Goal: Information Seeking & Learning: Learn about a topic

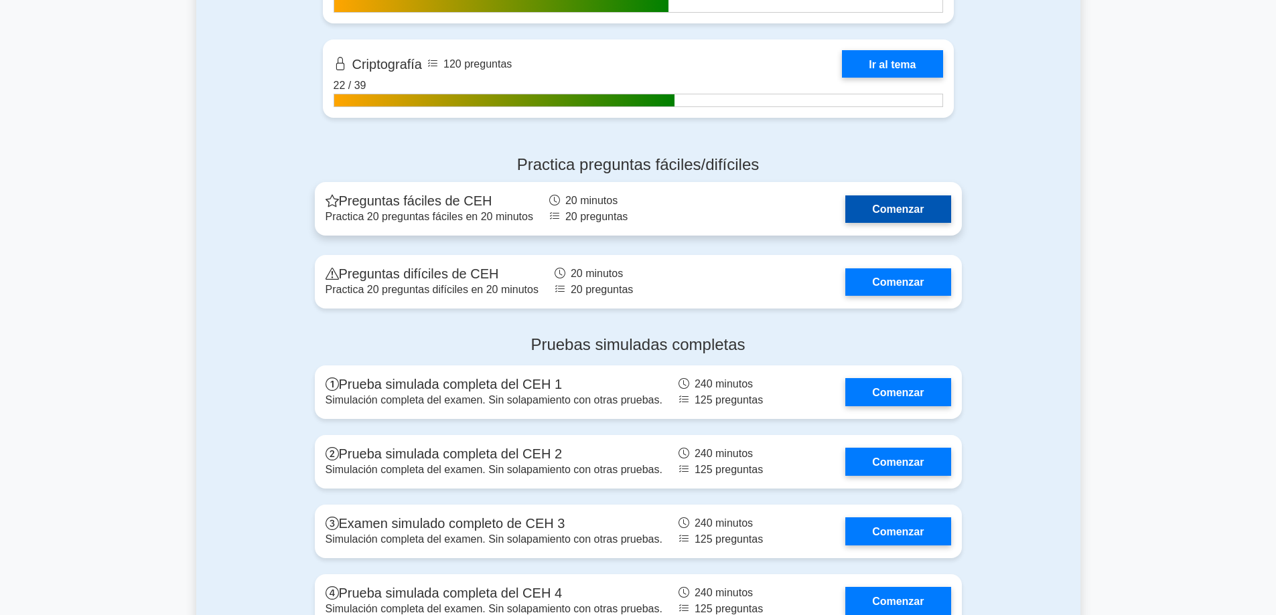
scroll to position [2428, 0]
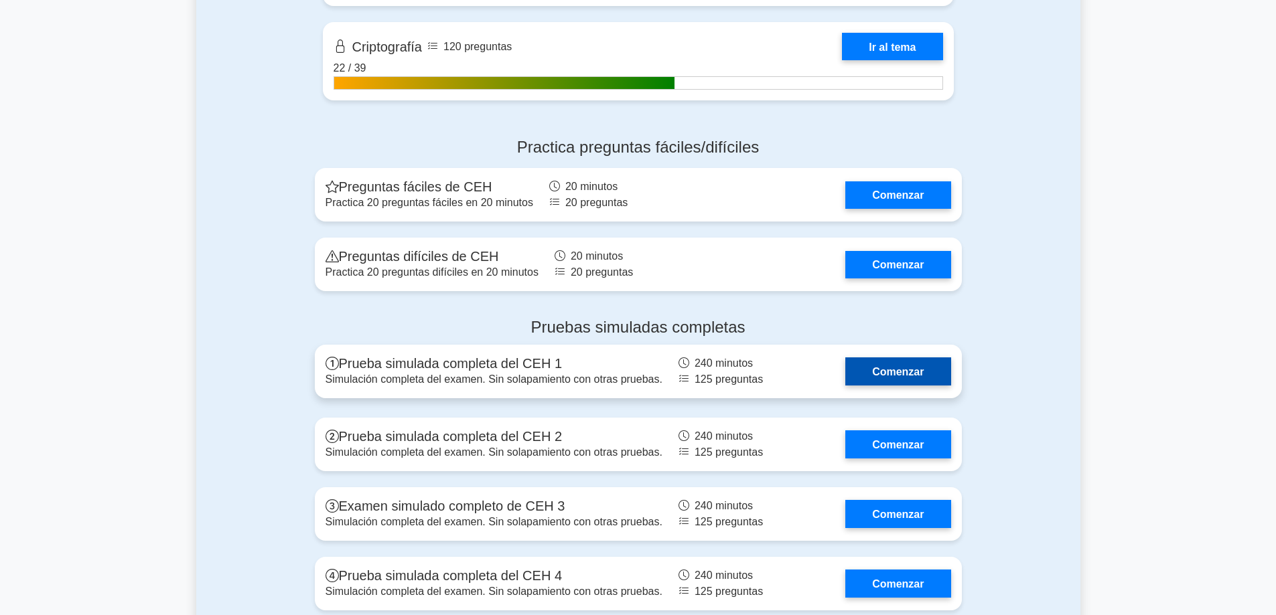
click at [845, 382] on link "Comenzar" at bounding box center [897, 371] width 105 height 27
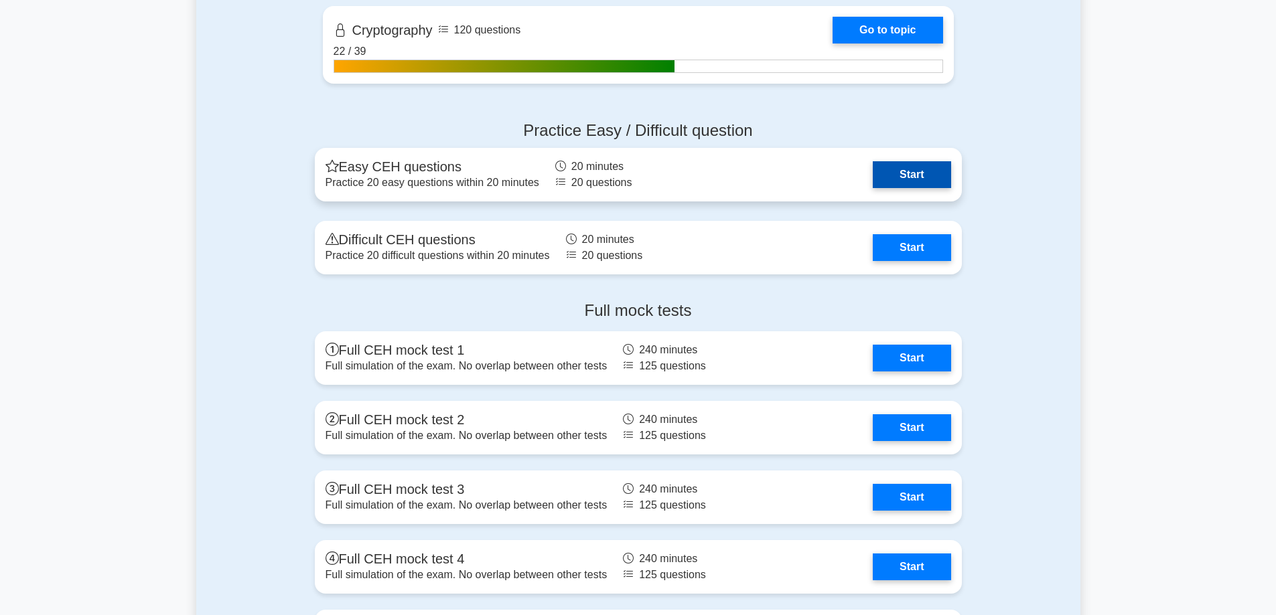
scroll to position [2411, 0]
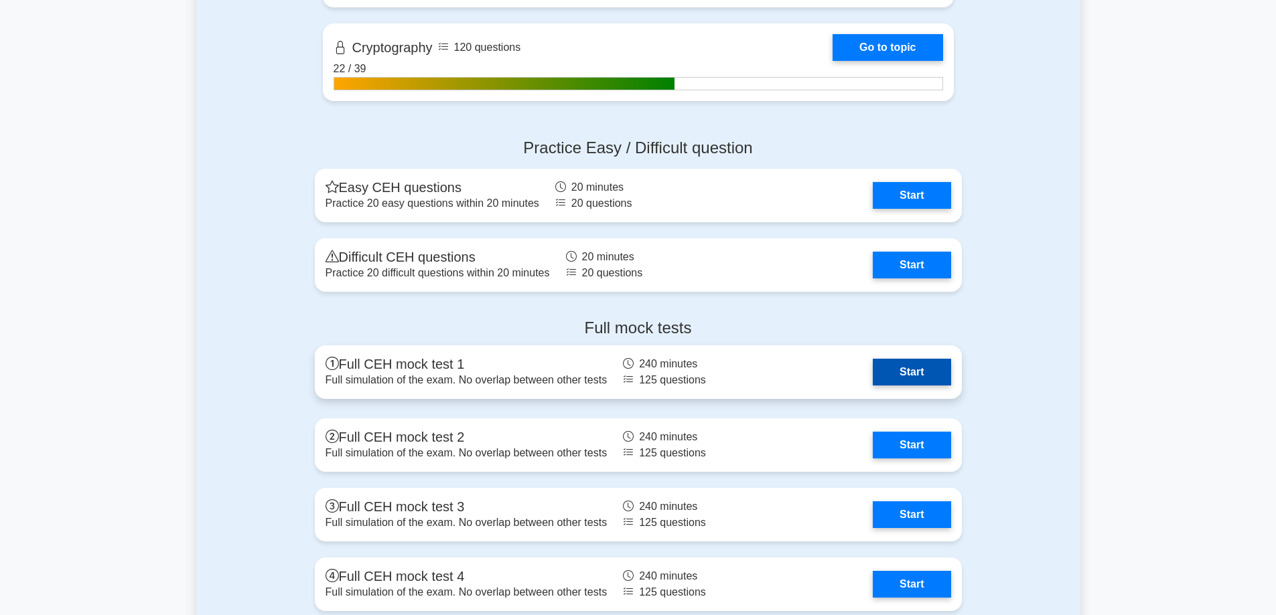
click at [873, 377] on link "Start" at bounding box center [912, 372] width 78 height 27
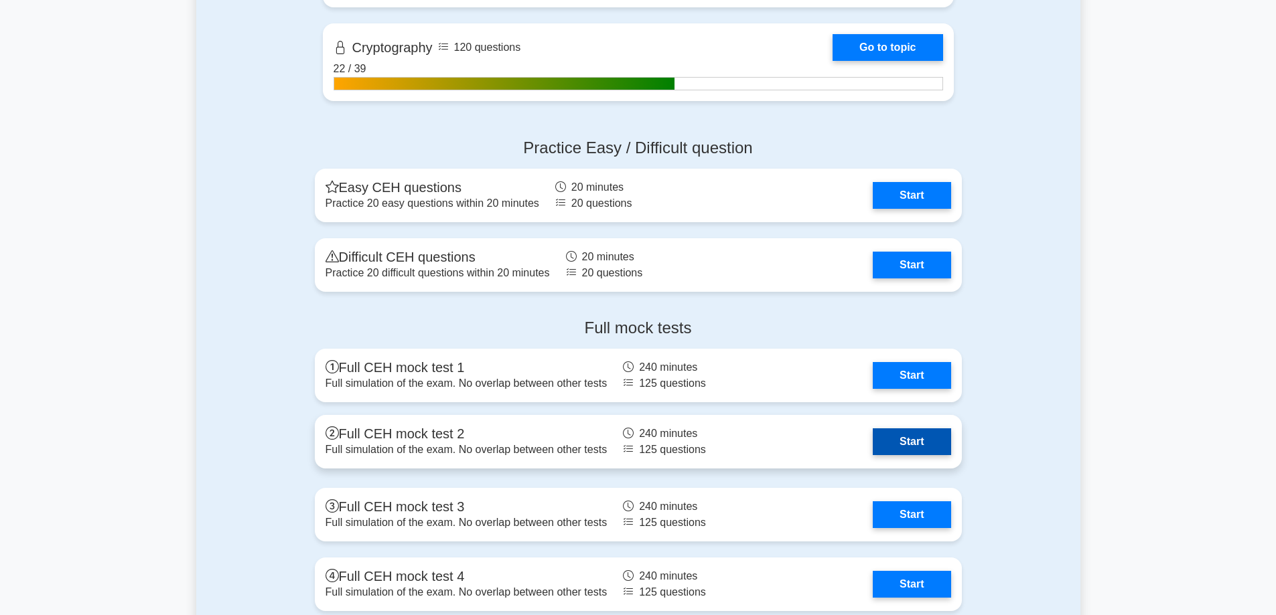
click at [873, 455] on link "Start" at bounding box center [912, 442] width 78 height 27
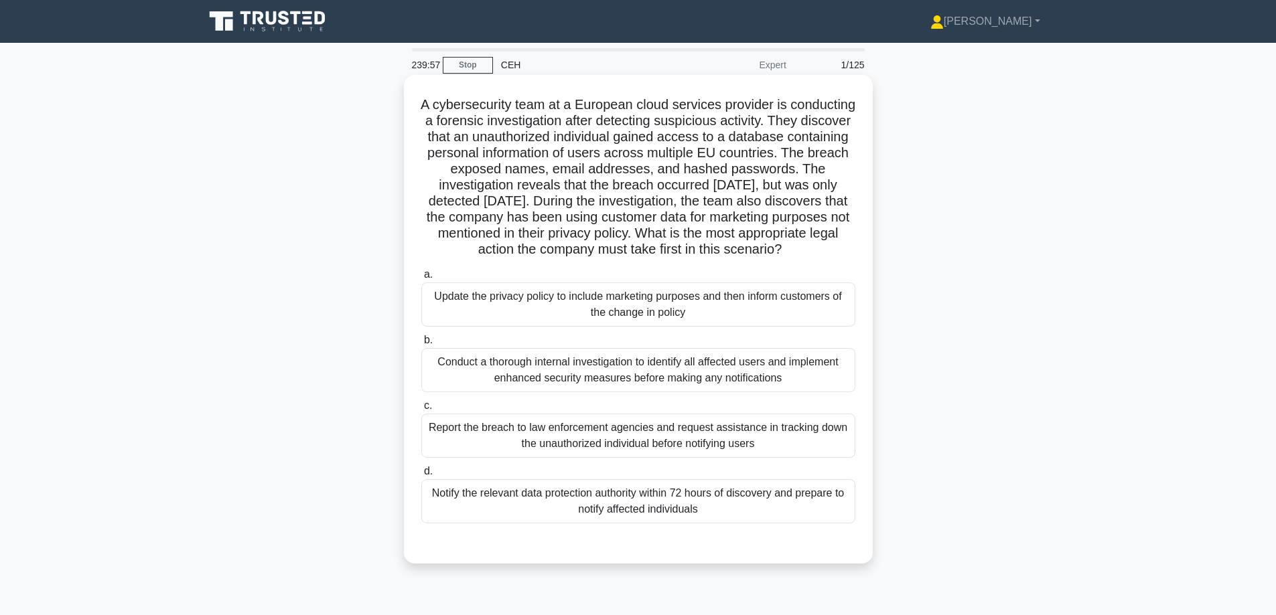
drag, startPoint x: 735, startPoint y: 179, endPoint x: 753, endPoint y: 185, distance: 18.4
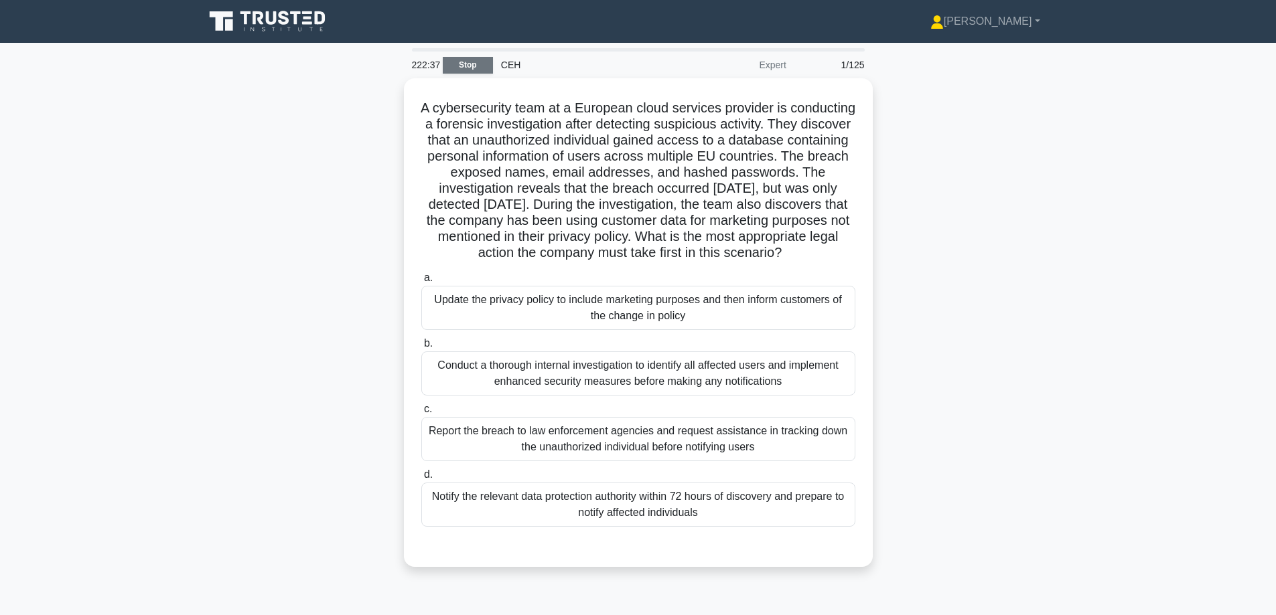
click at [476, 61] on link "Stop" at bounding box center [468, 65] width 50 height 17
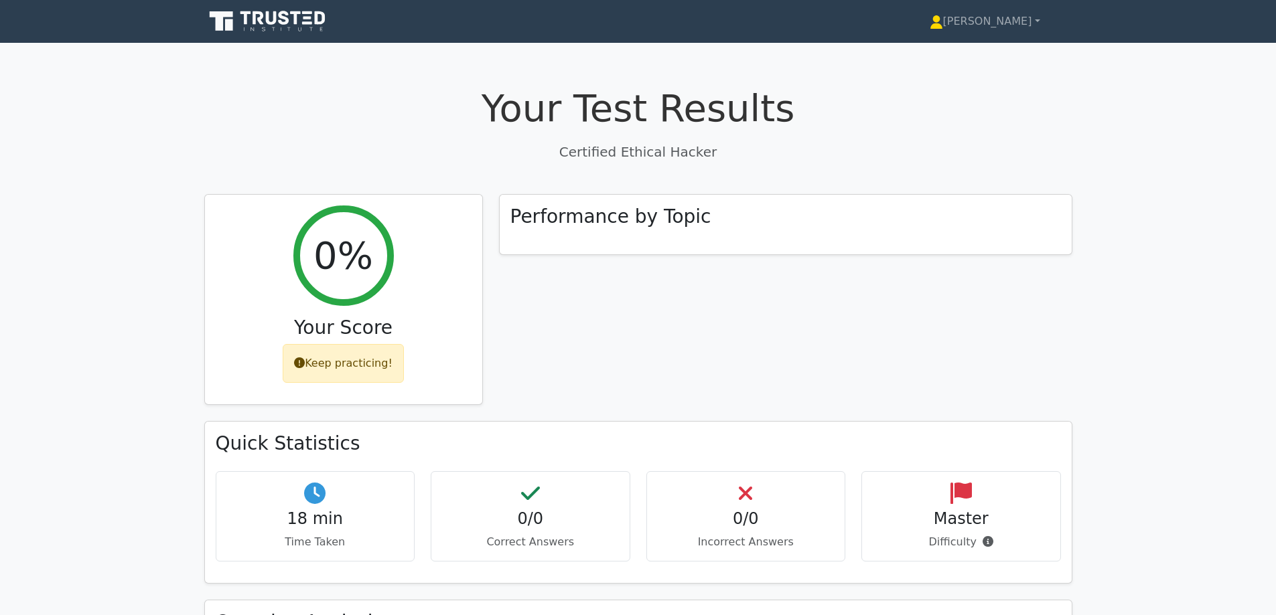
drag, startPoint x: 719, startPoint y: 399, endPoint x: 749, endPoint y: 386, distance: 33.6
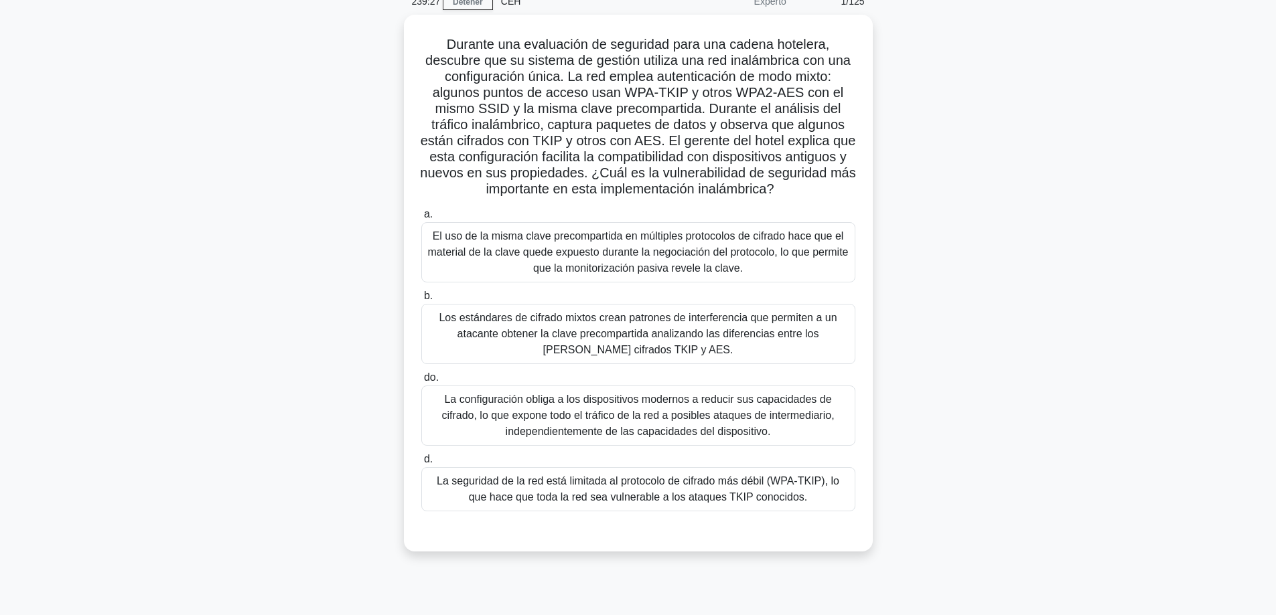
scroll to position [67, 0]
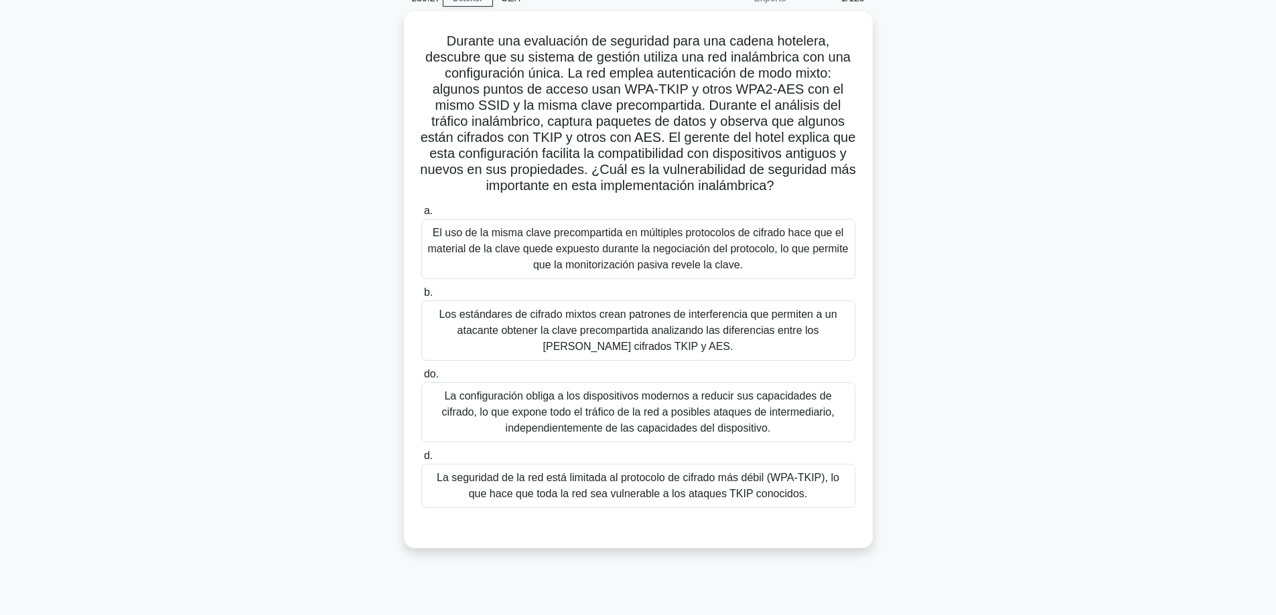
click at [1023, 366] on div "Durante una evaluación de seguridad para una cadena hotelera, descubre que su s…" at bounding box center [638, 287] width 884 height 553
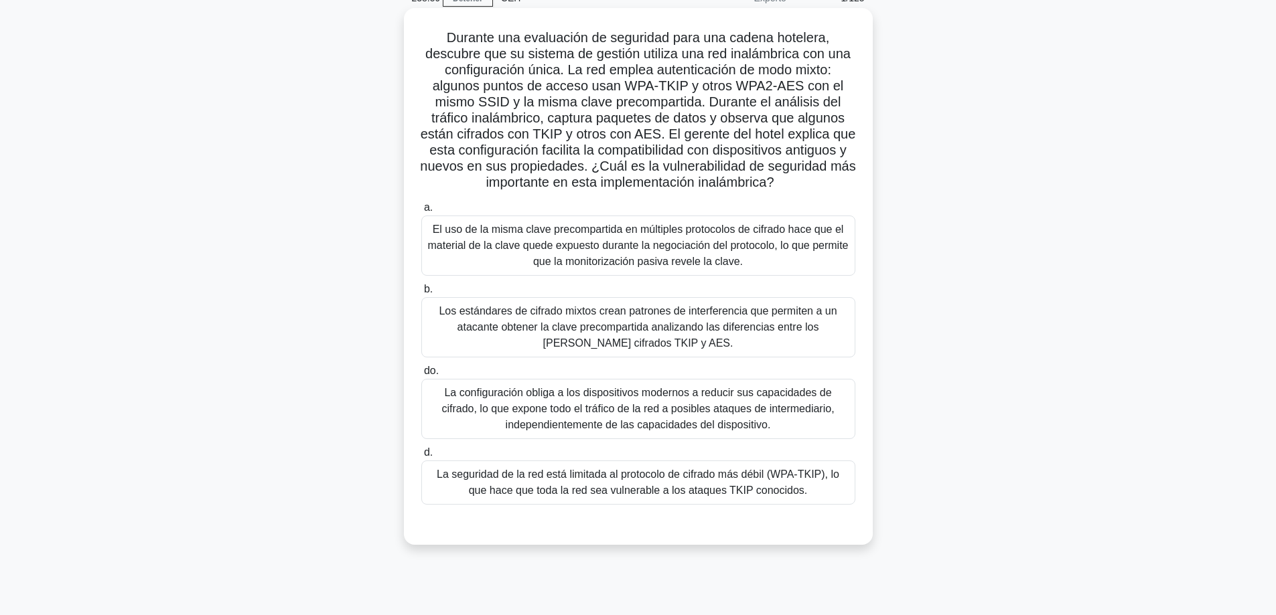
click at [575, 245] on font "El uso de la misma clave precompartida en múltiples protocolos de cifrado hace …" at bounding box center [638, 246] width 421 height 44
click at [421, 212] on input "a. El uso de la misma clave precompartida en múltiples protocolos de cifrado ha…" at bounding box center [421, 208] width 0 height 9
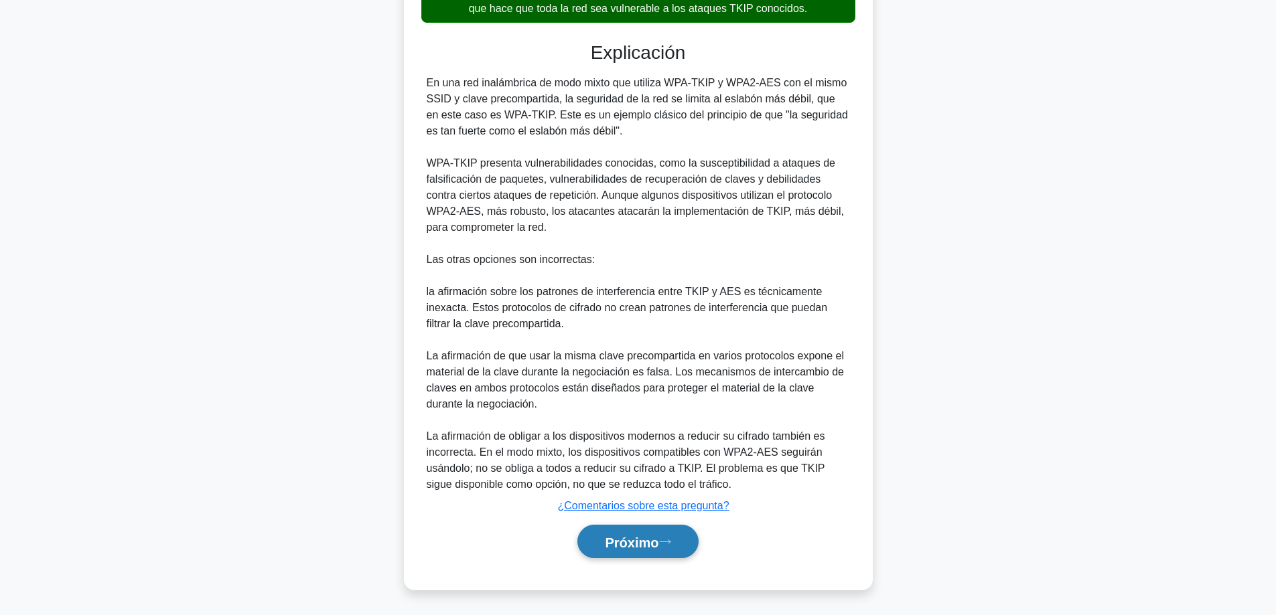
click at [585, 528] on button "Próximo" at bounding box center [637, 542] width 121 height 34
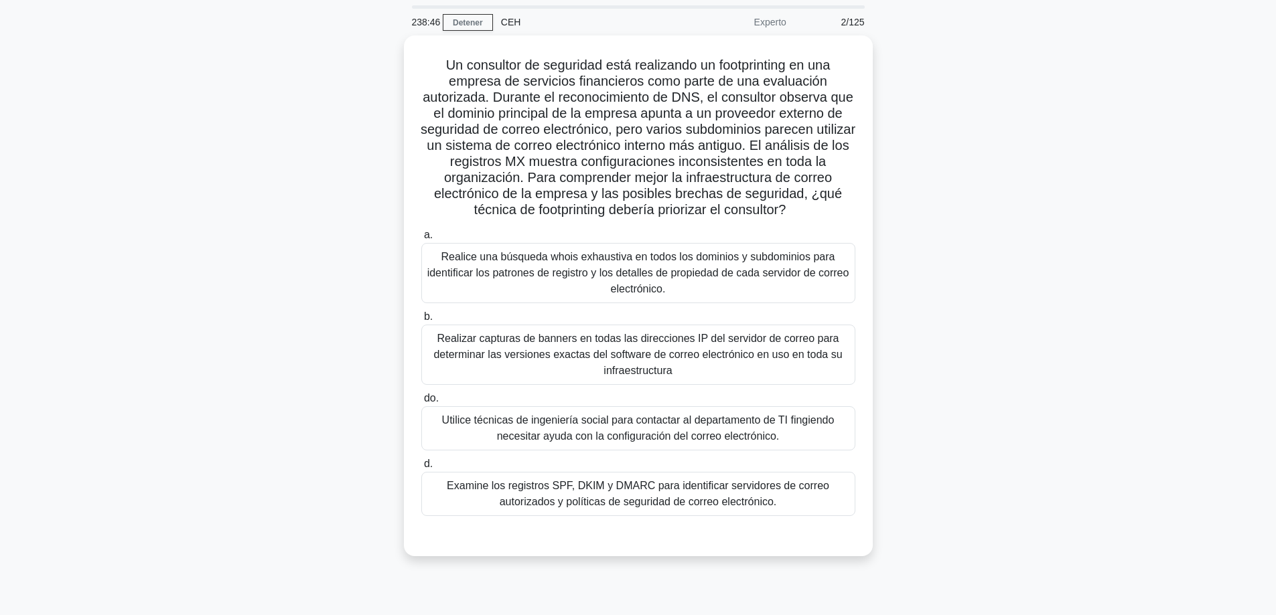
scroll to position [41, 0]
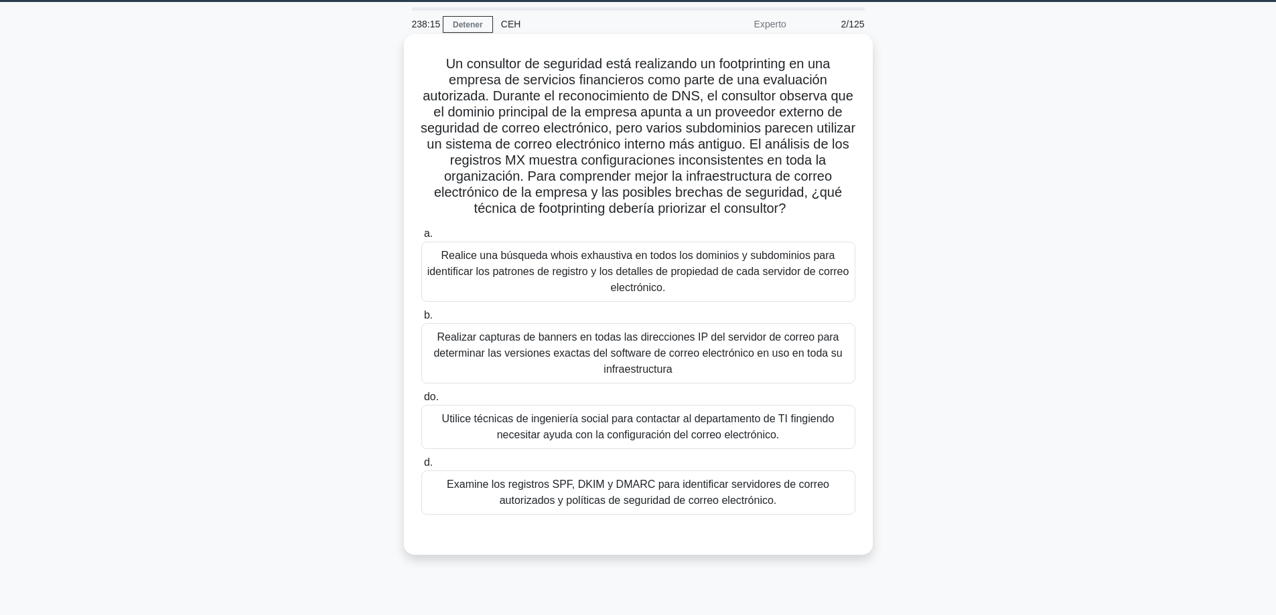
click at [599, 482] on font "Examine los registros SPF, DKIM y DMARC para identificar servidores de correo a…" at bounding box center [638, 492] width 382 height 27
click at [421, 467] on input "d. Examine los registros SPF, DKIM y DMARC para identificar servidores de corre…" at bounding box center [421, 463] width 0 height 9
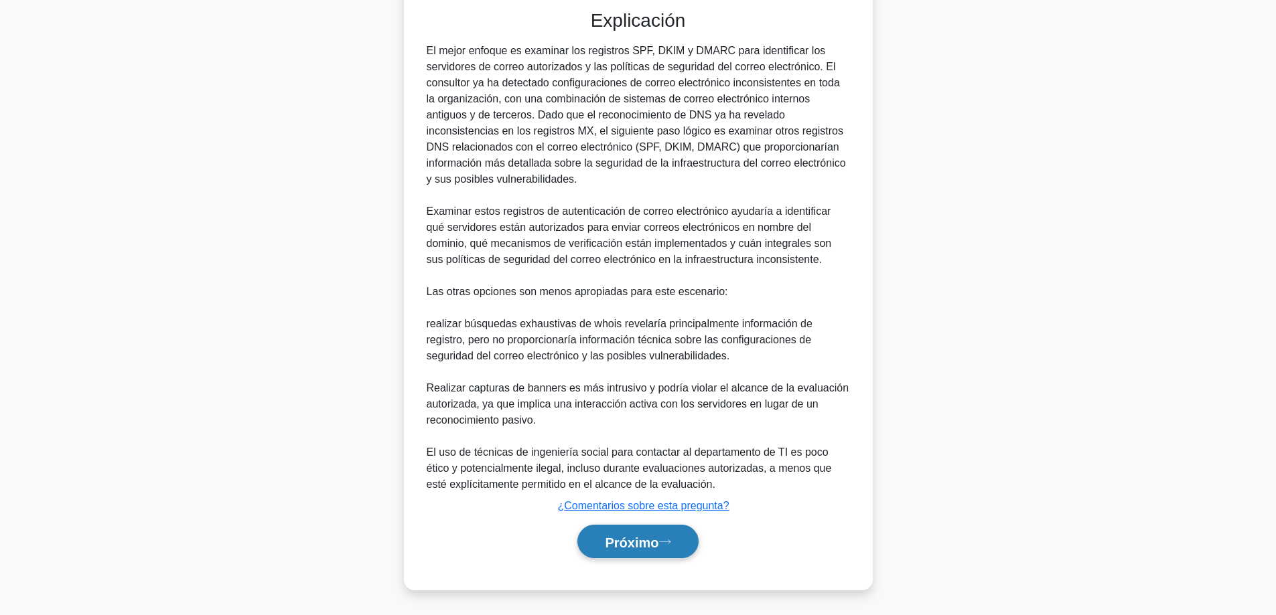
click at [664, 547] on button "Próximo" at bounding box center [637, 542] width 121 height 34
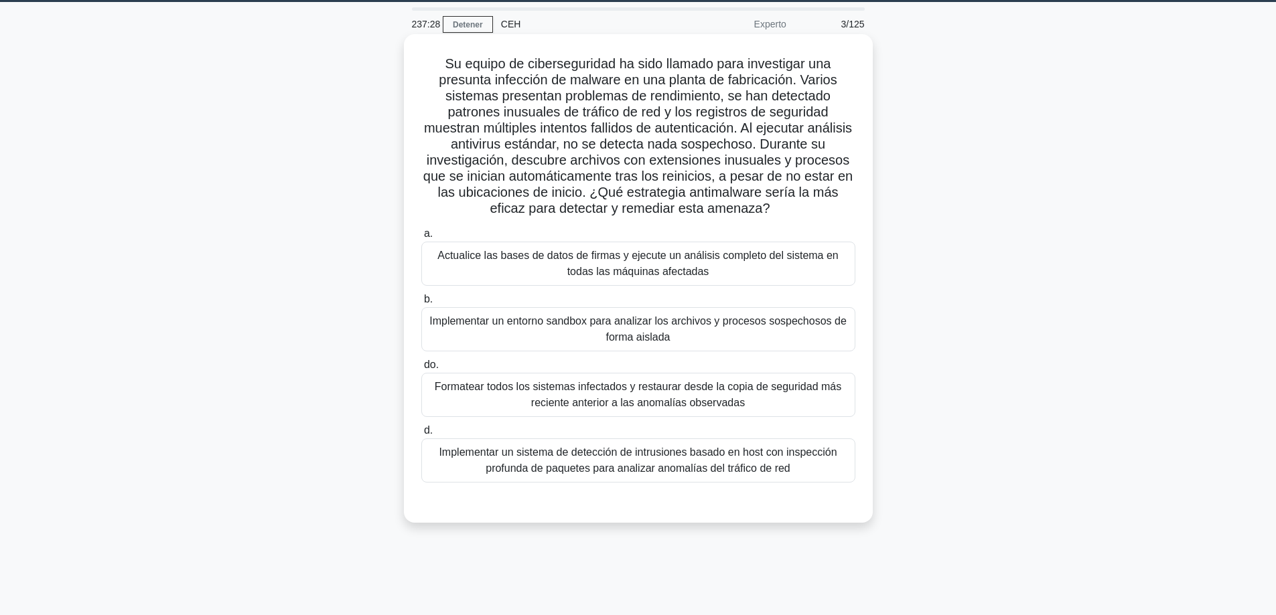
click at [747, 477] on font "Implementar un sistema de detección de intrusiones basado en host con inspecció…" at bounding box center [638, 461] width 422 height 32
click at [717, 463] on font "Implementar un sistema de detección de intrusiones basado en host con inspecció…" at bounding box center [638, 460] width 398 height 27
click at [421, 435] on input "d. Implementar un sistema de detección de intrusiones basado en host con inspec…" at bounding box center [421, 431] width 0 height 9
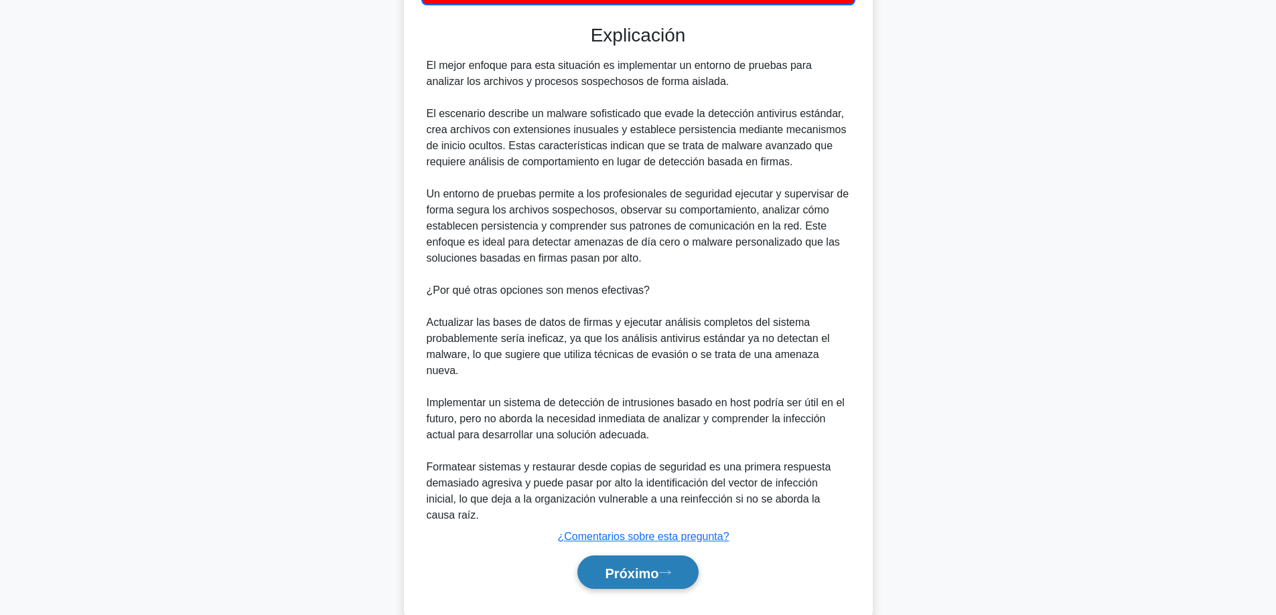
click at [632, 566] on font "Próximo" at bounding box center [632, 573] width 54 height 15
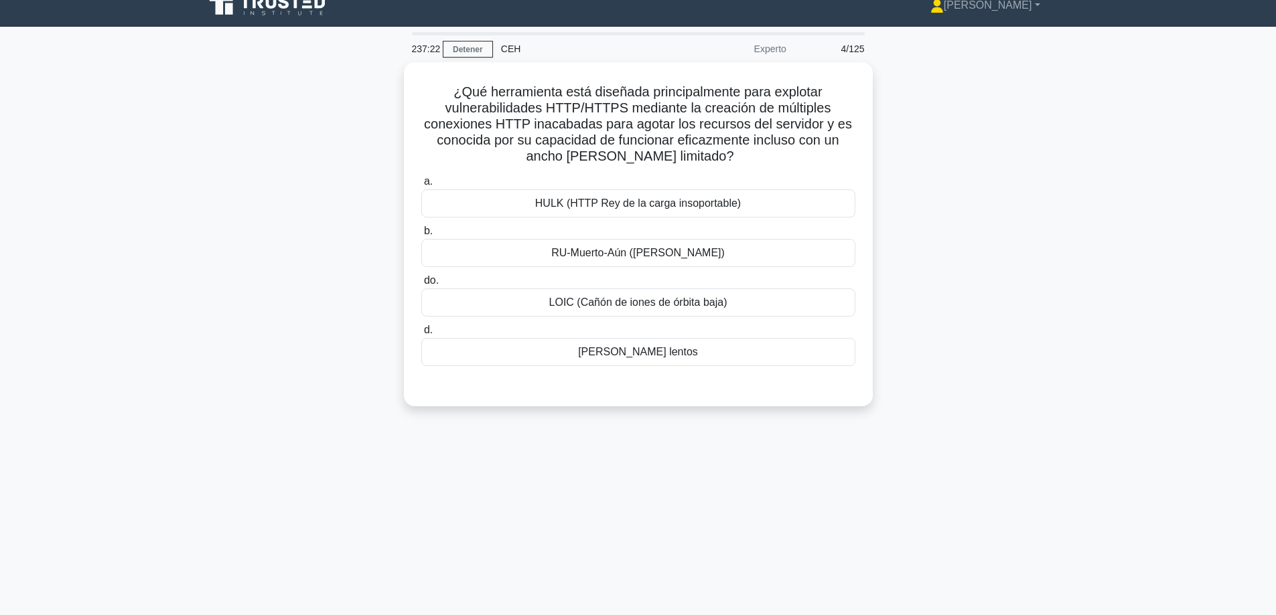
scroll to position [0, 0]
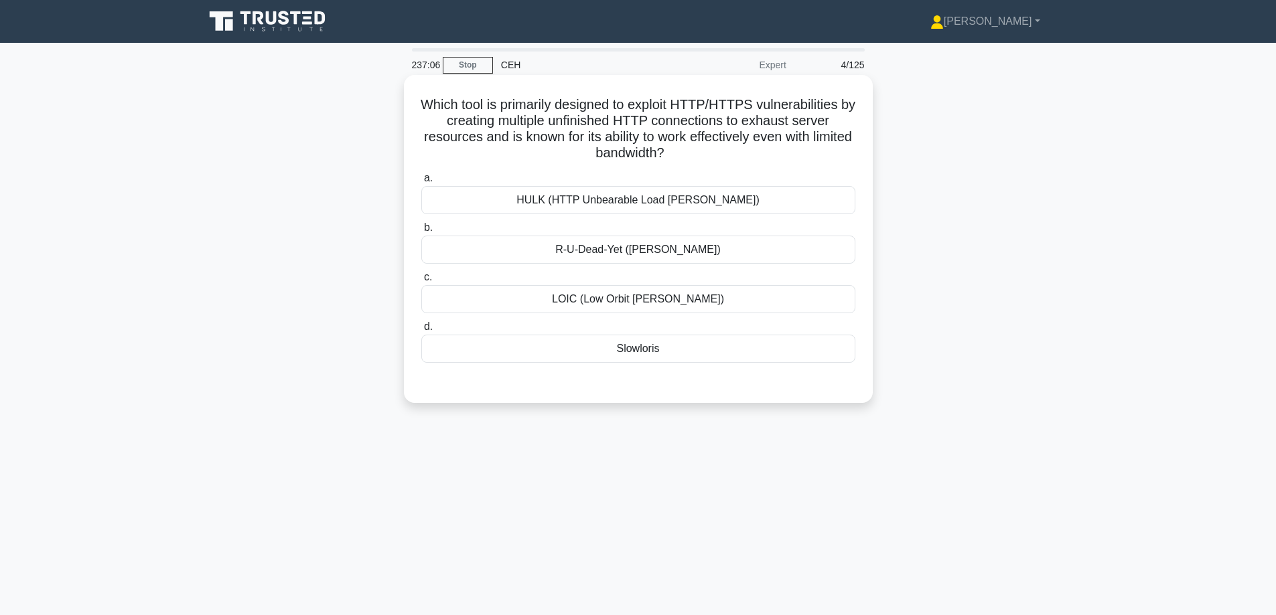
click at [706, 207] on div "HULK (HTTP Unbearable Load [PERSON_NAME])" at bounding box center [638, 200] width 434 height 28
click at [421, 183] on input "a. HULK (HTTP Unbearable Load [PERSON_NAME])" at bounding box center [421, 178] width 0 height 9
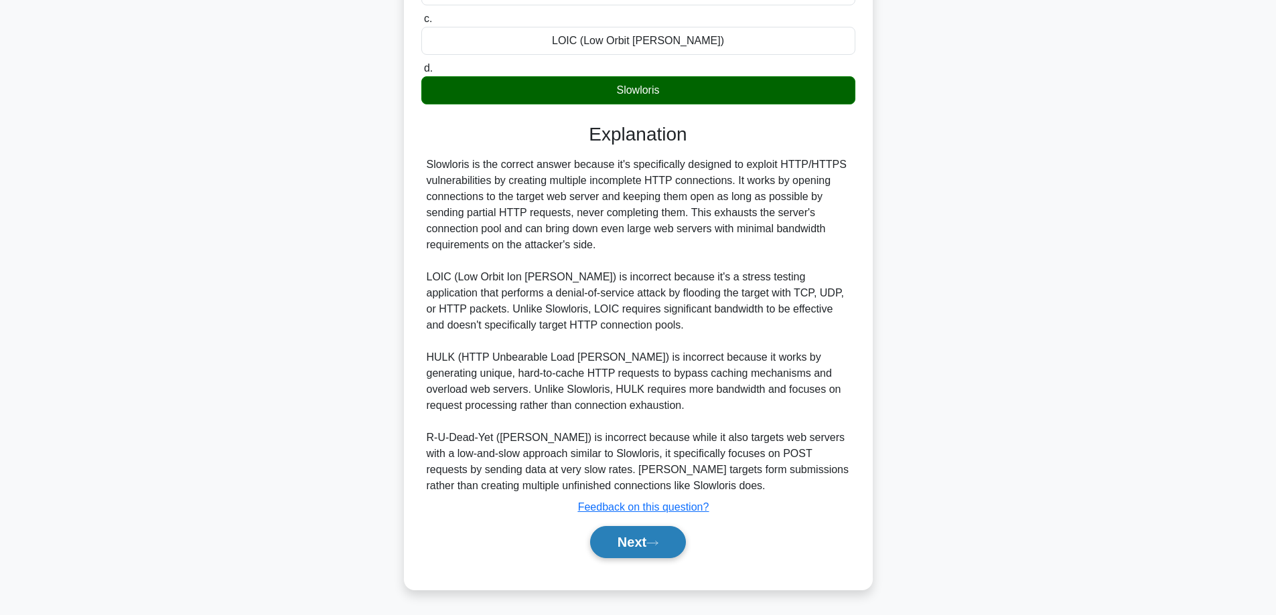
click at [620, 528] on button "Next" at bounding box center [638, 542] width 96 height 32
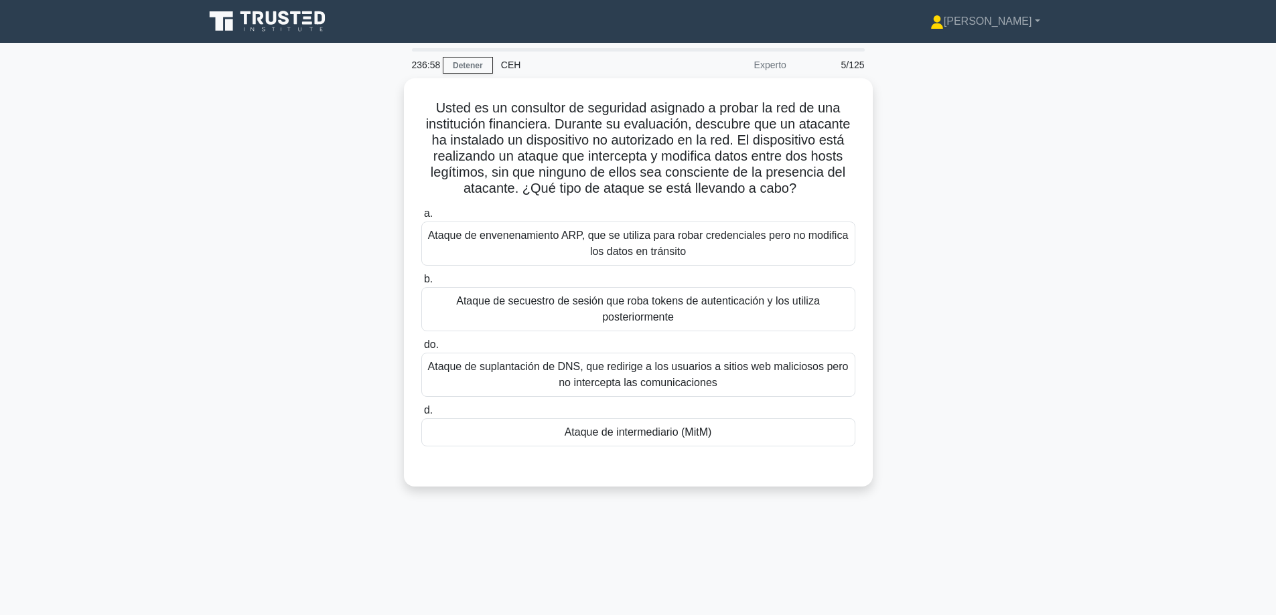
click at [1082, 275] on main "236:58 Detener CEH Experto 5/125 Usted es un consultor de seguridad asignado a …" at bounding box center [638, 383] width 1276 height 680
click at [676, 435] on font "Ataque de intermediario (MitM)" at bounding box center [638, 428] width 147 height 11
click at [421, 412] on input "d. Ataque de intermediario (MitM)" at bounding box center [421, 407] width 0 height 9
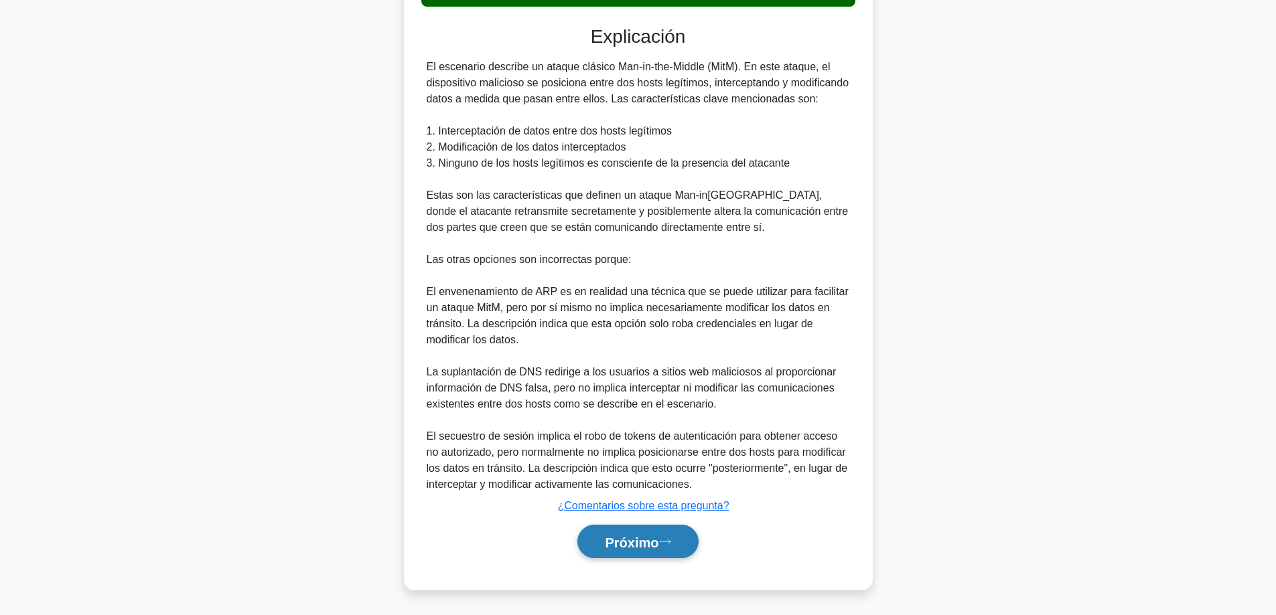
click at [612, 526] on button "Próximo" at bounding box center [637, 542] width 121 height 34
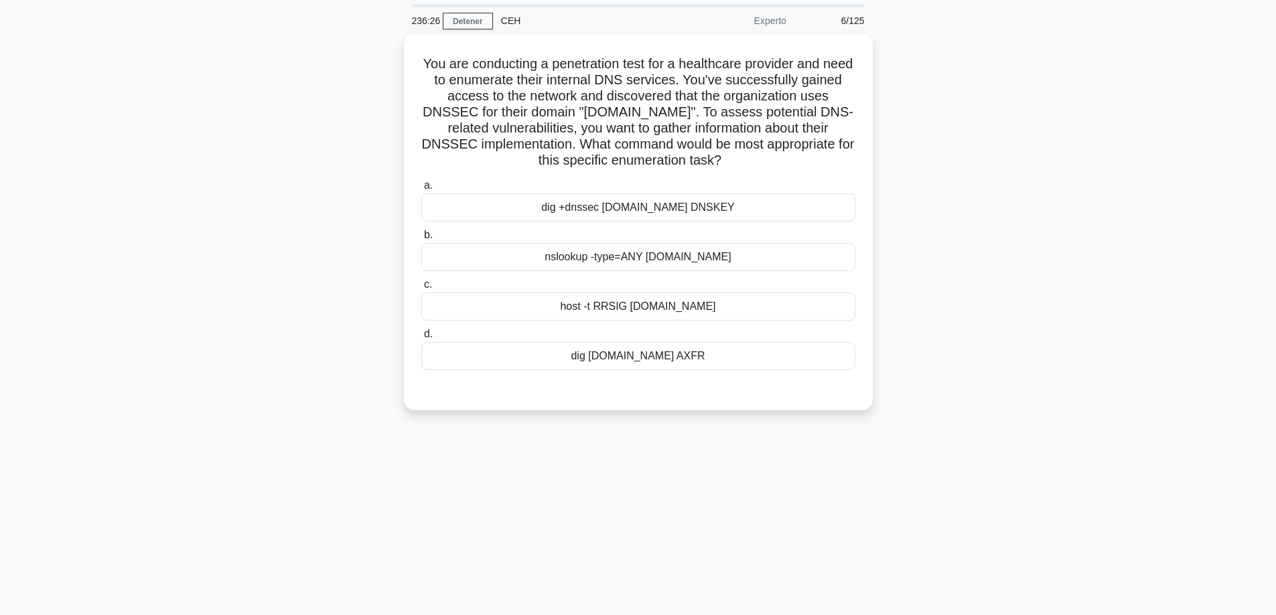
scroll to position [41, 0]
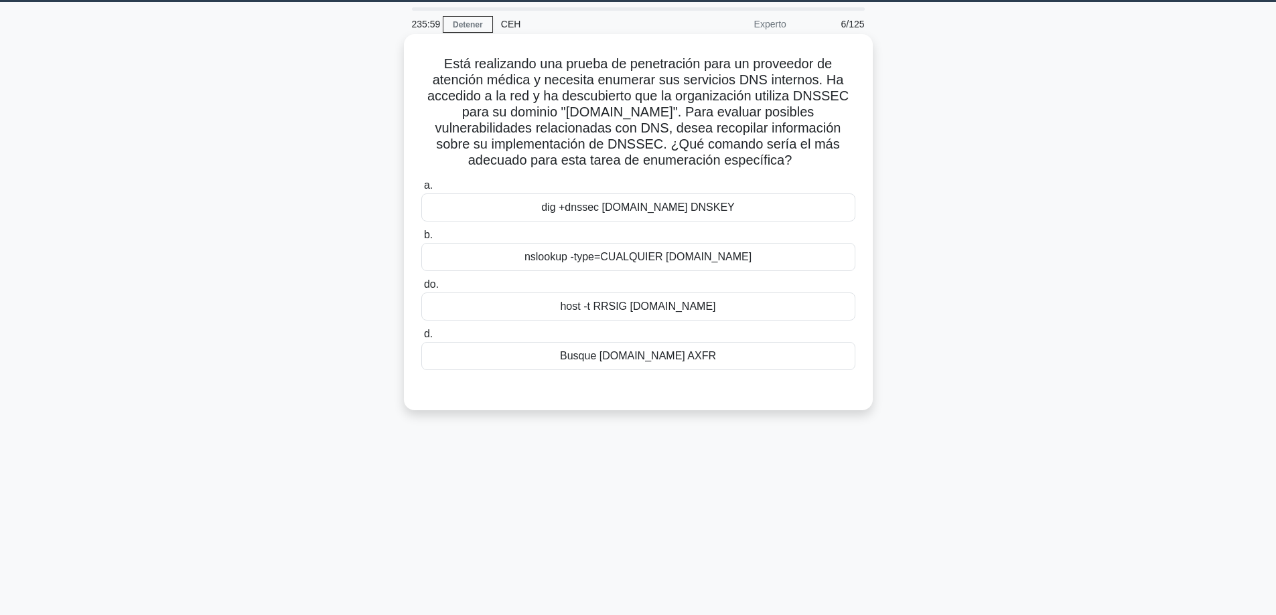
drag, startPoint x: 798, startPoint y: 157, endPoint x: 420, endPoint y: 64, distance: 388.9
click at [420, 64] on h5 "Está realizando una prueba de penetración para un proveedor de atención médica …" at bounding box center [638, 113] width 437 height 114
copy font "Está realizando una prueba de penetración para un proveedor de atención médica …"
click at [660, 216] on font "dig +dnssec [DOMAIN_NAME] DNSKEY" at bounding box center [638, 208] width 194 height 16
click at [421, 190] on input "a. dig +dnssec [DOMAIN_NAME] DNSKEY" at bounding box center [421, 185] width 0 height 9
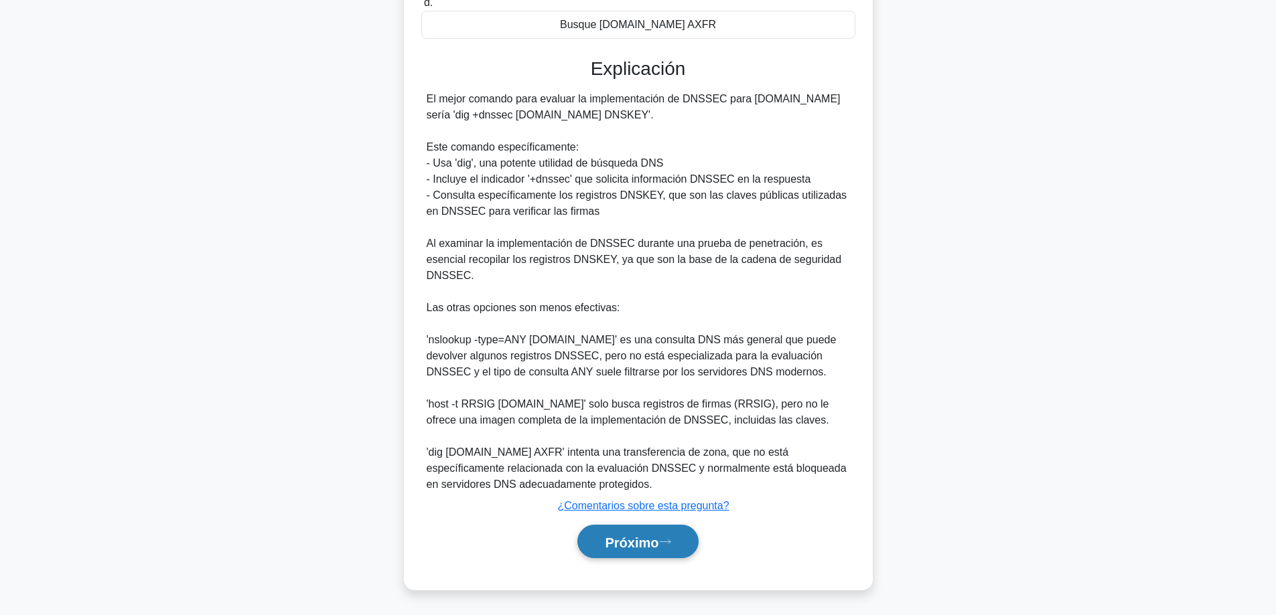
click at [634, 533] on button "Próximo" at bounding box center [637, 542] width 121 height 34
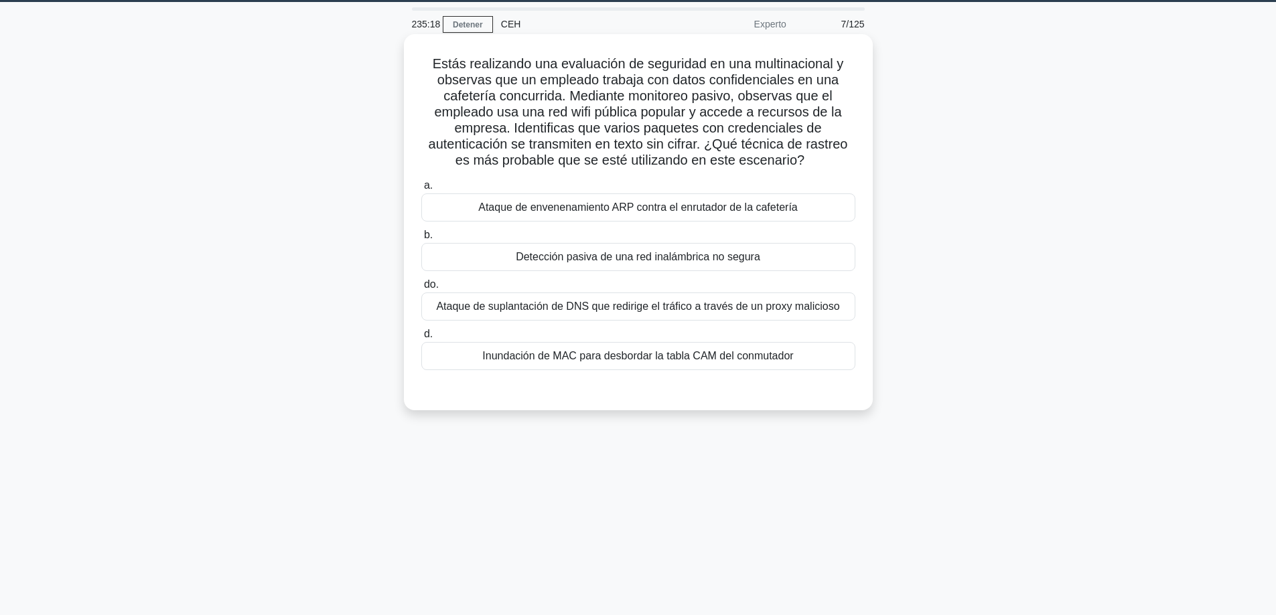
click at [601, 253] on font "Detección pasiva de una red inalámbrica no segura" at bounding box center [638, 256] width 244 height 11
click at [421, 240] on input "b. Detección pasiva de una red inalámbrica no segura" at bounding box center [421, 235] width 0 height 9
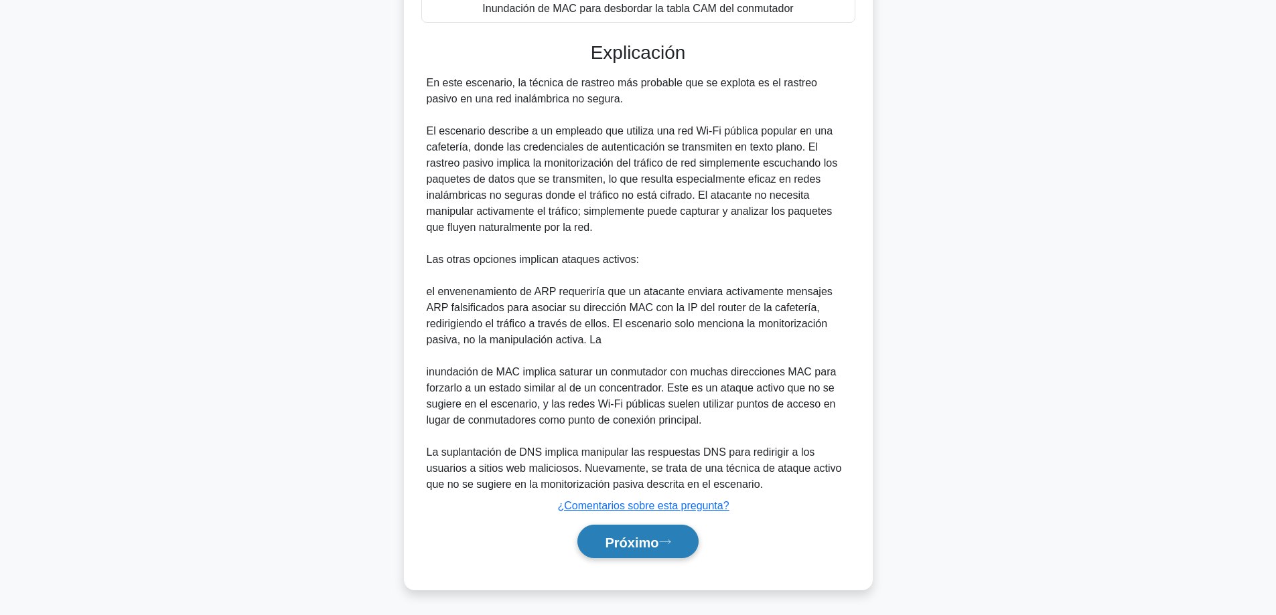
click at [670, 538] on icon at bounding box center [665, 541] width 12 height 7
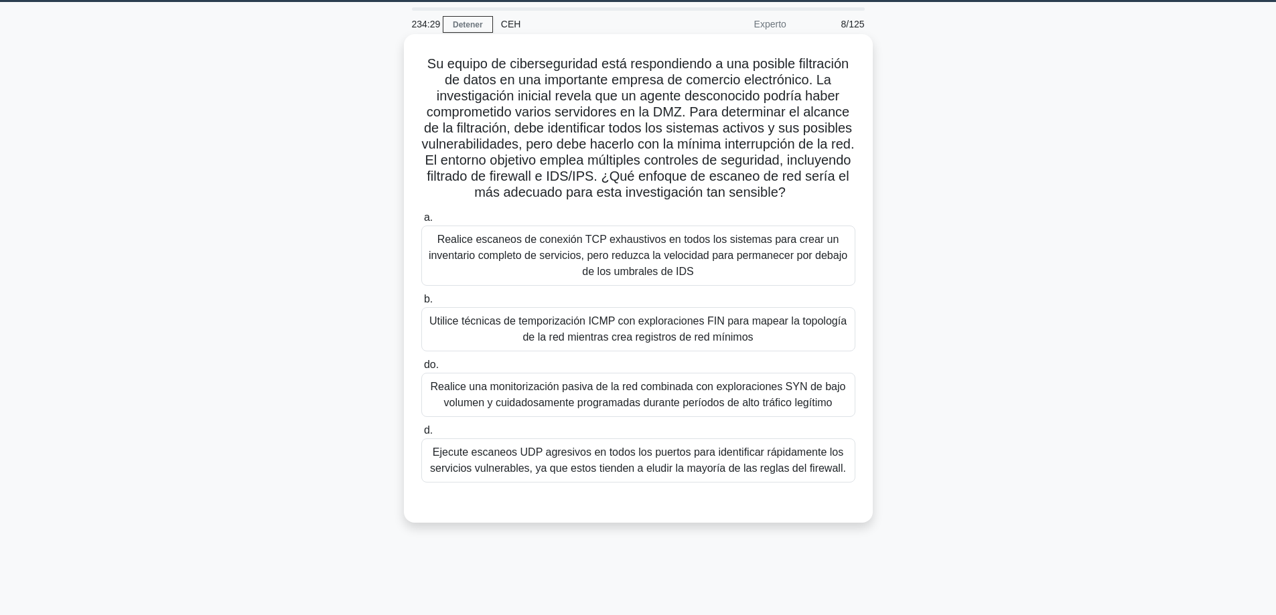
click at [770, 390] on font "Realice una monitorización pasiva de la red combinada con exploraciones SYN de …" at bounding box center [638, 394] width 415 height 27
click at [421, 370] on input "do. Realice una monitorización pasiva de la red combinada con exploraciones SYN…" at bounding box center [421, 365] width 0 height 9
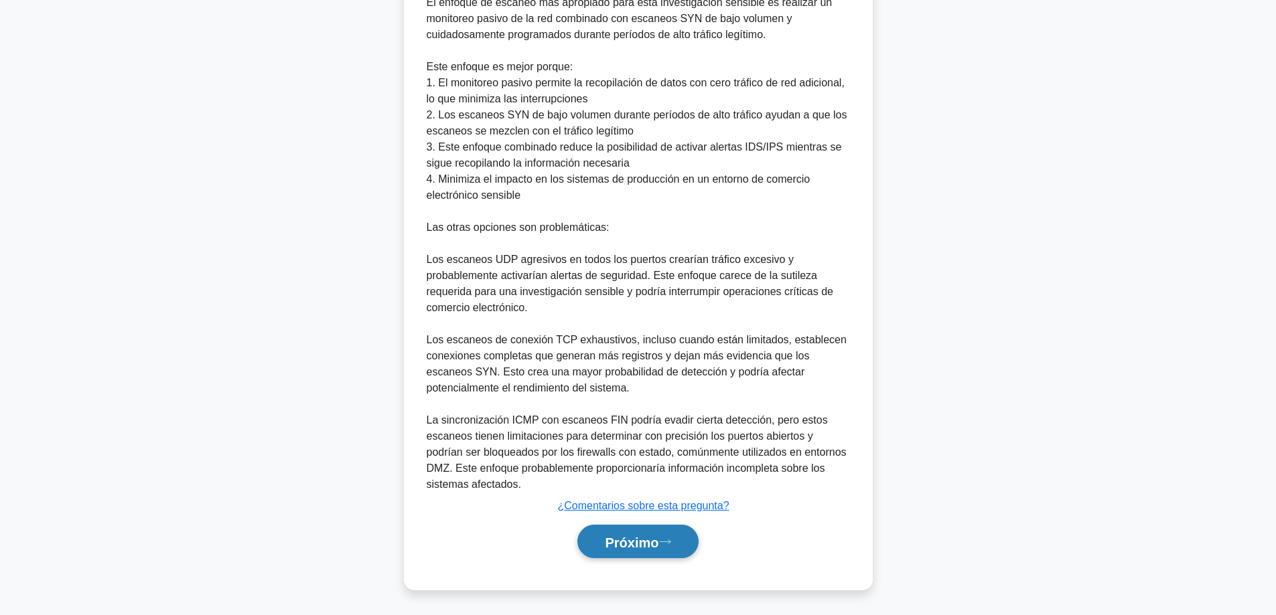
click at [637, 526] on button "Próximo" at bounding box center [637, 542] width 121 height 34
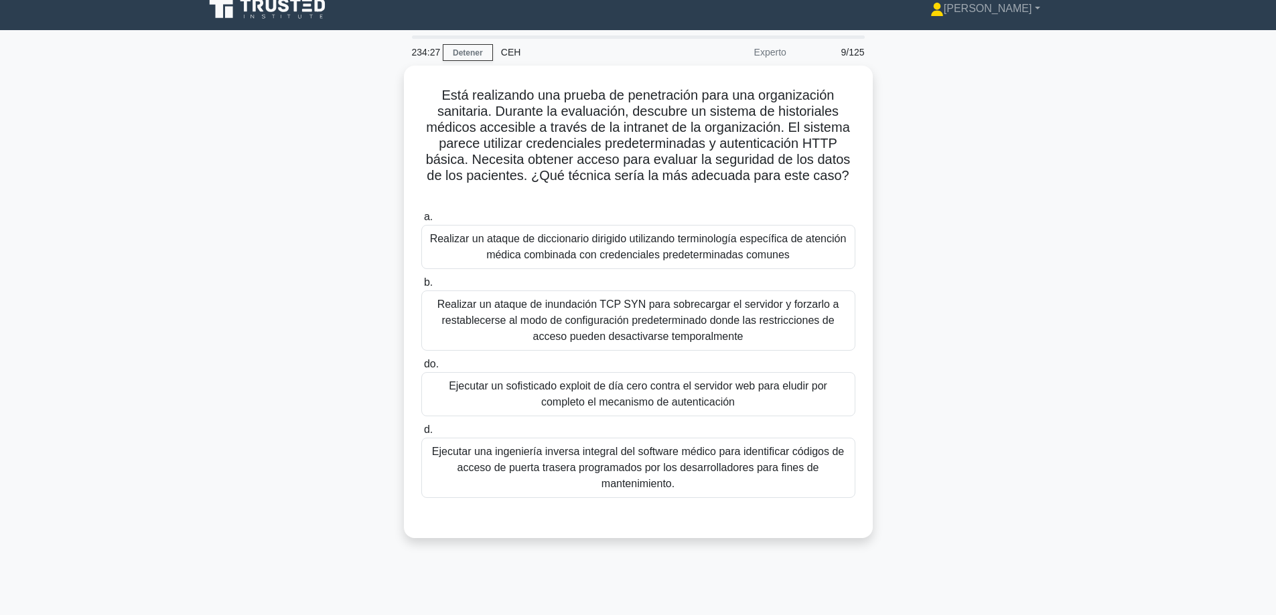
scroll to position [0, 0]
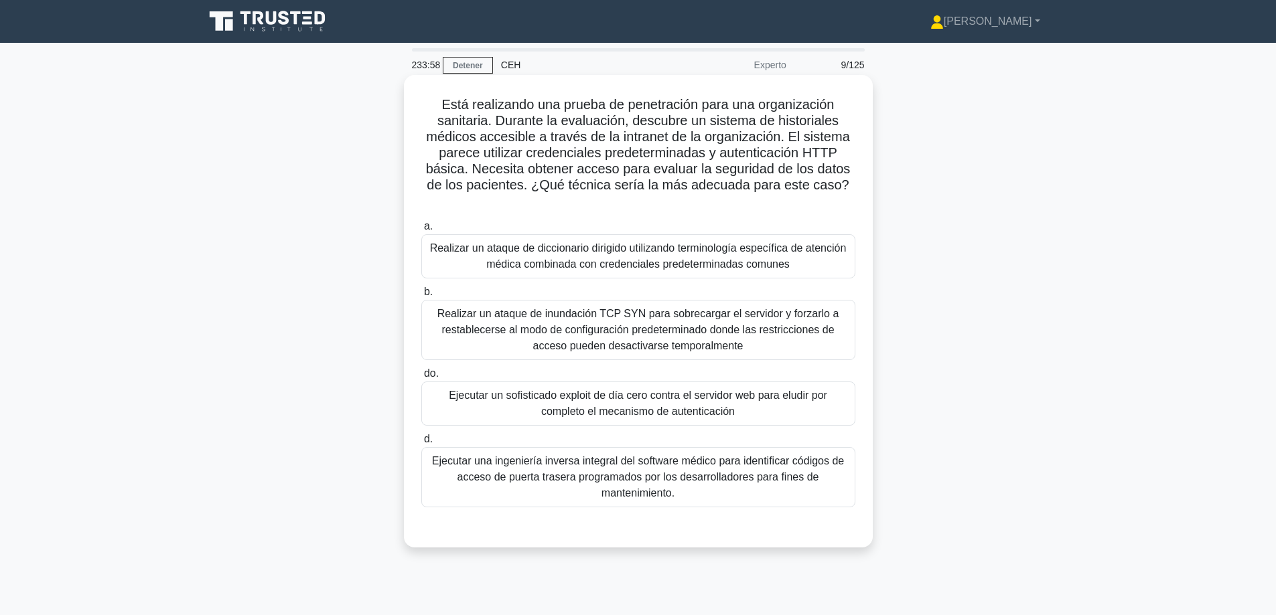
click at [577, 241] on font "Realizar un ataque de diccionario dirigido utilizando terminología específica d…" at bounding box center [638, 256] width 422 height 32
click at [421, 231] on input "a. Realizar un ataque de diccionario dirigido utilizando terminología específic…" at bounding box center [421, 226] width 0 height 9
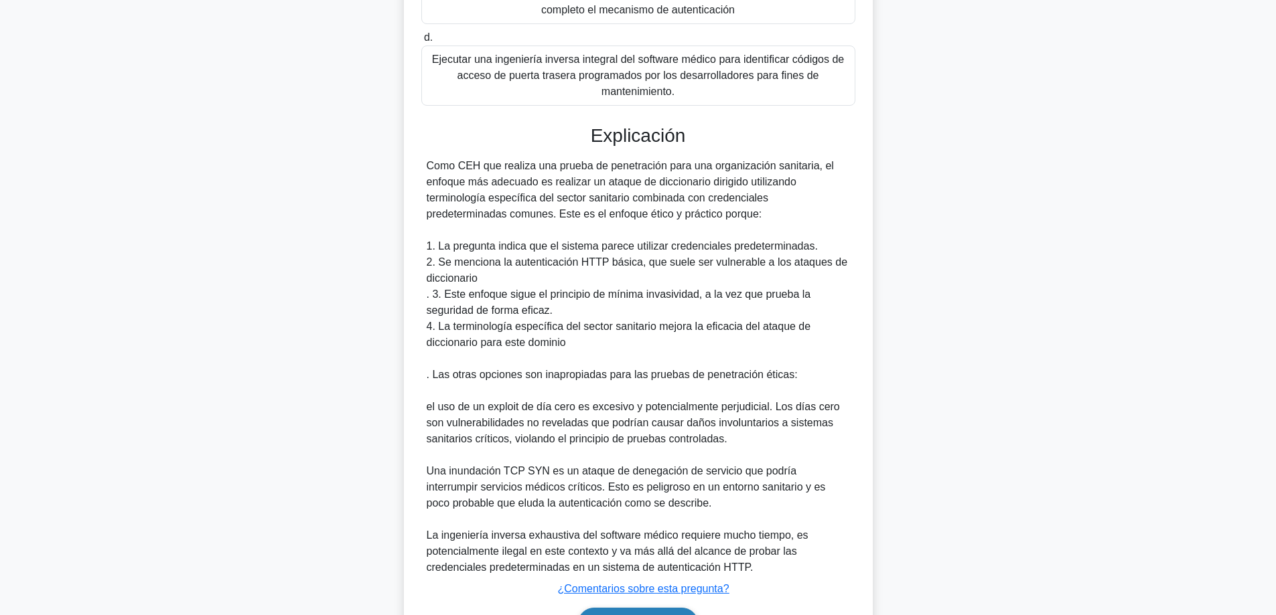
click at [618, 615] on font "Próximo" at bounding box center [632, 625] width 54 height 15
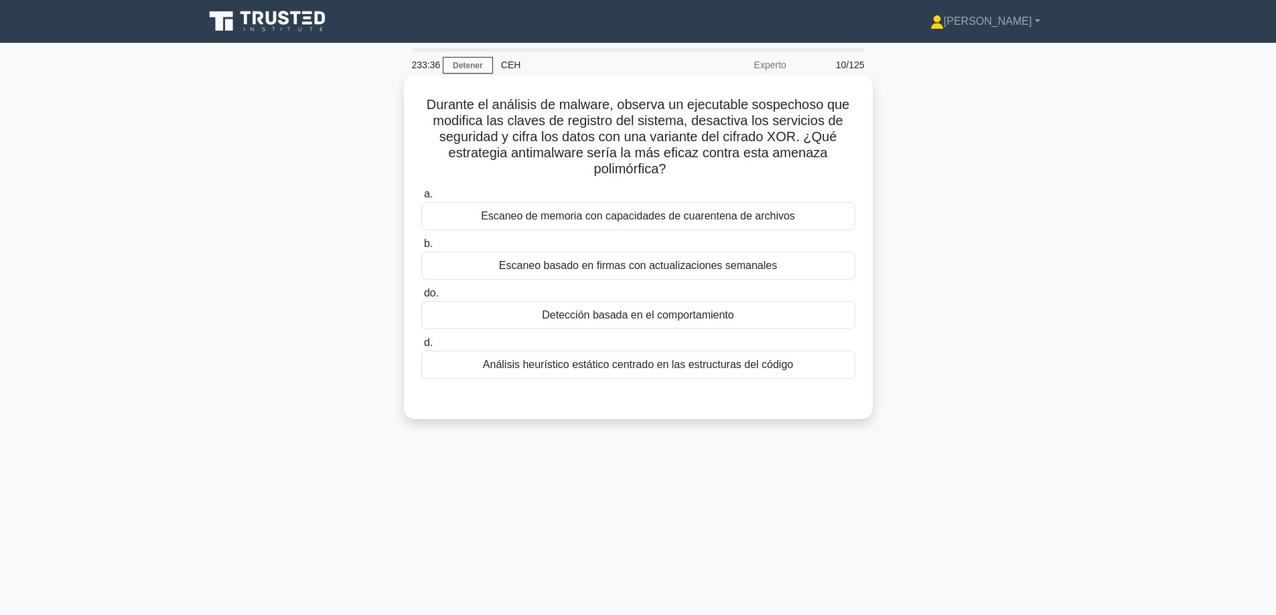
click at [659, 265] on font "Escaneo basado en firmas con actualizaciones semanales" at bounding box center [638, 265] width 278 height 11
click at [421, 248] on input "b. Escaneo basado en firmas con actualizaciones semanales" at bounding box center [421, 244] width 0 height 9
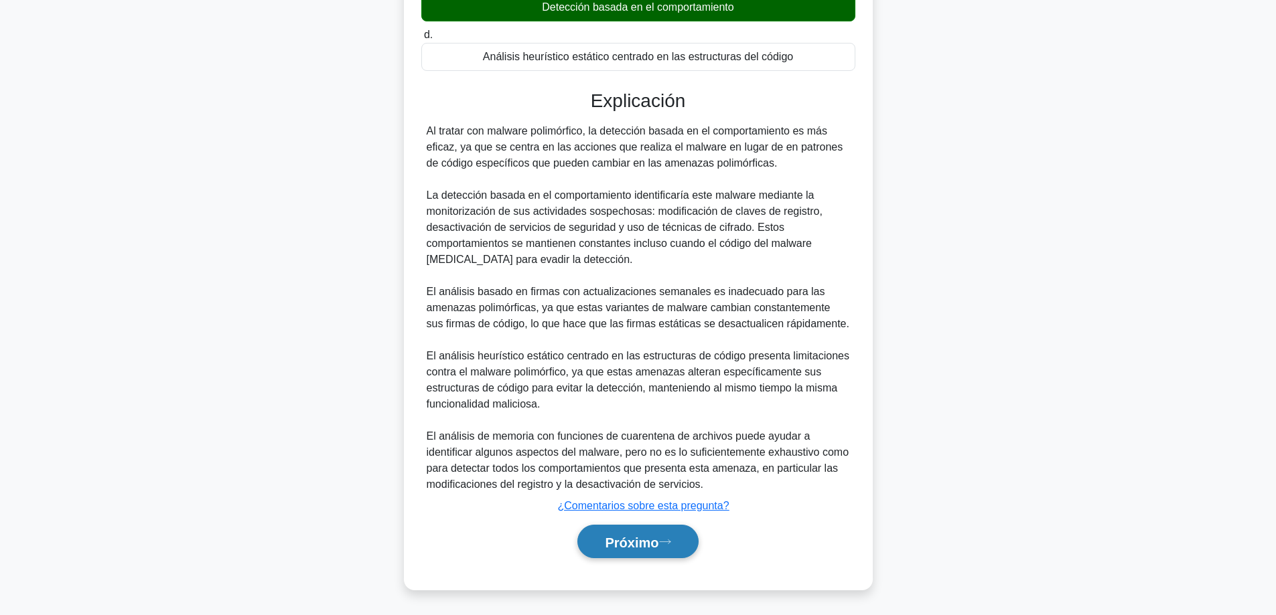
drag, startPoint x: 646, startPoint y: 547, endPoint x: 668, endPoint y: 547, distance: 22.8
click at [646, 547] on font "Próximo" at bounding box center [632, 542] width 54 height 15
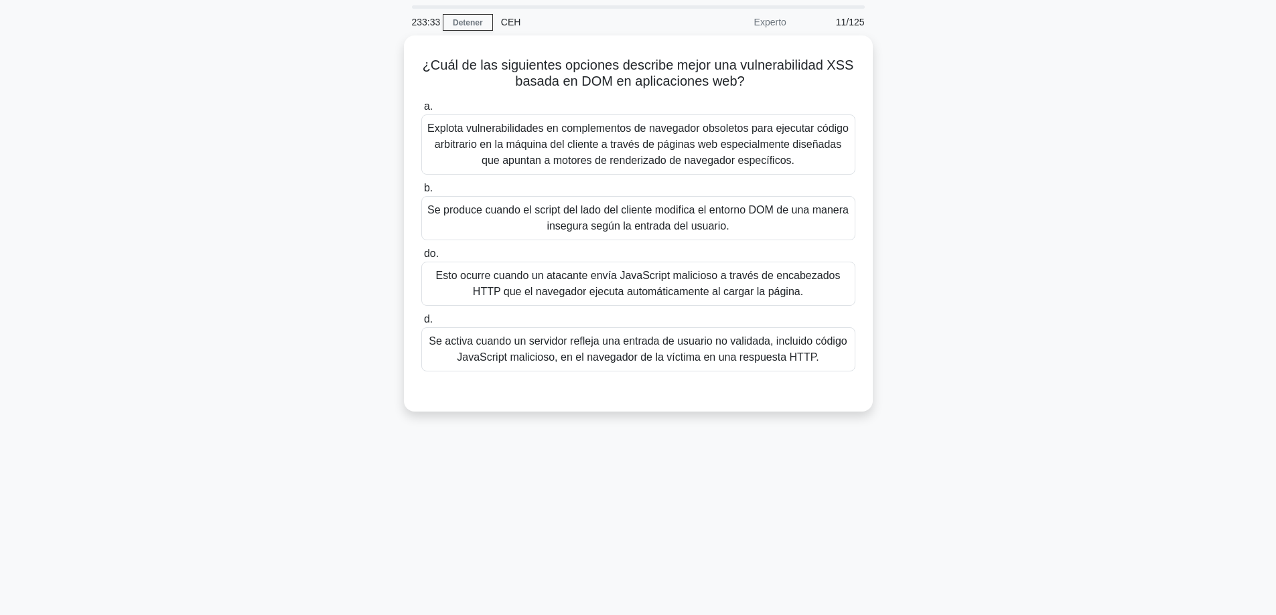
scroll to position [41, 0]
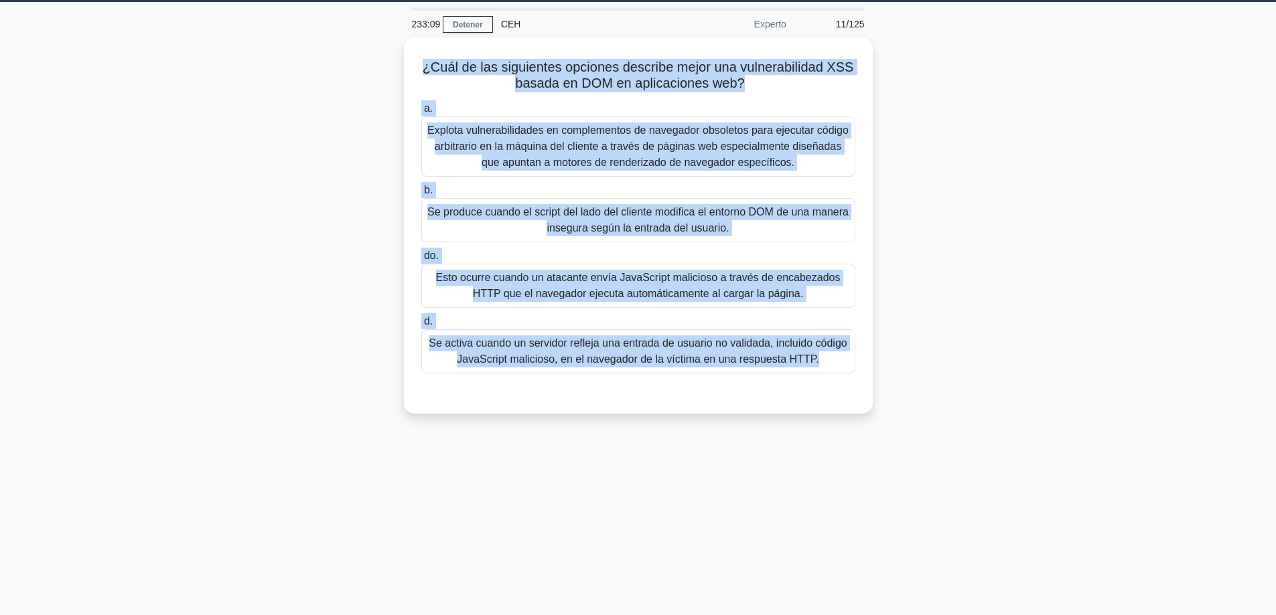
drag, startPoint x: 880, startPoint y: 401, endPoint x: 396, endPoint y: 65, distance: 588.9
click at [396, 65] on div "¿Cuál de las siguientes opciones describe mejor una vulnerabilidad XSS basada e…" at bounding box center [638, 234] width 884 height 392
copy div "¿Lore ip dol sitametcon adipisci elitsedd eiusm tem incididuntutla ETD magnaa e…"
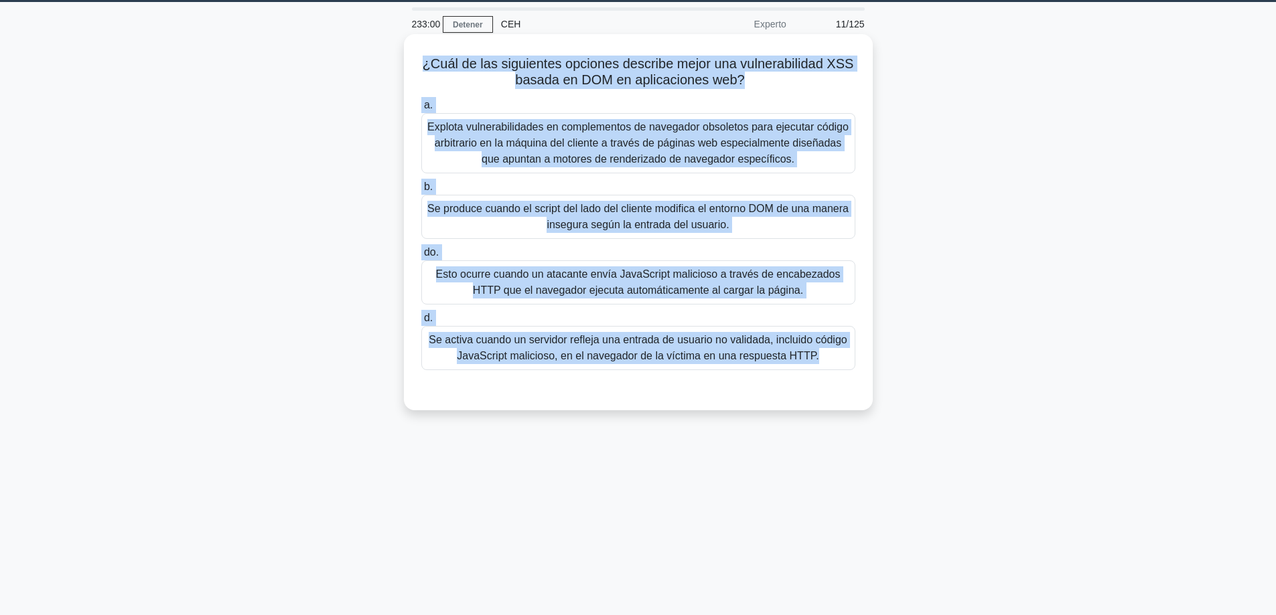
click at [563, 212] on font "Se produce cuando el script del lado del cliente modifica el entorno DOM de una…" at bounding box center [637, 216] width 421 height 27
click at [421, 192] on input "b. Se produce cuando el script del lado del cliente modifica el entorno DOM de …" at bounding box center [421, 187] width 0 height 9
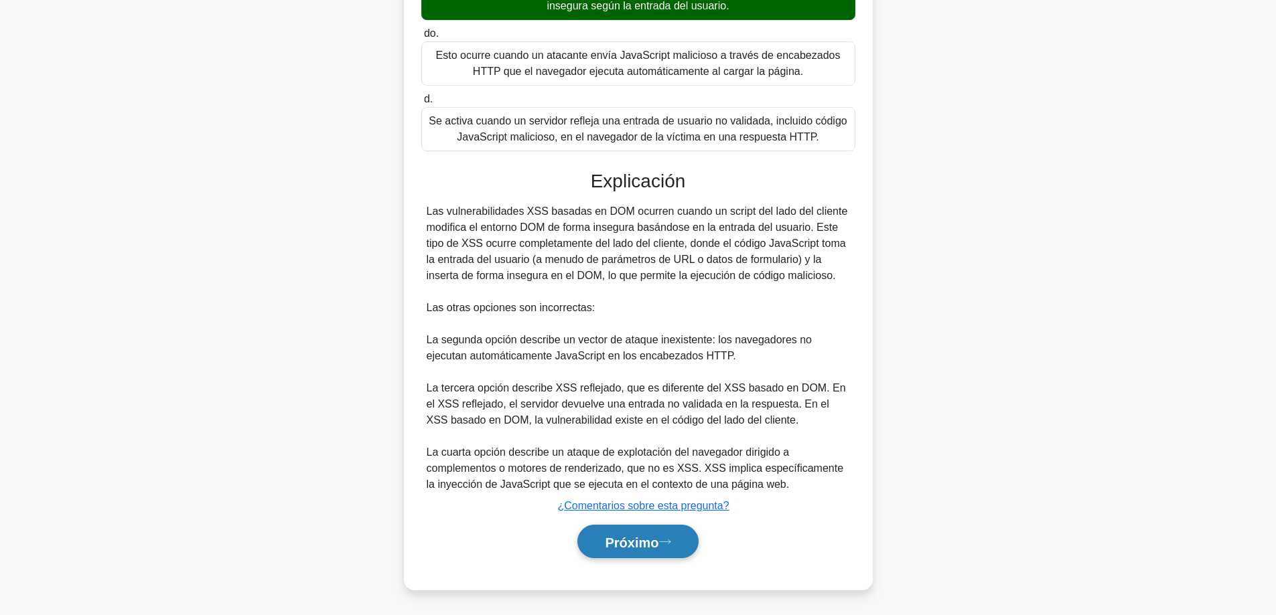
click at [646, 548] on button "Próximo" at bounding box center [637, 542] width 121 height 34
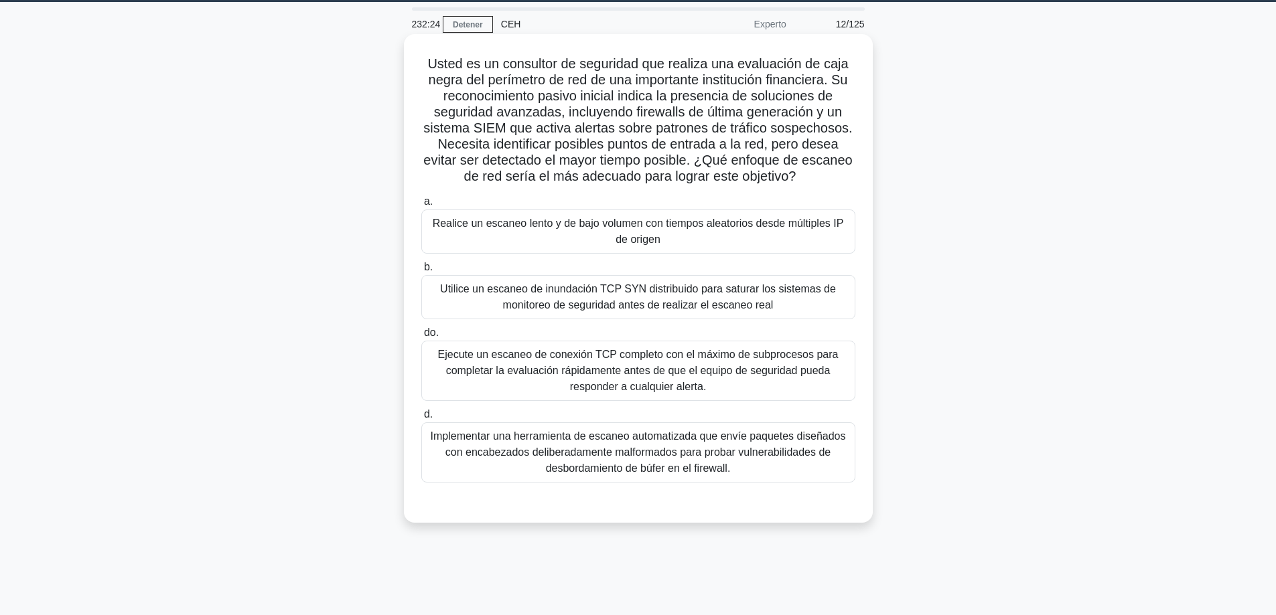
click at [543, 238] on font "Realice un escaneo lento y de bajo volumen con tiempos aleatorios desde múltipl…" at bounding box center [638, 232] width 422 height 32
click at [421, 206] on input "a. Realice un escaneo lento y de bajo volumen con tiempos aleatorios desde múlt…" at bounding box center [421, 202] width 0 height 9
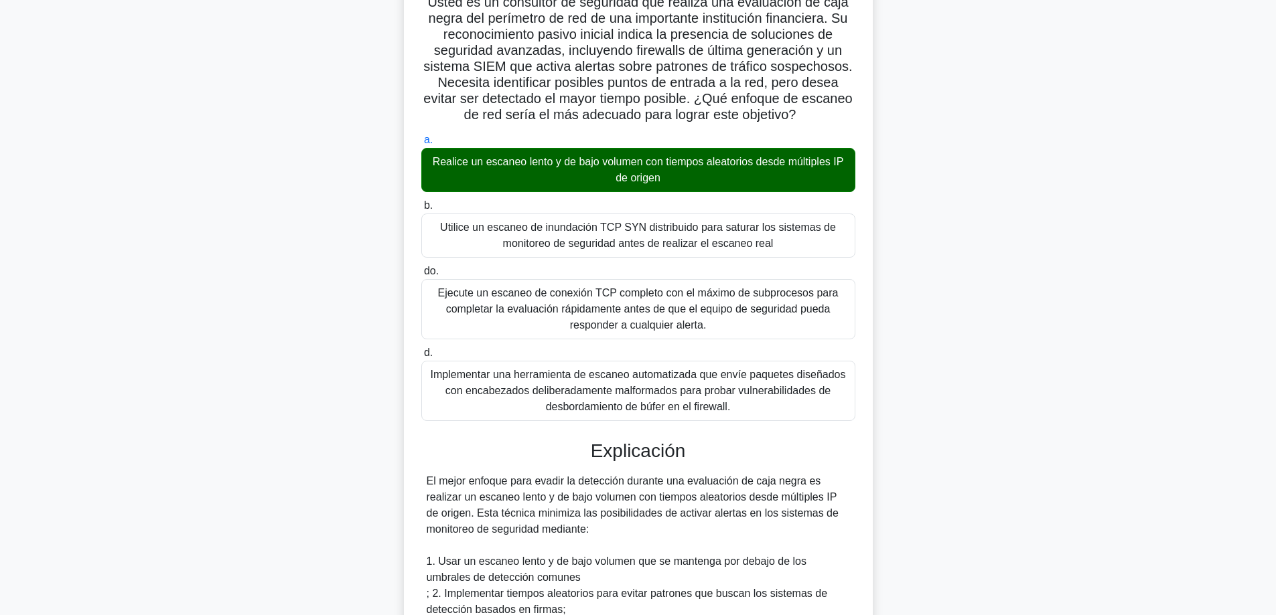
scroll to position [502, 0]
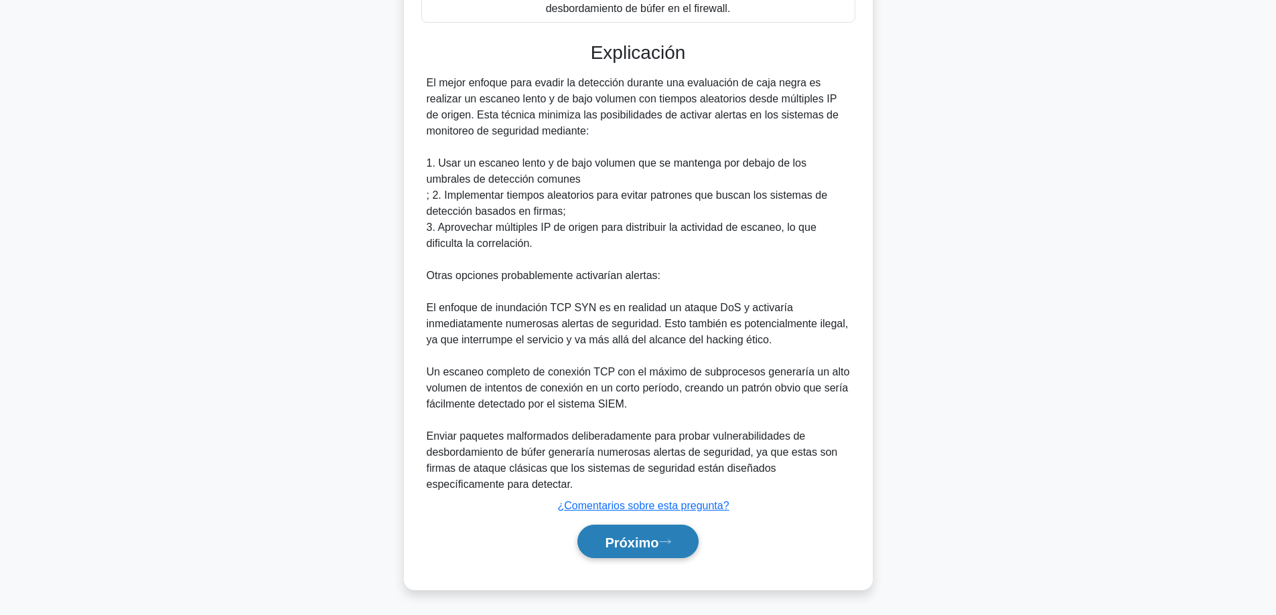
click at [611, 526] on button "Próximo" at bounding box center [637, 542] width 121 height 34
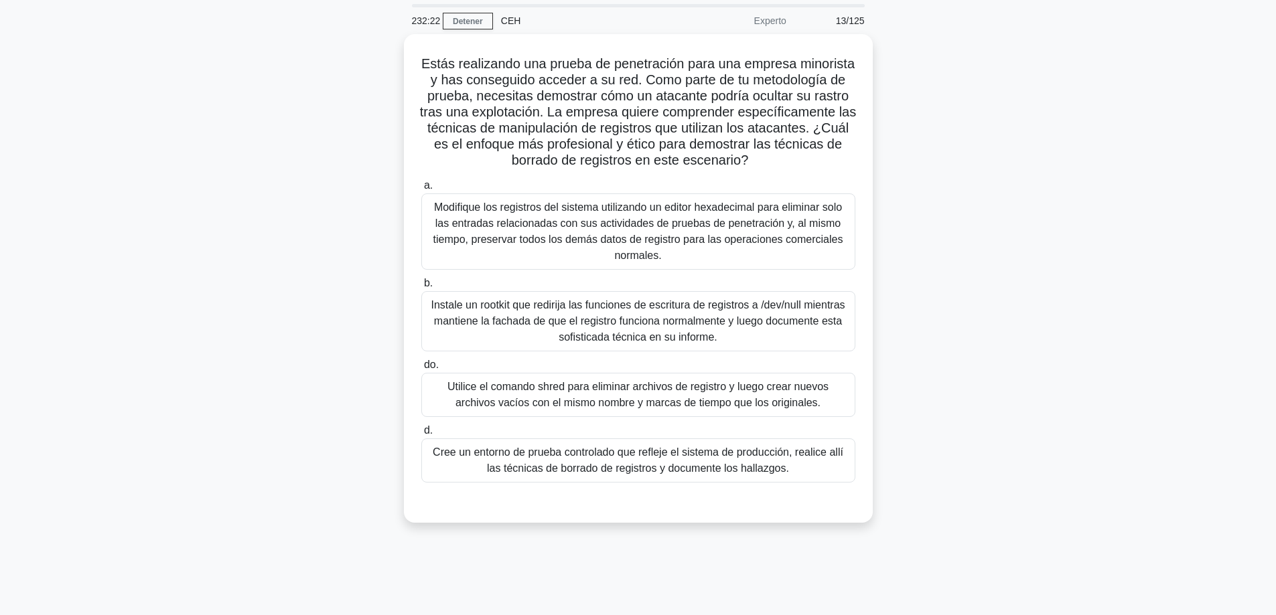
scroll to position [41, 0]
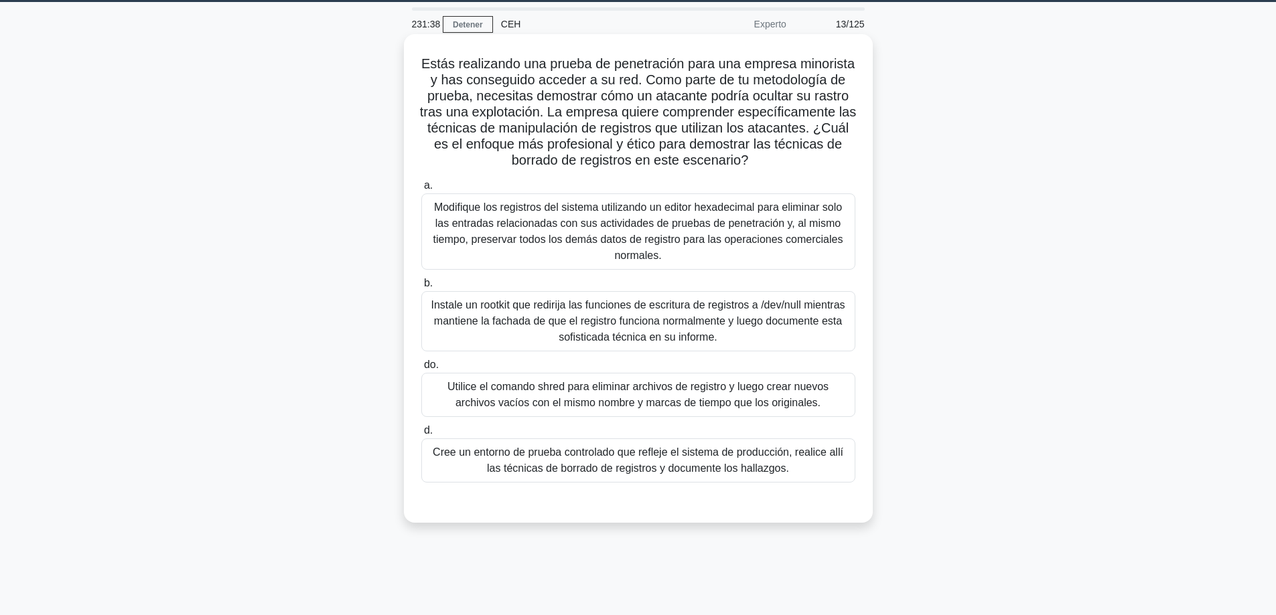
click at [701, 463] on font "Cree un entorno de prueba controlado que refleje el sistema de producción, real…" at bounding box center [638, 460] width 411 height 27
click at [421, 435] on input "d. Cree un entorno de prueba controlado que refleje el sistema de producción, r…" at bounding box center [421, 431] width 0 height 9
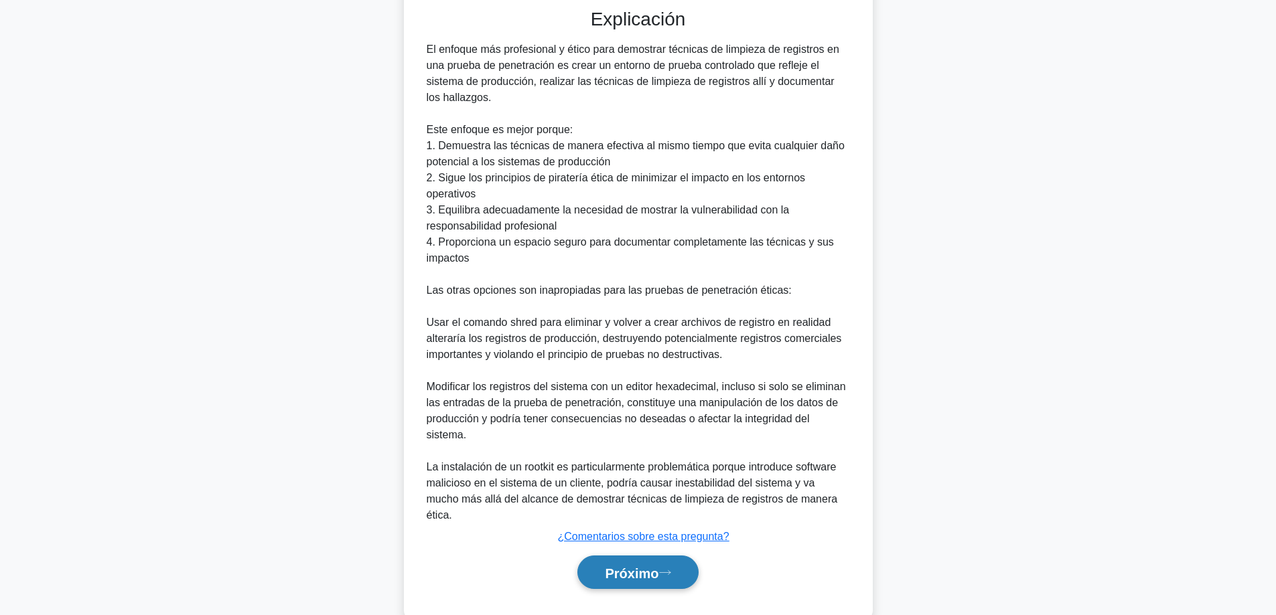
click at [632, 566] on font "Próximo" at bounding box center [632, 573] width 54 height 15
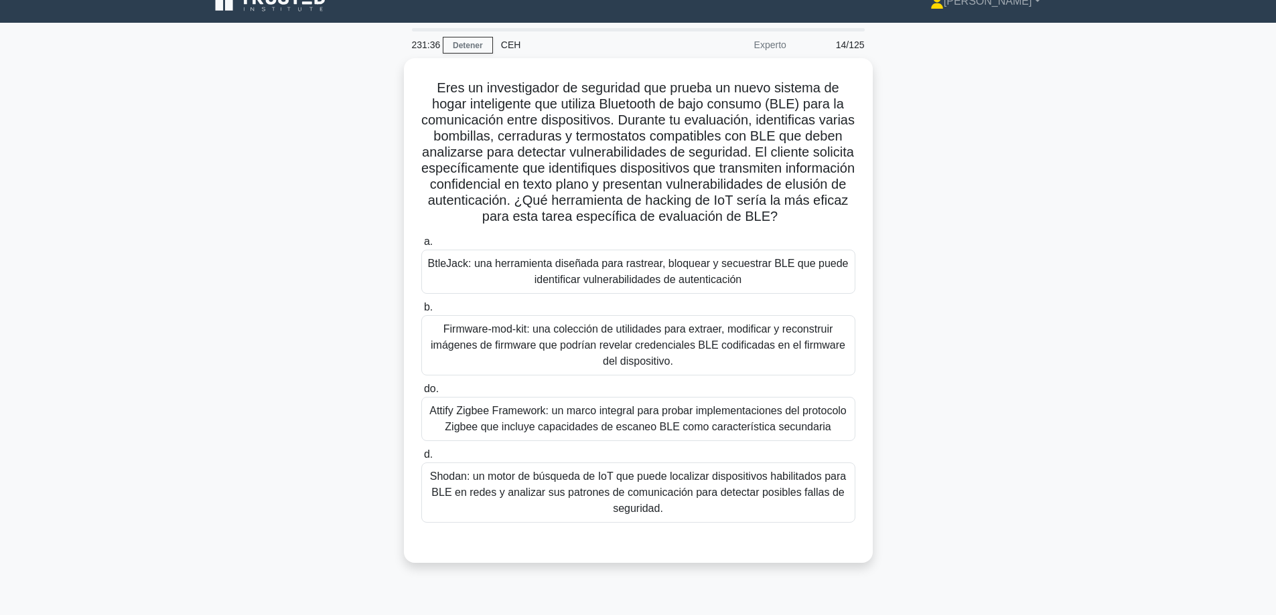
scroll to position [0, 0]
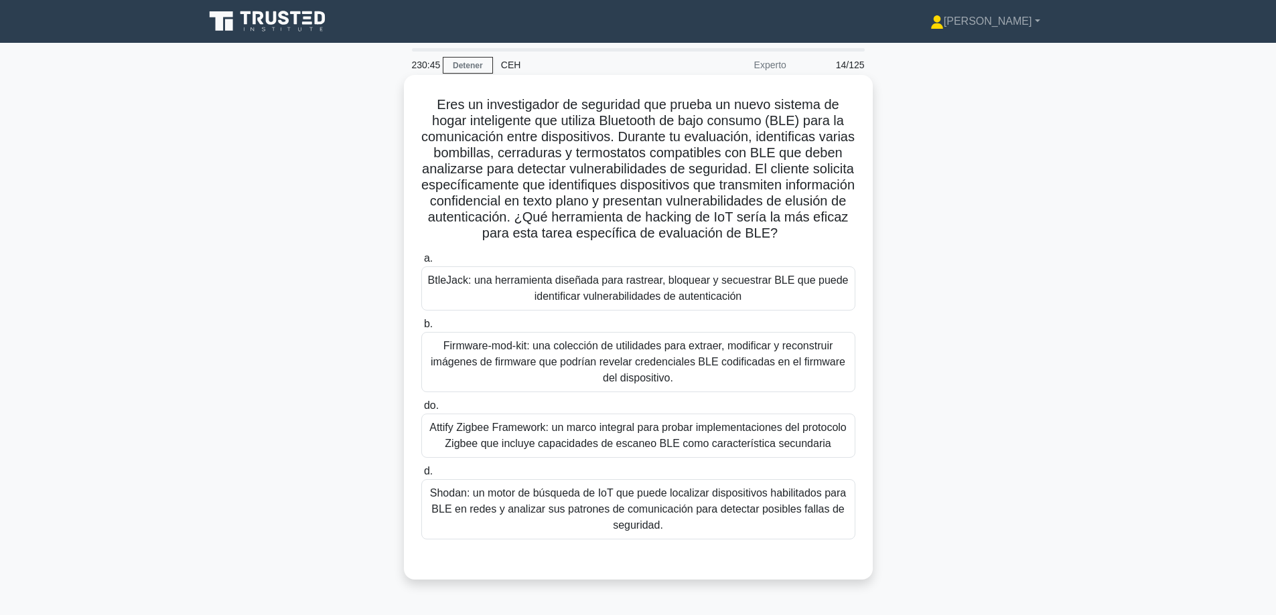
click at [547, 299] on font "BtleJack: una herramienta diseñada para rastrear, bloquear y secuestrar BLE que…" at bounding box center [638, 288] width 421 height 27
click at [421, 263] on input "a. BtleJack: una herramienta diseñada para rastrear, bloquear y secuestrar BLE …" at bounding box center [421, 258] width 0 height 9
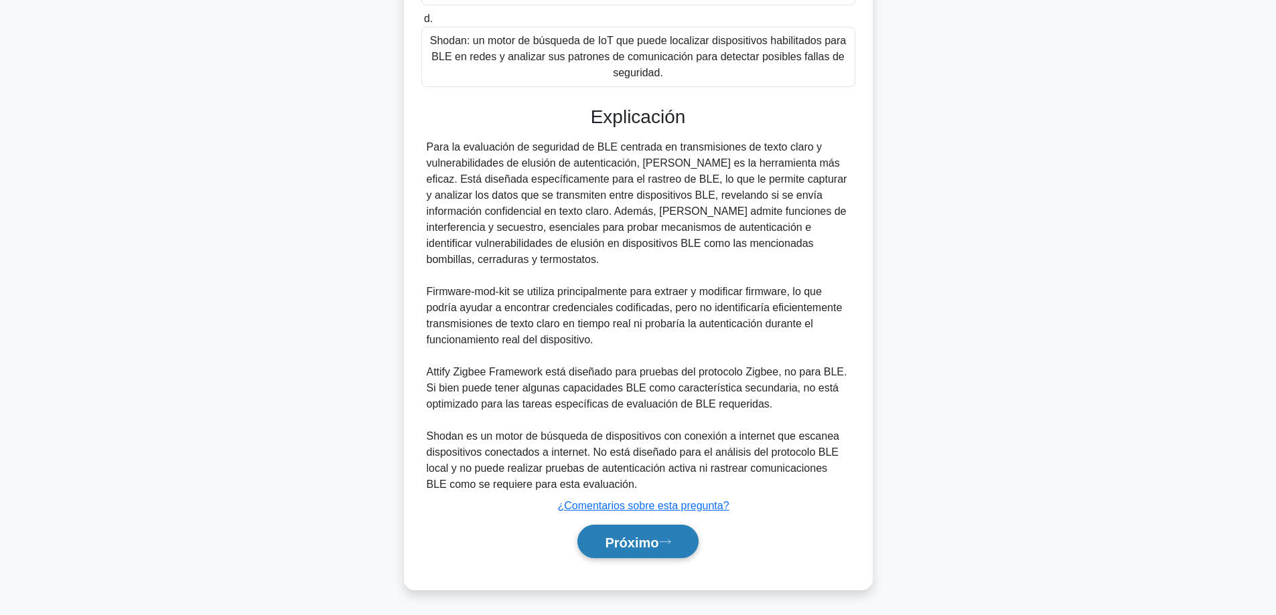
click at [612, 542] on font "Próximo" at bounding box center [632, 542] width 54 height 15
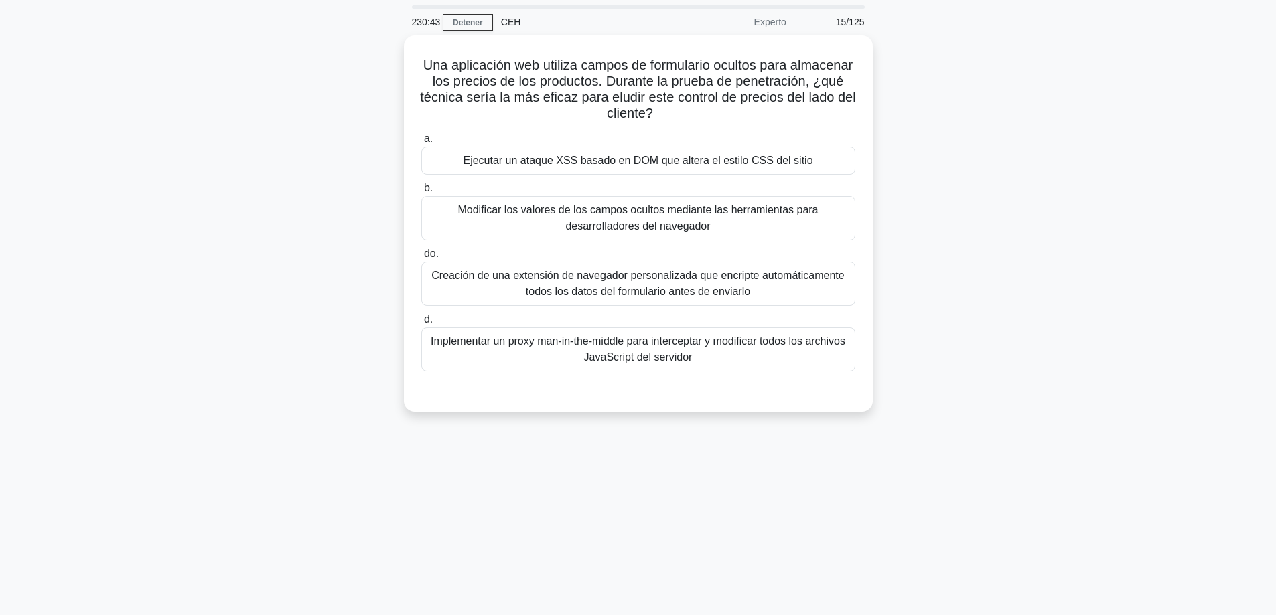
scroll to position [41, 0]
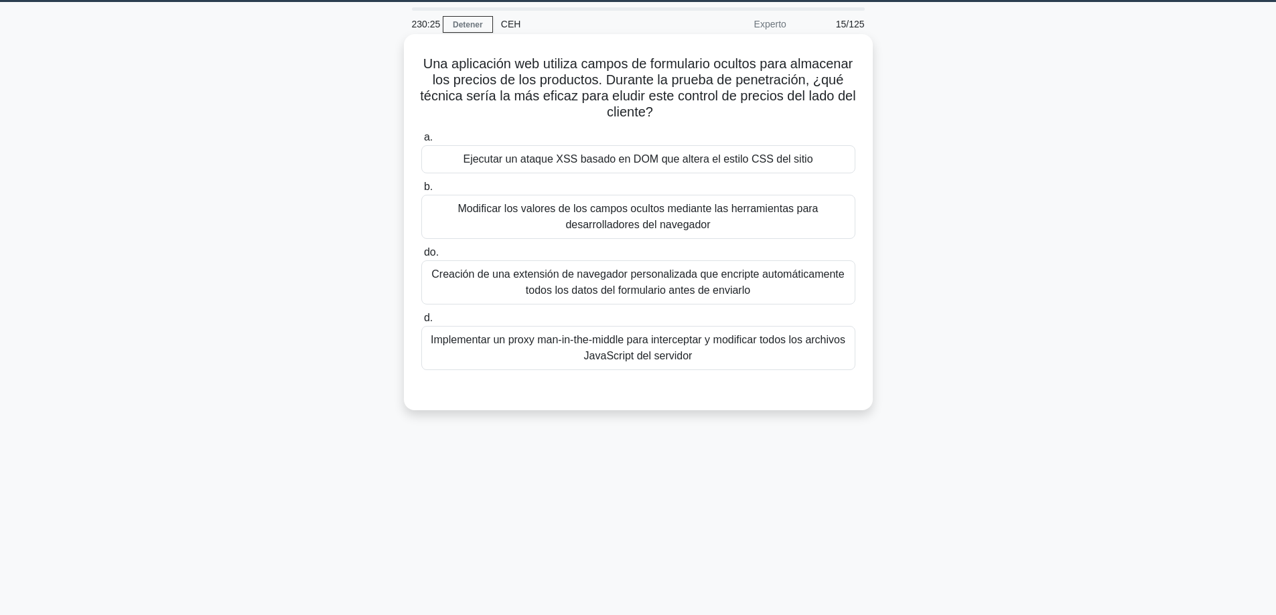
click at [550, 210] on font "Modificar los valores de los campos ocultos mediante las herramientas para desa…" at bounding box center [637, 216] width 360 height 27
click at [421, 192] on input "b. Modificar los valores de los campos ocultos mediante las herramientas para d…" at bounding box center [421, 187] width 0 height 9
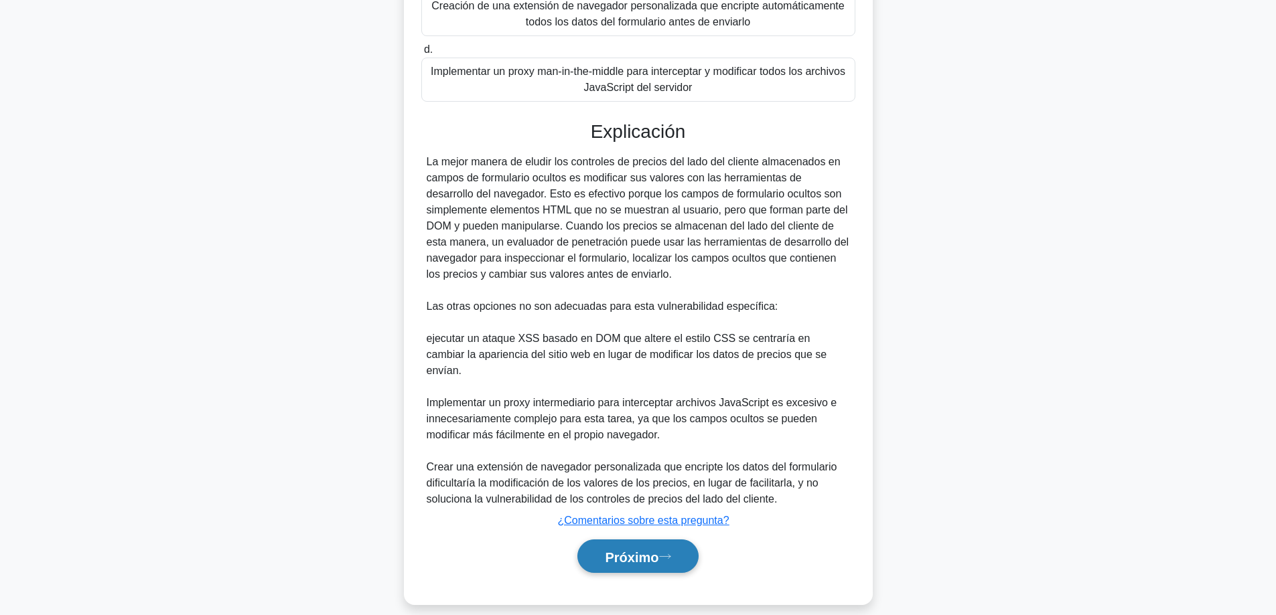
click at [634, 540] on button "Próximo" at bounding box center [637, 557] width 121 height 34
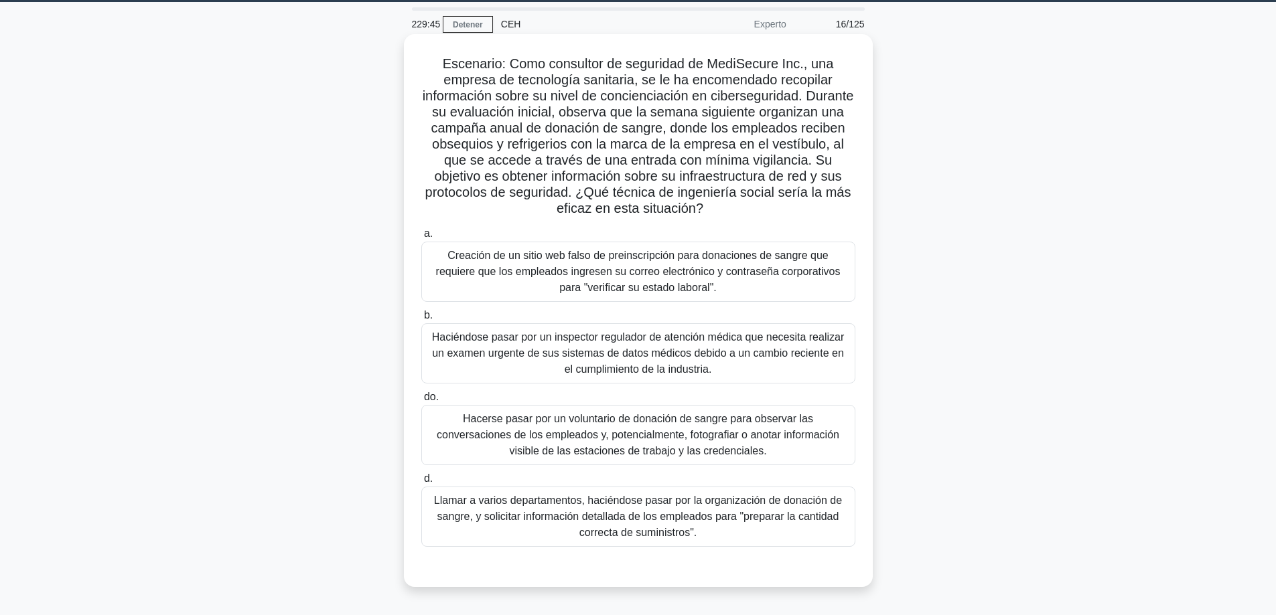
click at [790, 433] on font "Hacerse pasar por un voluntario de donación de sangre para observar las convers…" at bounding box center [638, 435] width 403 height 44
click at [421, 402] on input "do. Hacerse pasar por un voluntario de donación de sangre para observar las con…" at bounding box center [421, 397] width 0 height 9
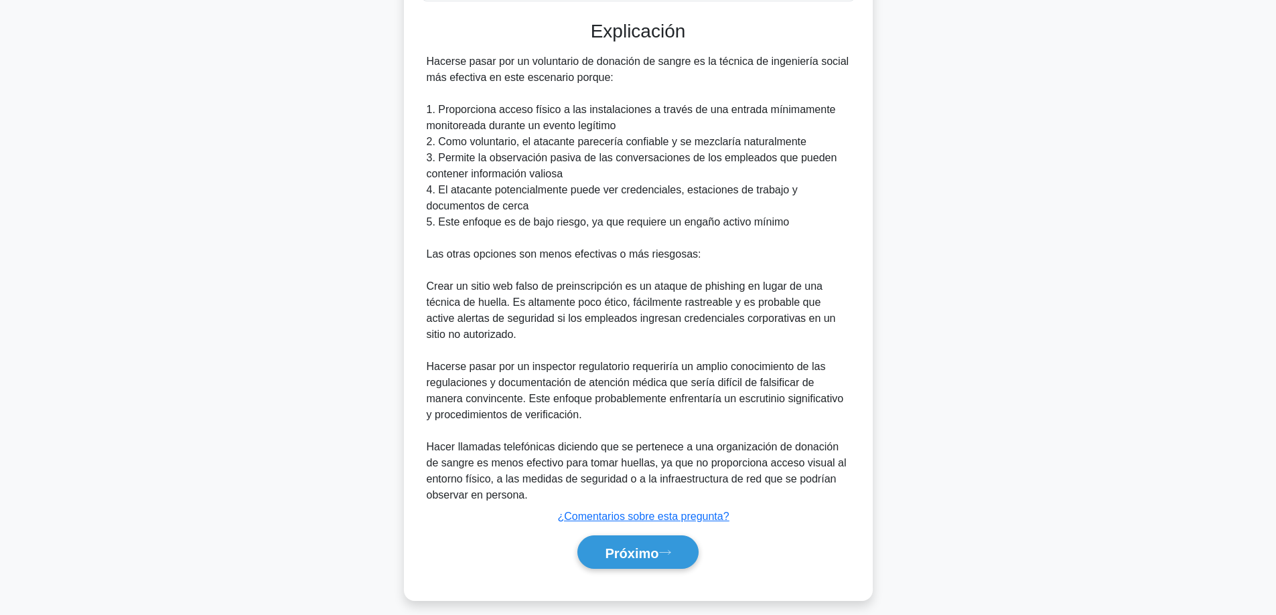
scroll to position [599, 0]
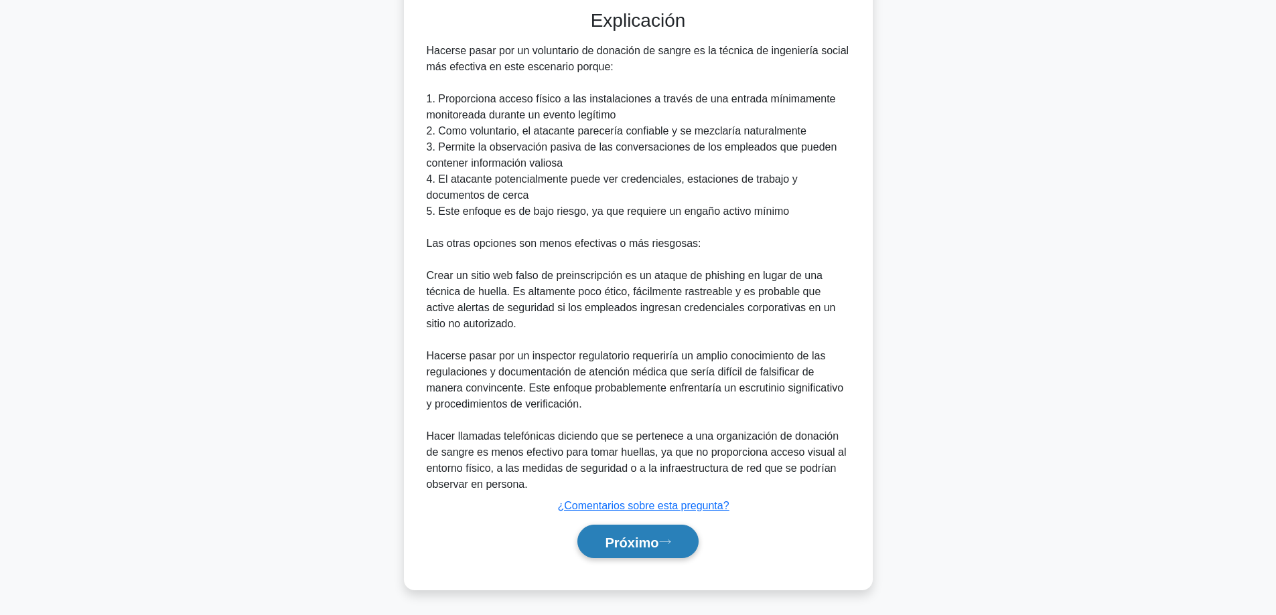
click at [658, 543] on font "Próximo" at bounding box center [632, 542] width 54 height 15
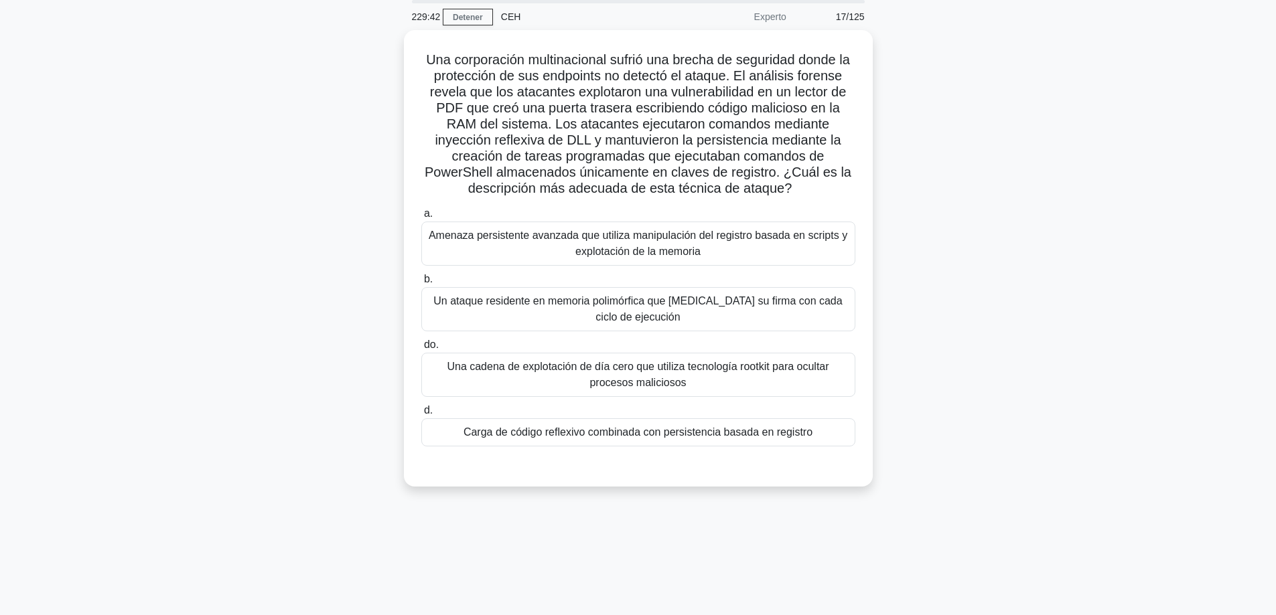
scroll to position [41, 0]
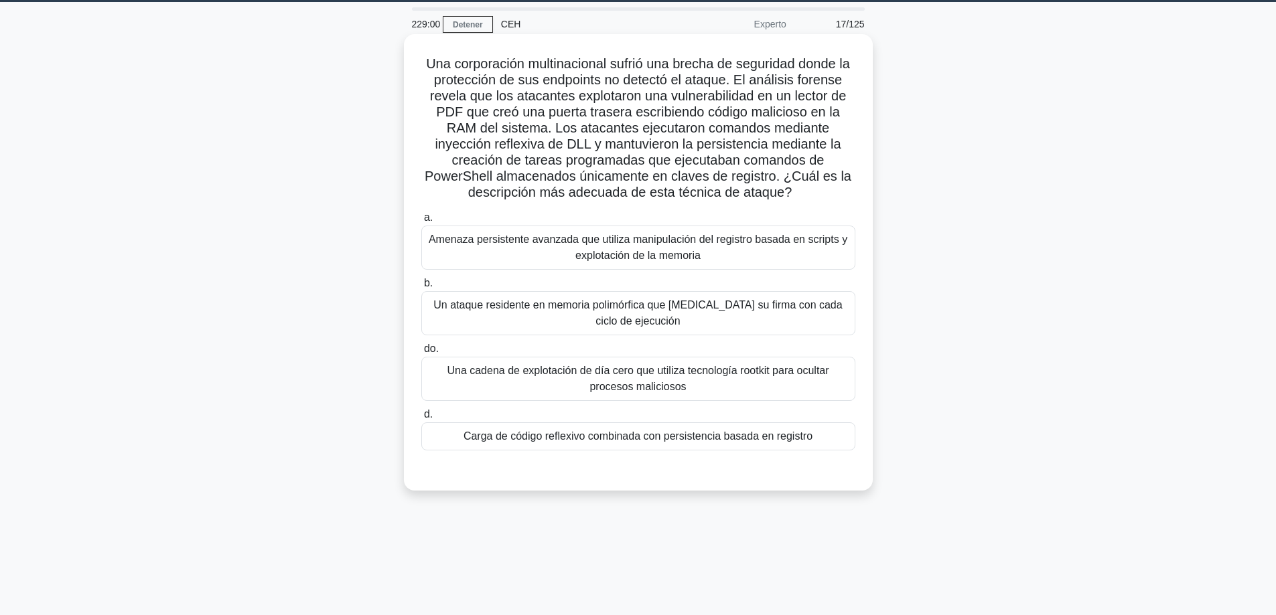
click at [568, 439] on font "Carga de código reflexivo combinada con persistencia basada en registro" at bounding box center [637, 436] width 349 height 11
click at [421, 419] on input "d. Carga de código reflexivo combinada con persistencia basada en registro" at bounding box center [421, 415] width 0 height 9
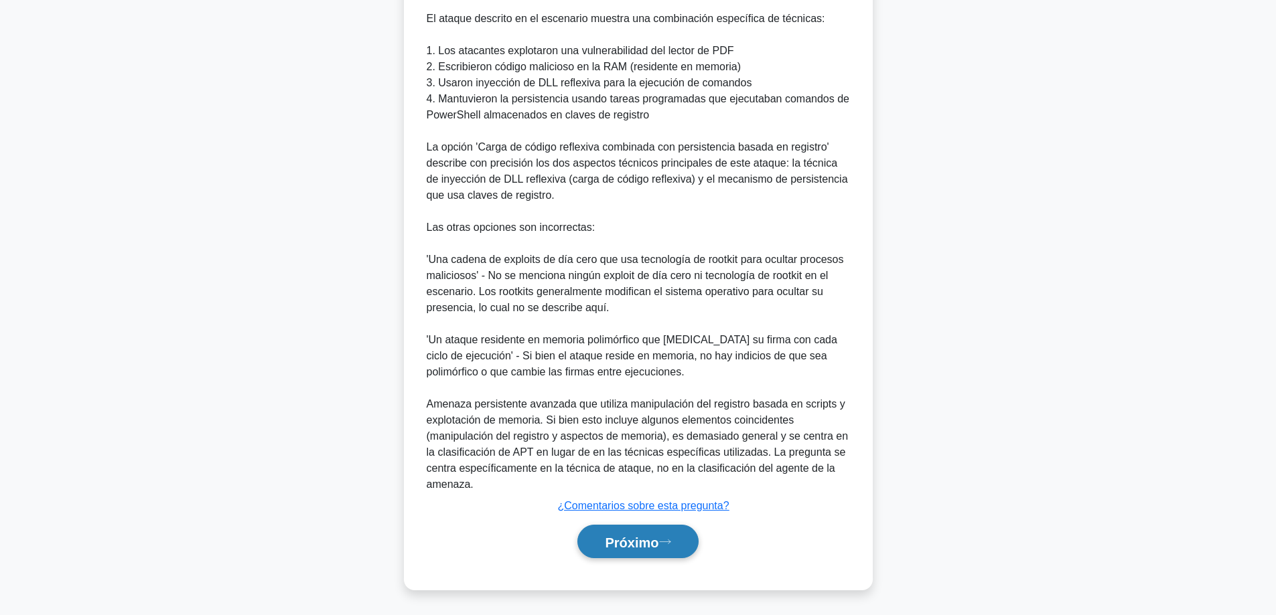
click at [615, 551] on button "Próximo" at bounding box center [637, 542] width 121 height 34
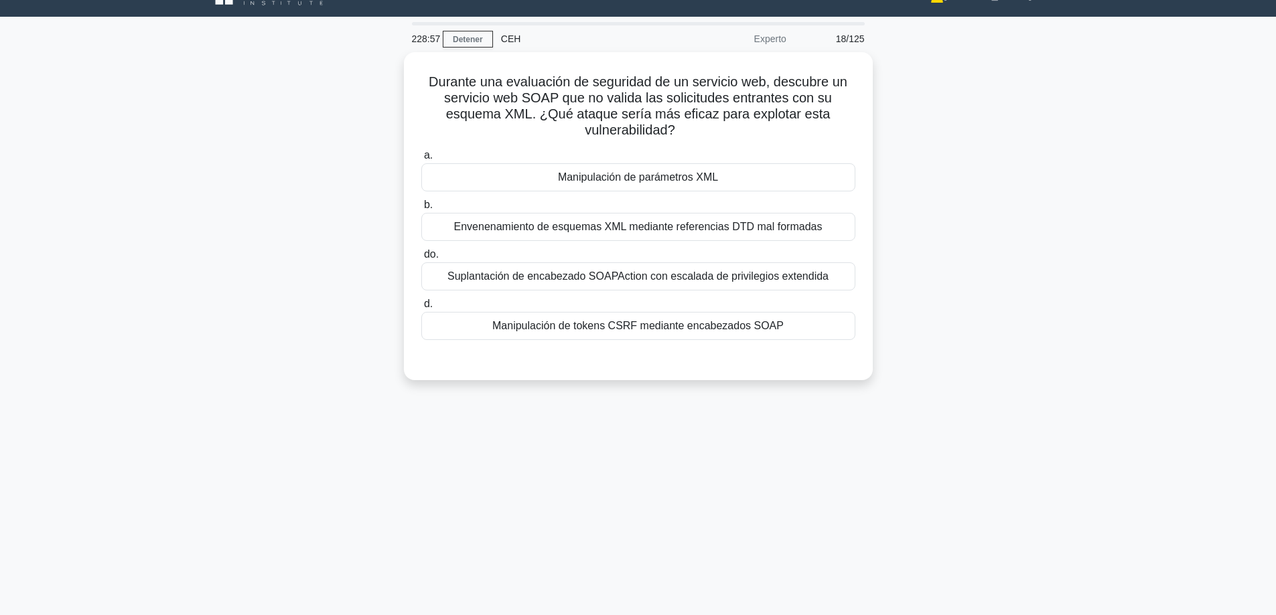
scroll to position [0, 0]
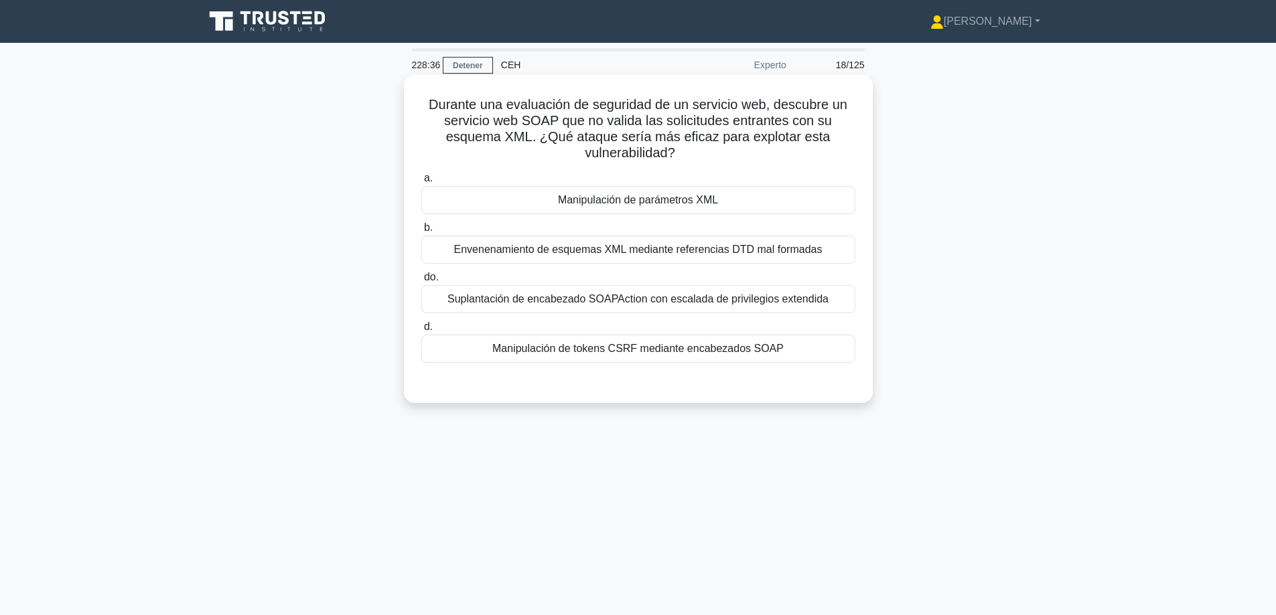
click at [771, 198] on div "Manipulación de parámetros XML" at bounding box center [638, 200] width 434 height 28
click at [421, 183] on input "a. Manipulación de parámetros XML" at bounding box center [421, 178] width 0 height 9
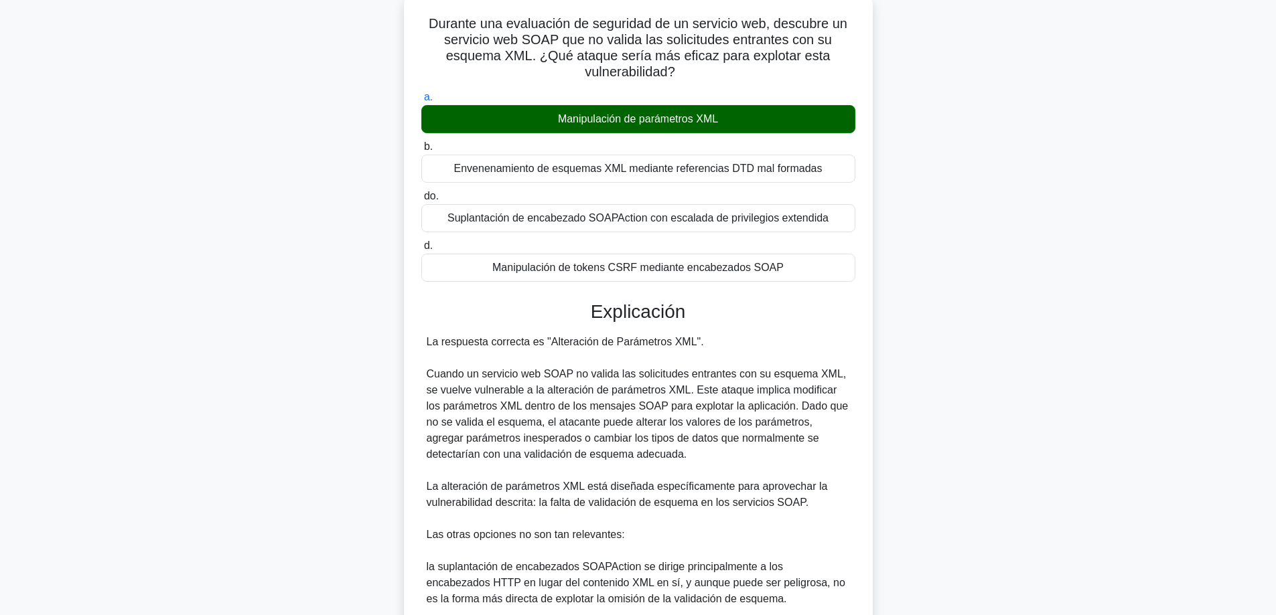
scroll to position [325, 0]
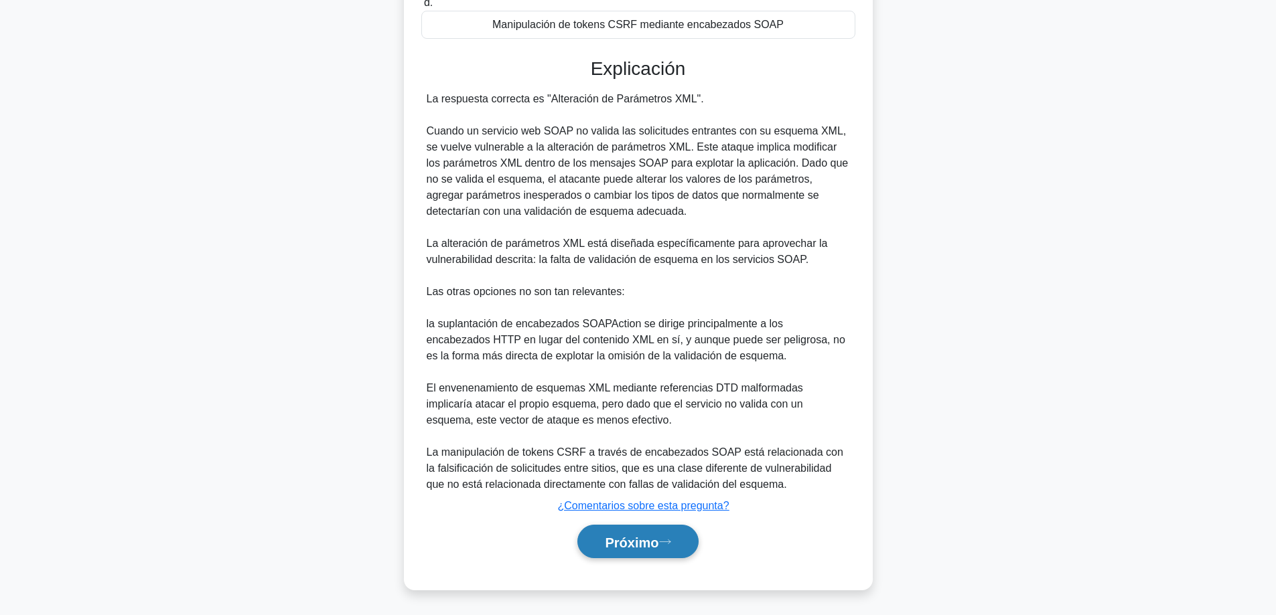
click at [609, 539] on font "Próximo" at bounding box center [632, 542] width 54 height 15
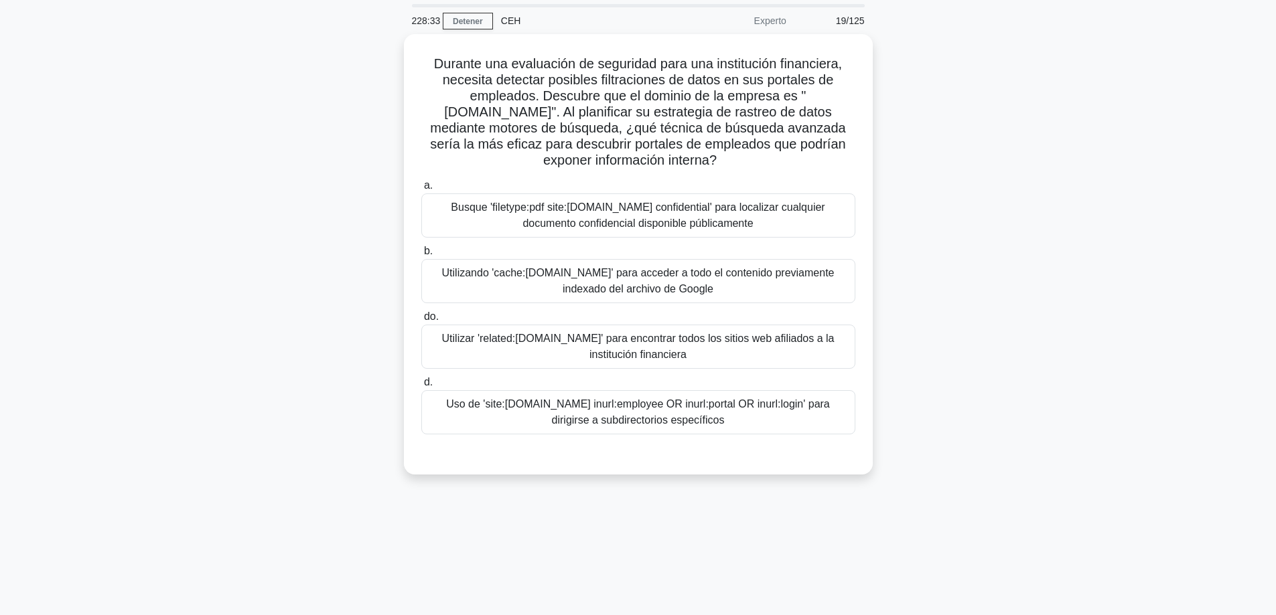
scroll to position [41, 0]
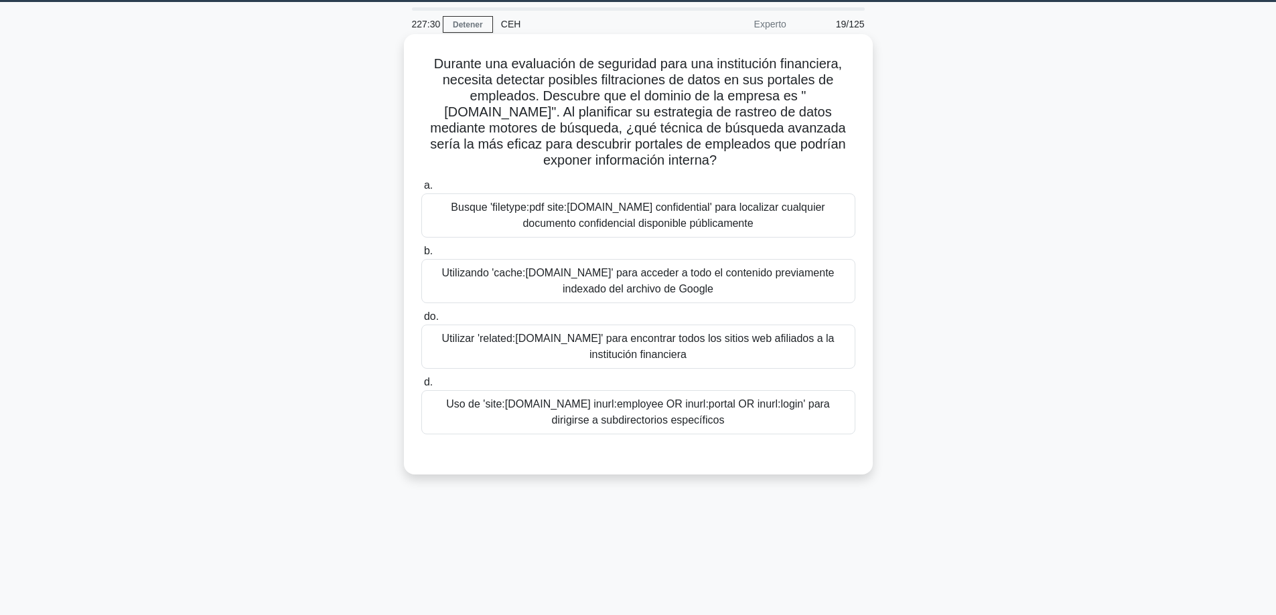
click at [502, 272] on font "Utilizando 'cache:[DOMAIN_NAME]' para acceder a todo el contenido previamente i…" at bounding box center [638, 280] width 392 height 27
click at [421, 256] on input "b. Utilizando 'cache:[DOMAIN_NAME]' para acceder a todo el contenido previament…" at bounding box center [421, 251] width 0 height 9
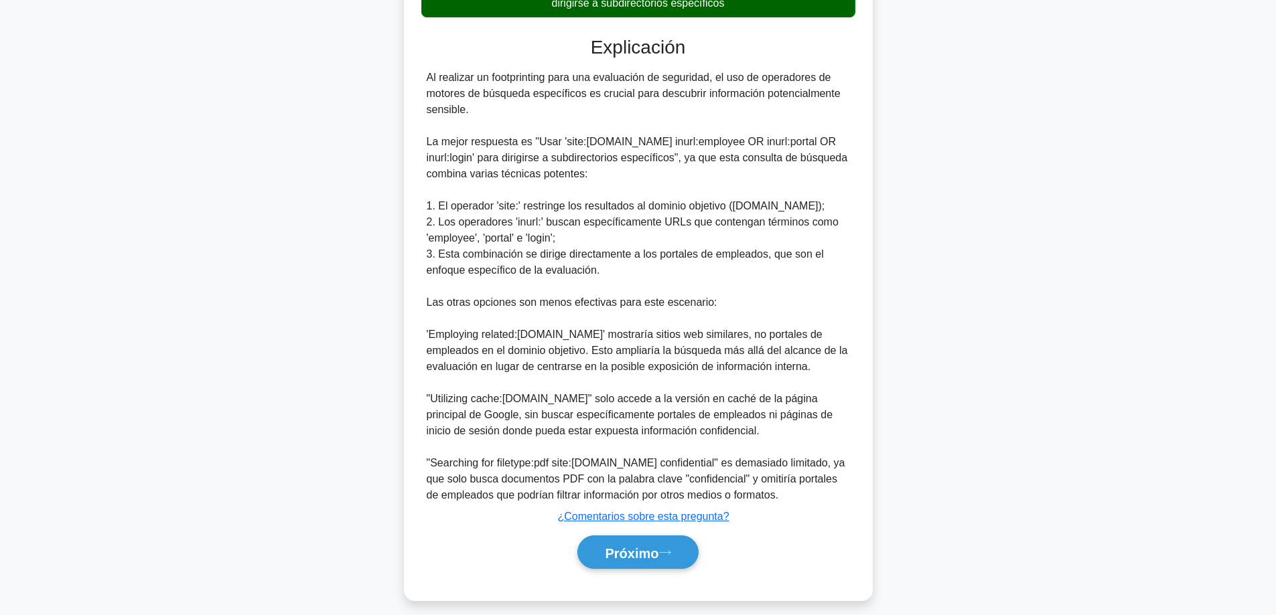
scroll to position [471, 0]
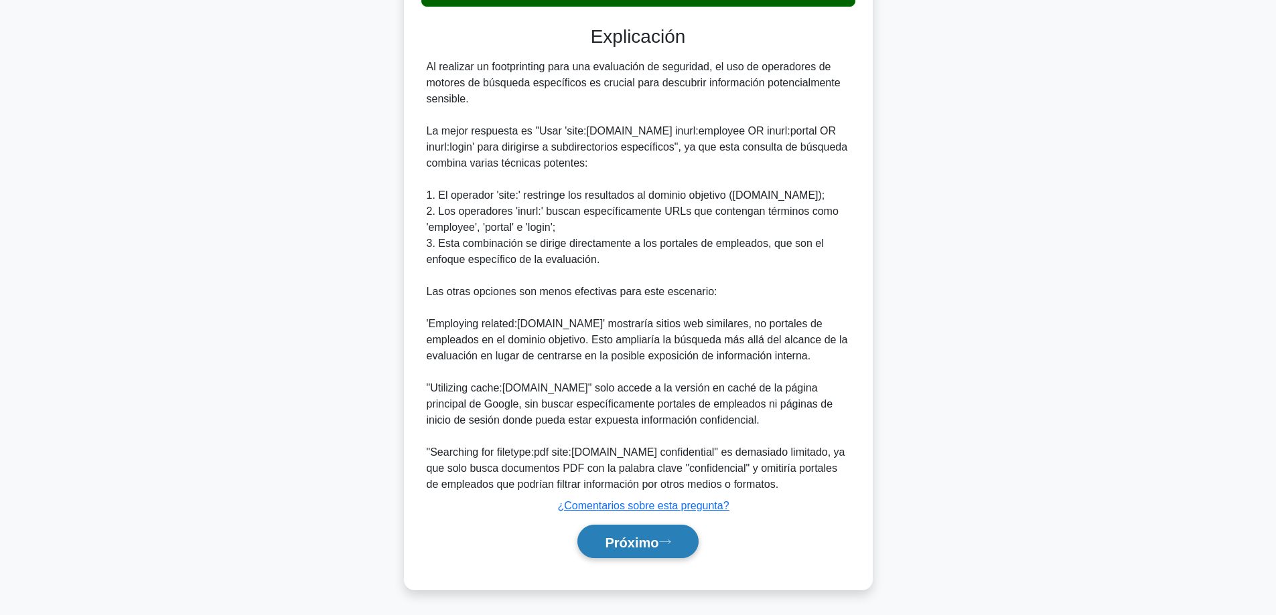
click at [630, 543] on font "Próximo" at bounding box center [632, 542] width 54 height 15
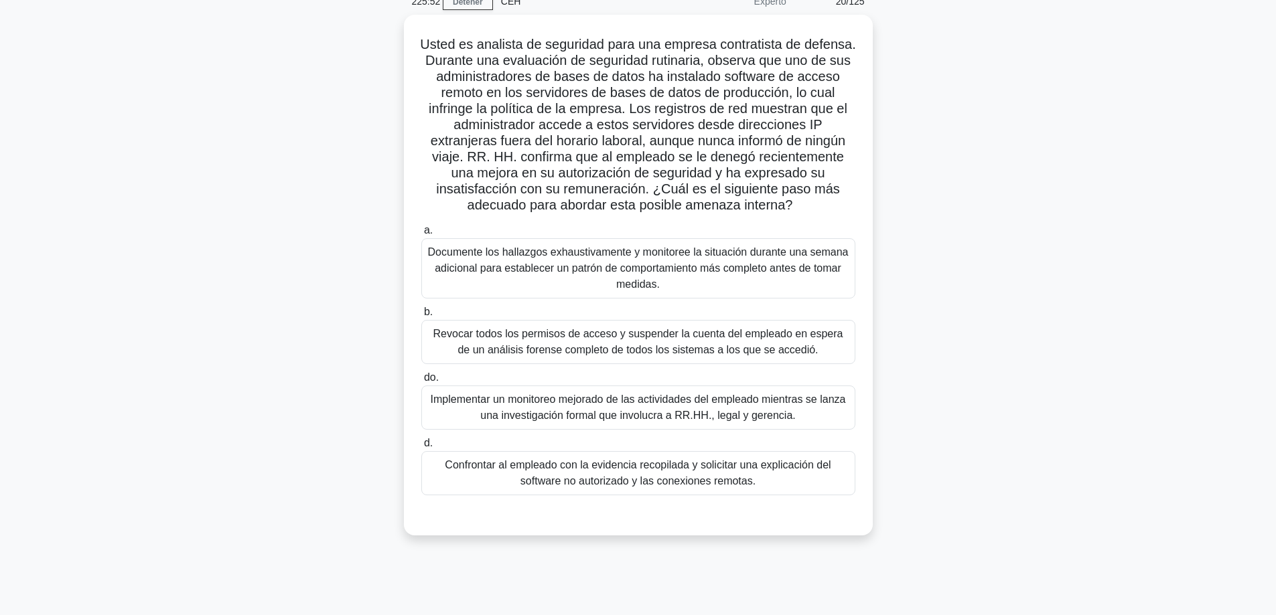
scroll to position [67, 0]
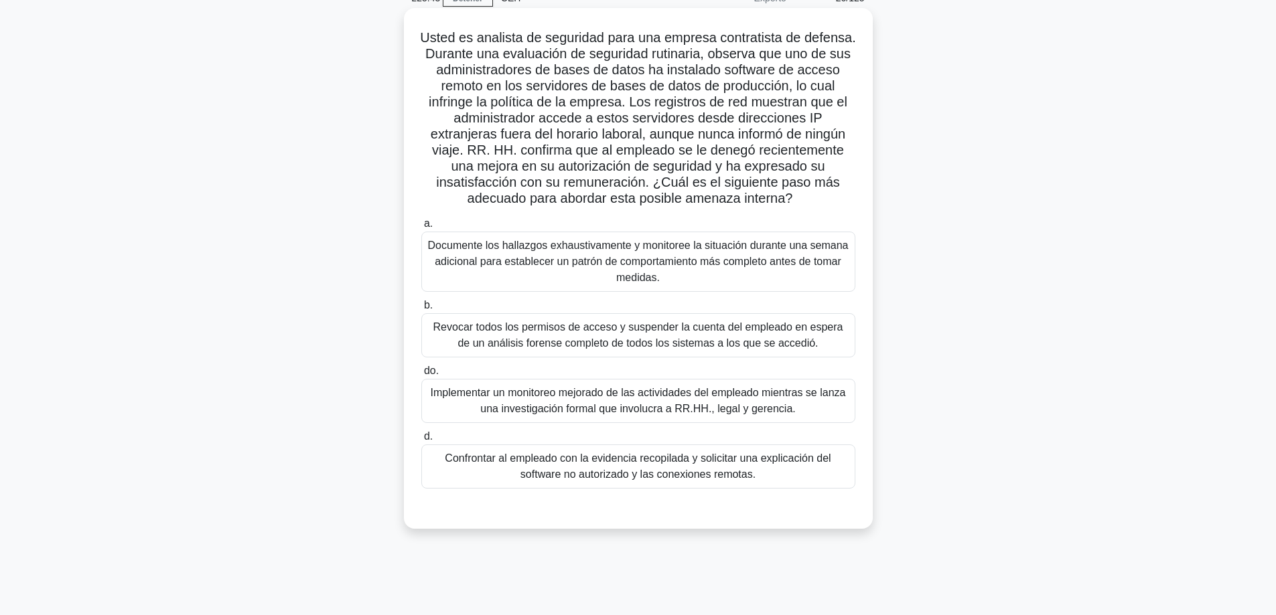
click at [646, 343] on font "Revocar todos los permisos de acceso y suspender la cuenta del empleado en espe…" at bounding box center [638, 334] width 410 height 27
click at [421, 310] on input "b. Revocar todos los permisos de acceso y suspender la cuenta del empleado en e…" at bounding box center [421, 305] width 0 height 9
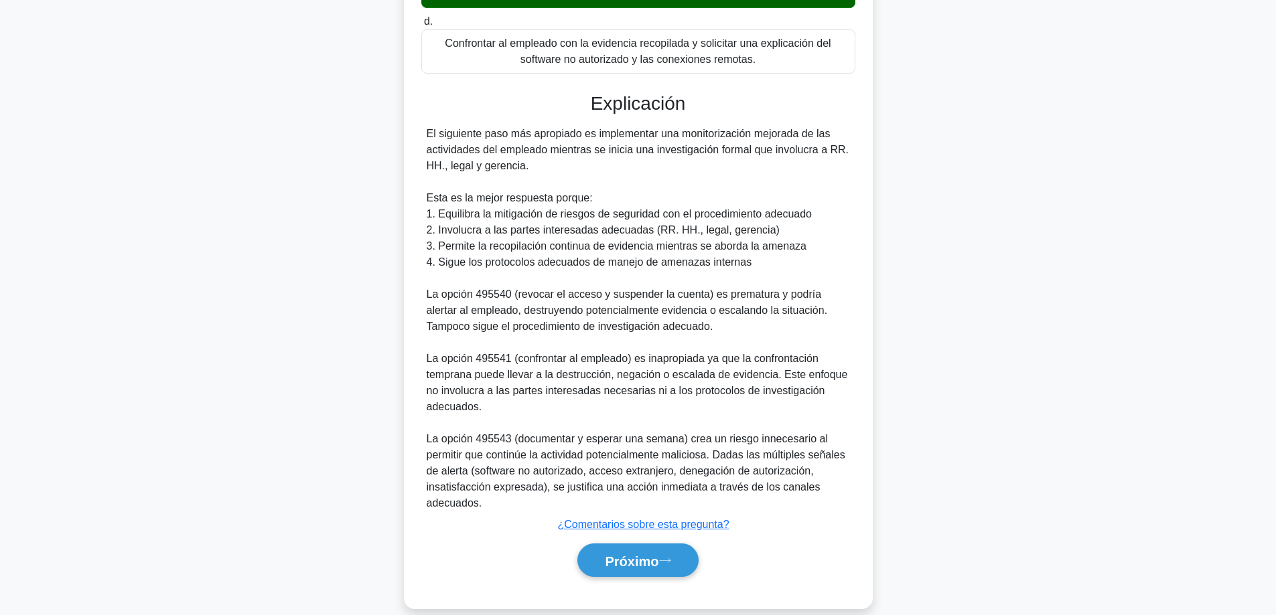
scroll to position [504, 0]
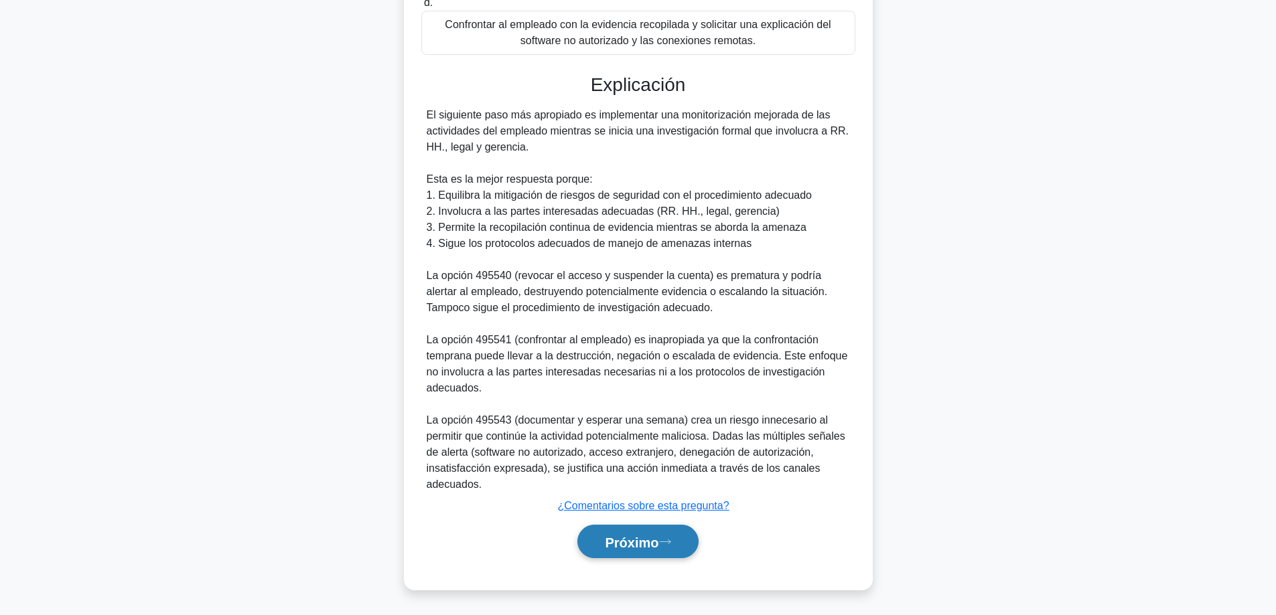
click at [658, 546] on font "Próximo" at bounding box center [632, 542] width 54 height 15
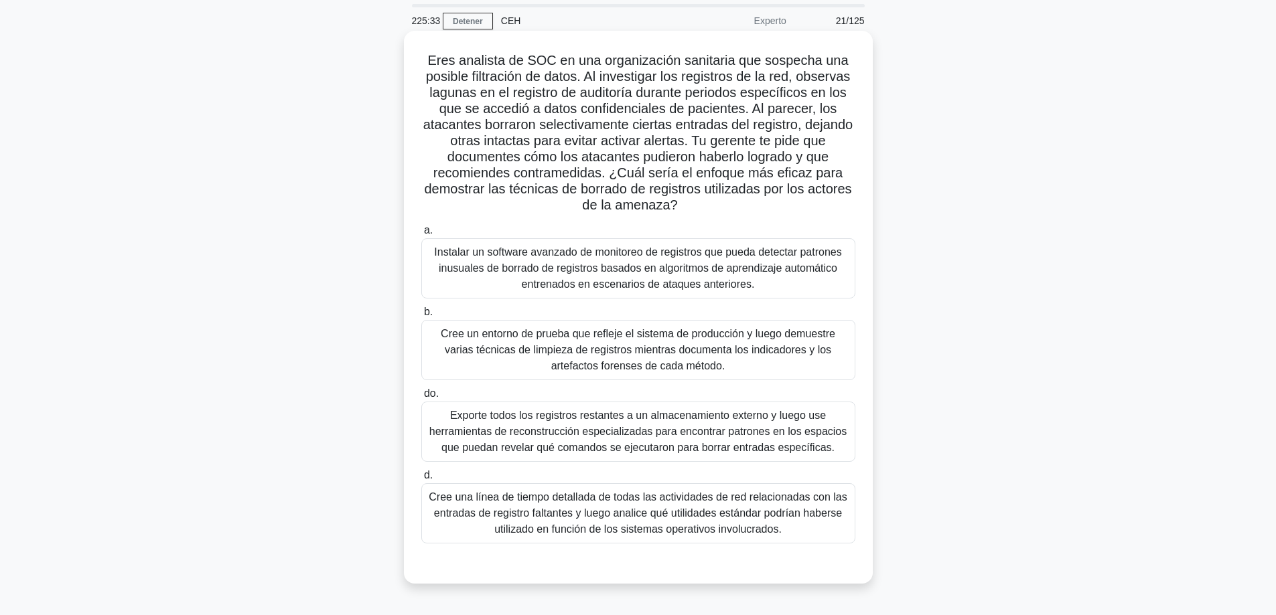
scroll to position [41, 0]
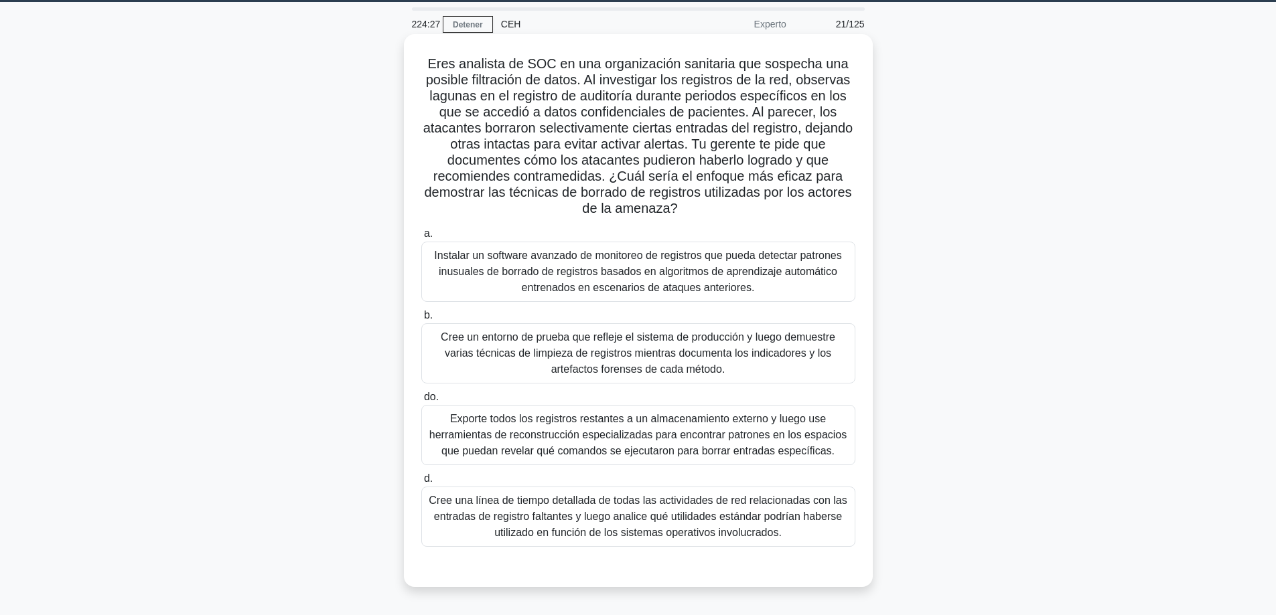
click at [641, 340] on font "Cree un entorno de prueba que refleje el sistema de producción y luego demuestr…" at bounding box center [638, 354] width 394 height 44
click at [421, 320] on input "b. Cree un entorno de prueba que refleje el sistema de producción y luego demue…" at bounding box center [421, 315] width 0 height 9
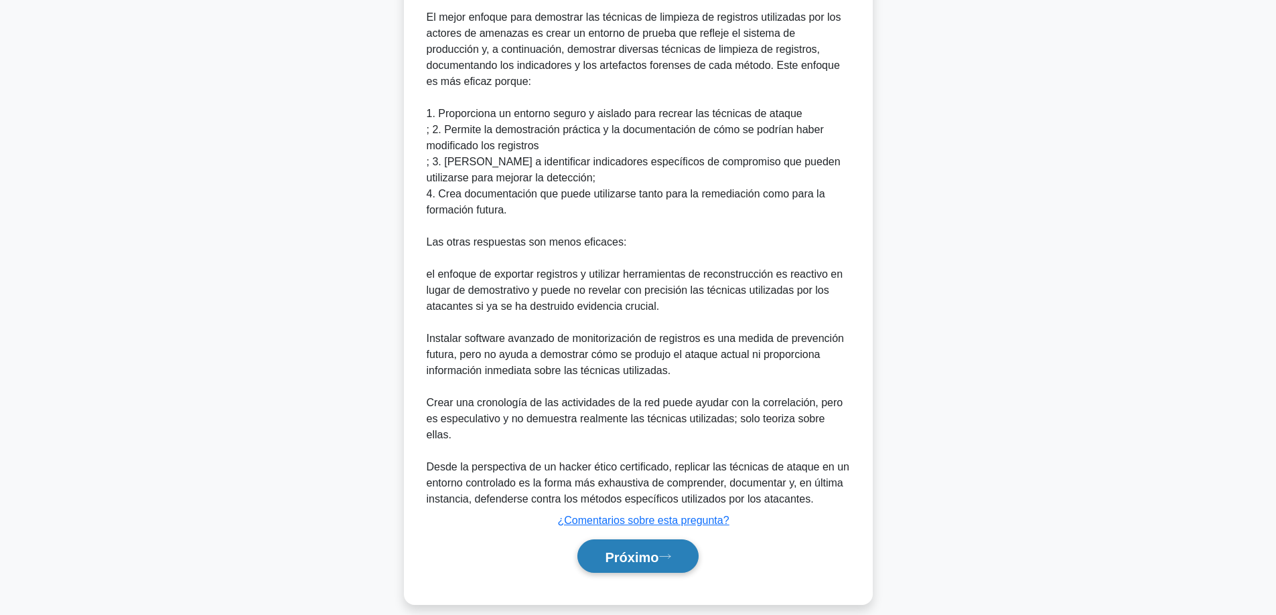
click at [656, 550] on font "Próximo" at bounding box center [632, 557] width 54 height 15
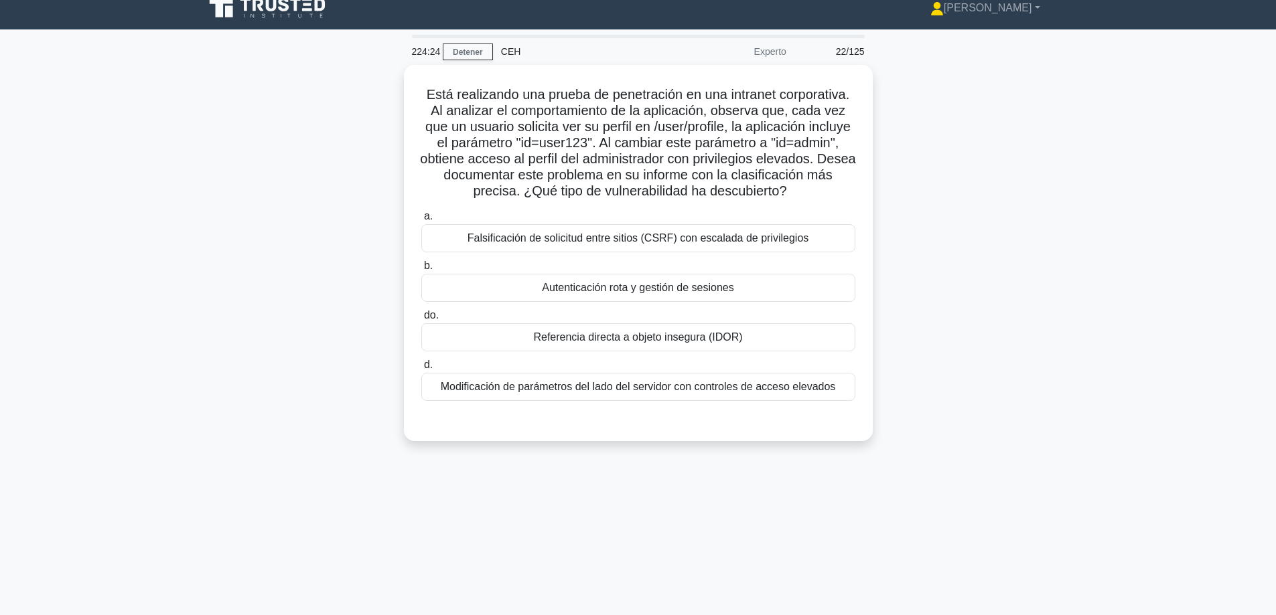
scroll to position [0, 0]
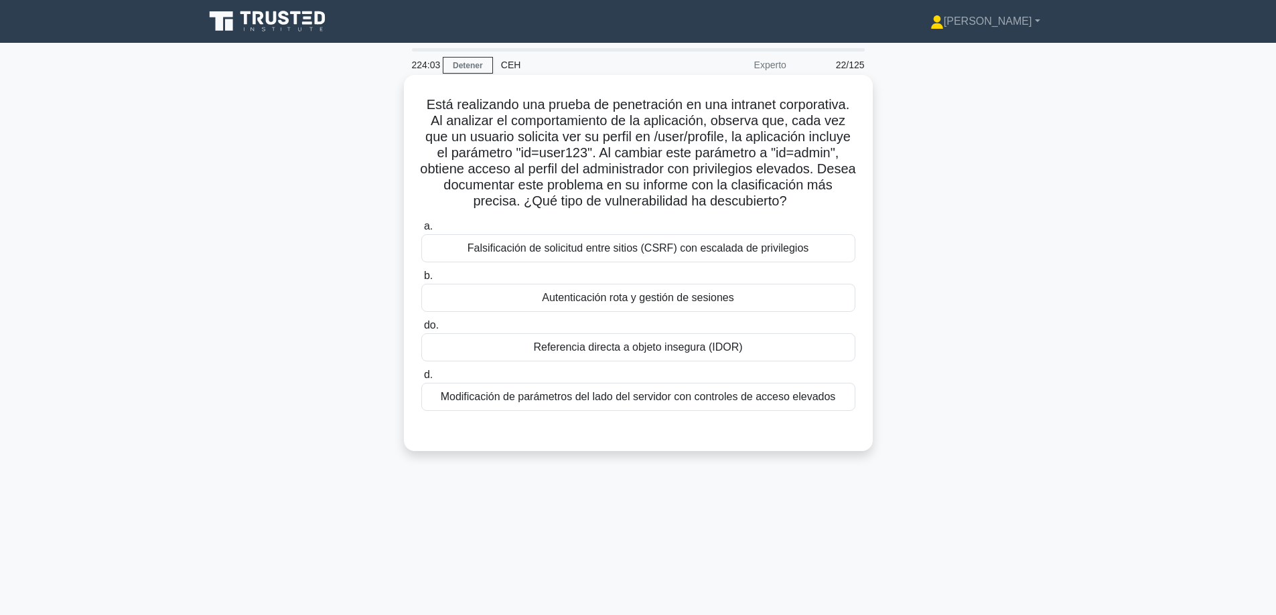
click at [720, 403] on font "Modificación de parámetros del lado del servidor con controles de acceso elevad…" at bounding box center [638, 396] width 395 height 11
click at [421, 380] on input "d. Modificación de parámetros del lado del servidor con controles de acceso ele…" at bounding box center [421, 375] width 0 height 9
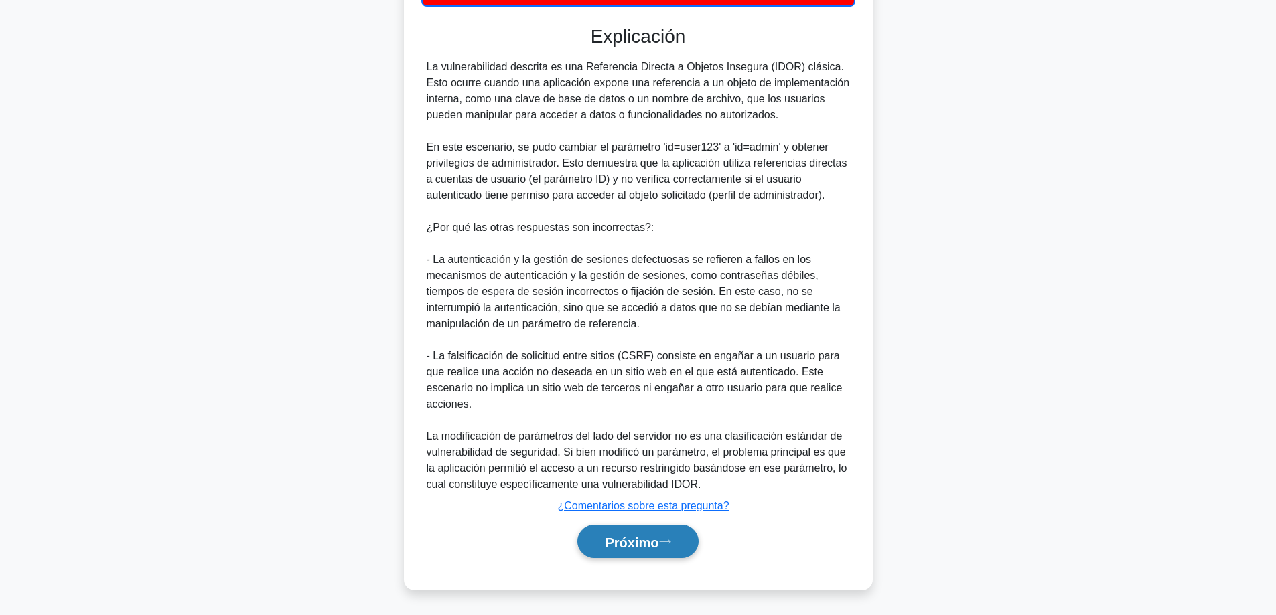
click at [645, 527] on button "Próximo" at bounding box center [637, 542] width 121 height 34
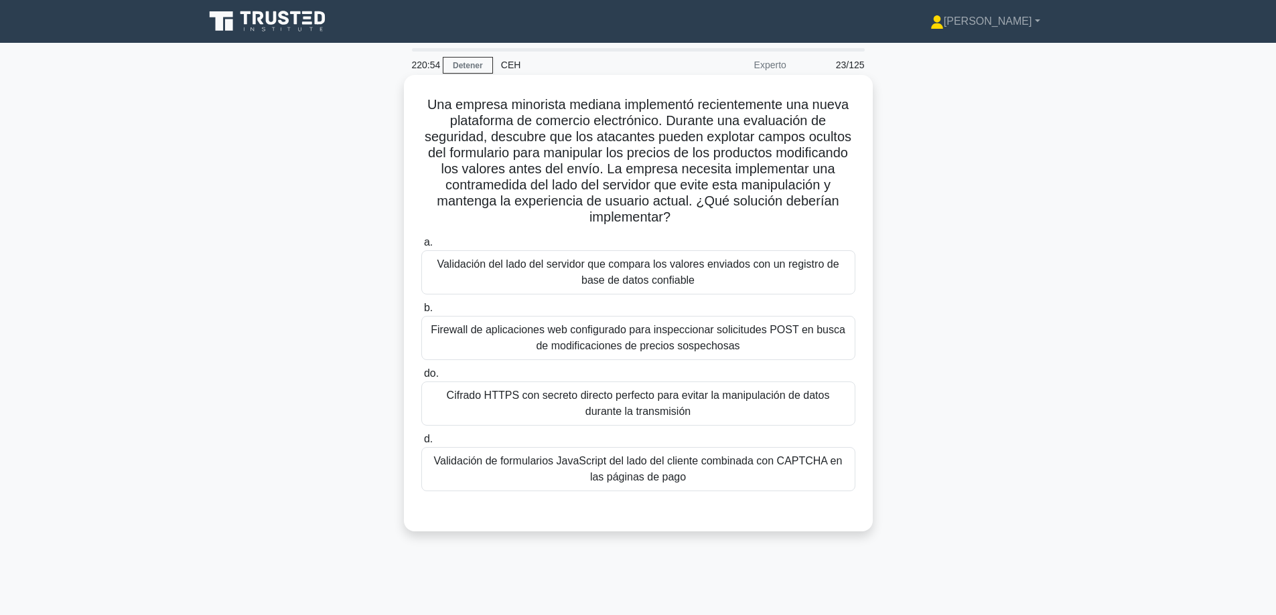
click at [686, 279] on font "Validación del lado del servidor que compara los valores enviados con un regist…" at bounding box center [638, 272] width 402 height 27
click at [421, 247] on input "a. Validación del lado del servidor que compara los valores enviados con un reg…" at bounding box center [421, 242] width 0 height 9
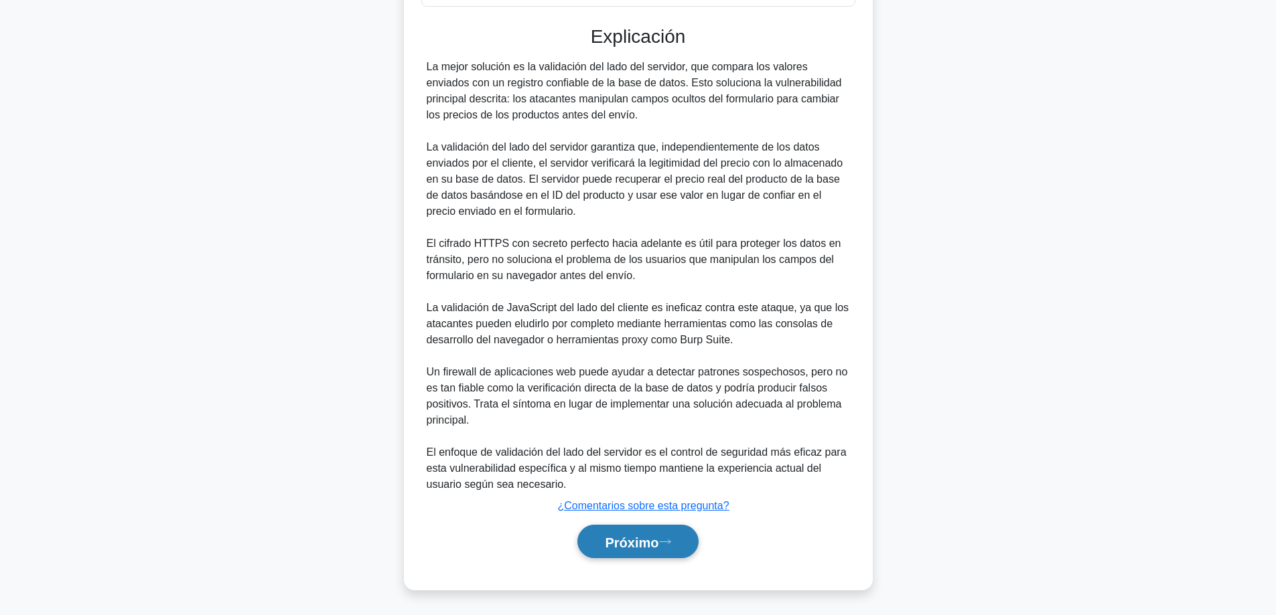
click at [647, 543] on font "Próximo" at bounding box center [632, 542] width 54 height 15
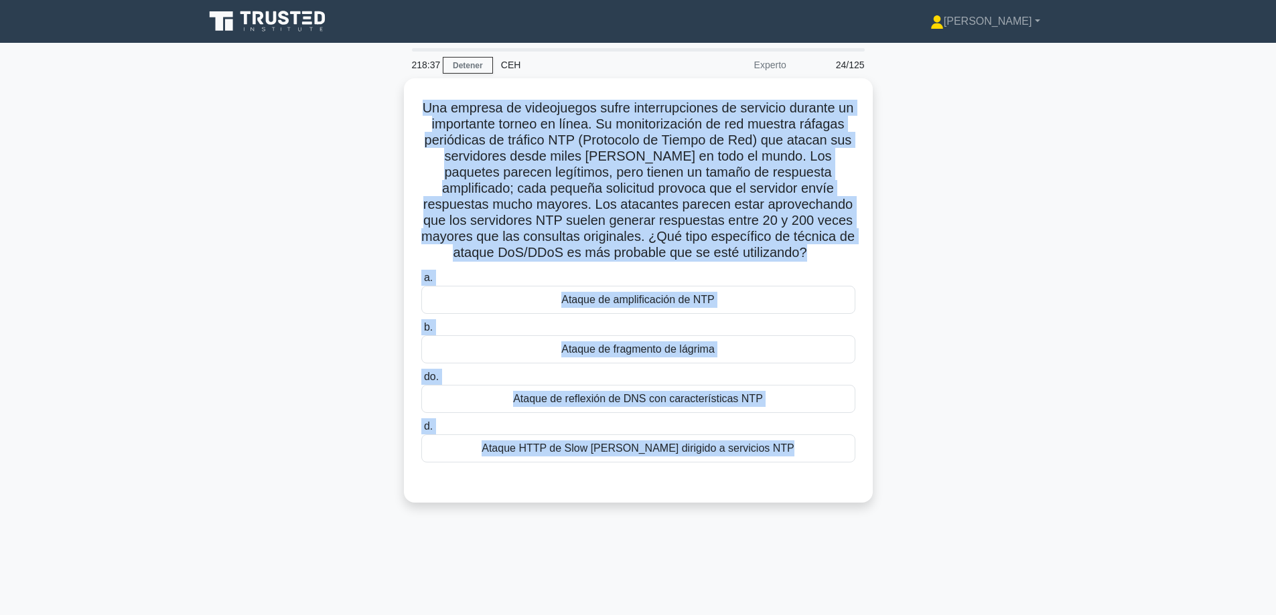
drag, startPoint x: 828, startPoint y: 444, endPoint x: 372, endPoint y: 106, distance: 566.9
click at [372, 106] on div "Una empresa de videojuegos sufre interrupciones de servicio durante un importan…" at bounding box center [638, 298] width 884 height 441
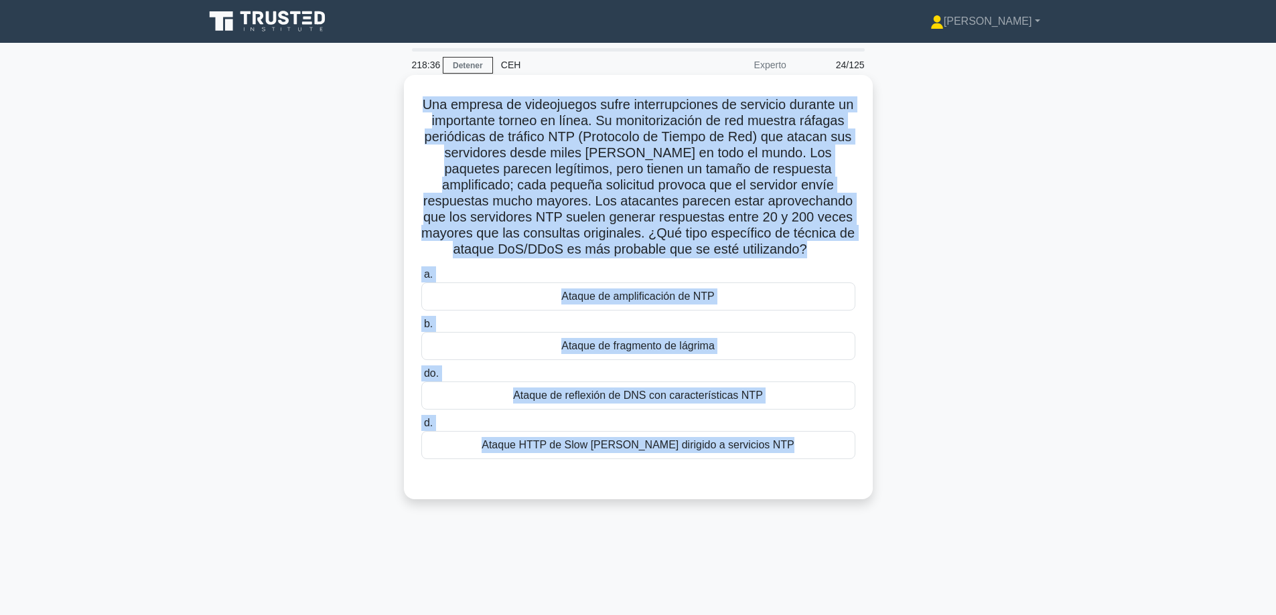
copy div "Lor ipsumdo si ametconsect adipi elitseddoeiusm te incididu utlabor et dolorema…"
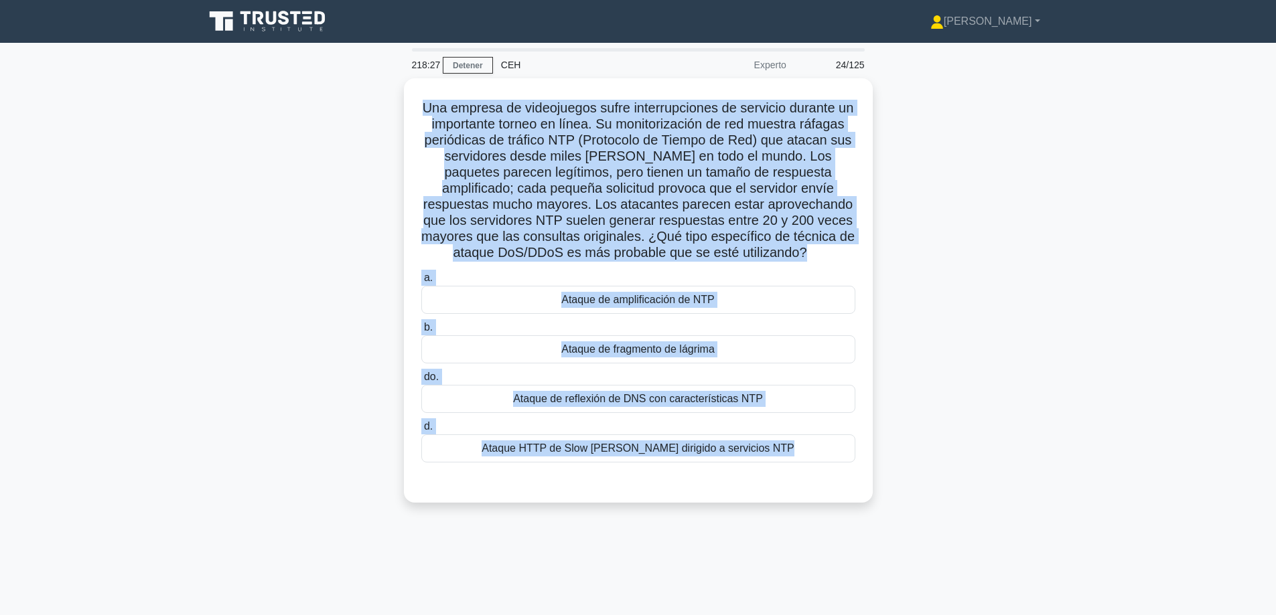
click at [1076, 427] on div "Una empresa de videojuegos sufre interrupciones de servicio durante un importan…" at bounding box center [638, 298] width 884 height 441
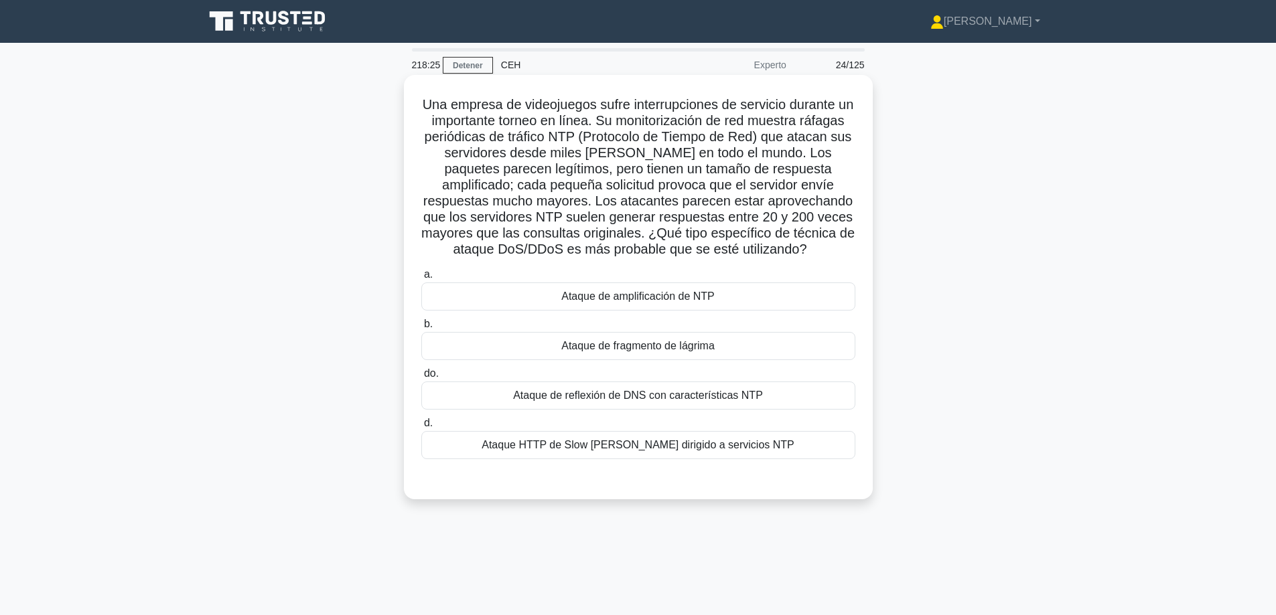
click at [733, 305] on div "Ataque de amplificación de NTP" at bounding box center [638, 297] width 434 height 28
click at [421, 279] on input "a. Ataque de amplificación de NTP" at bounding box center [421, 275] width 0 height 9
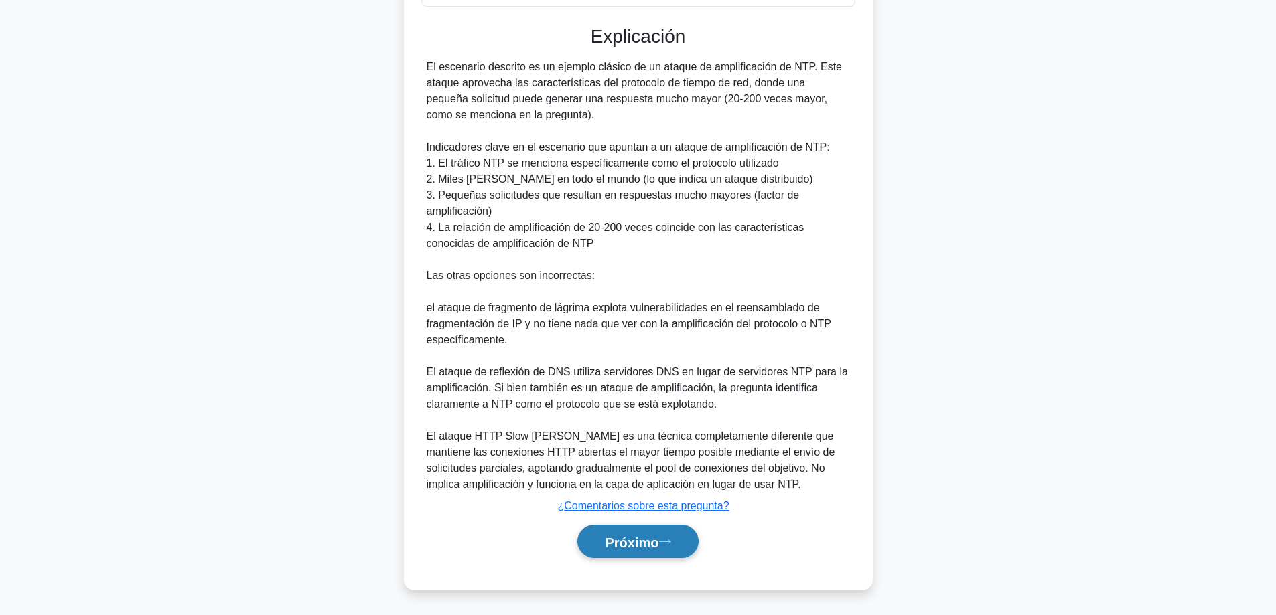
click at [642, 544] on font "Próximo" at bounding box center [632, 542] width 54 height 15
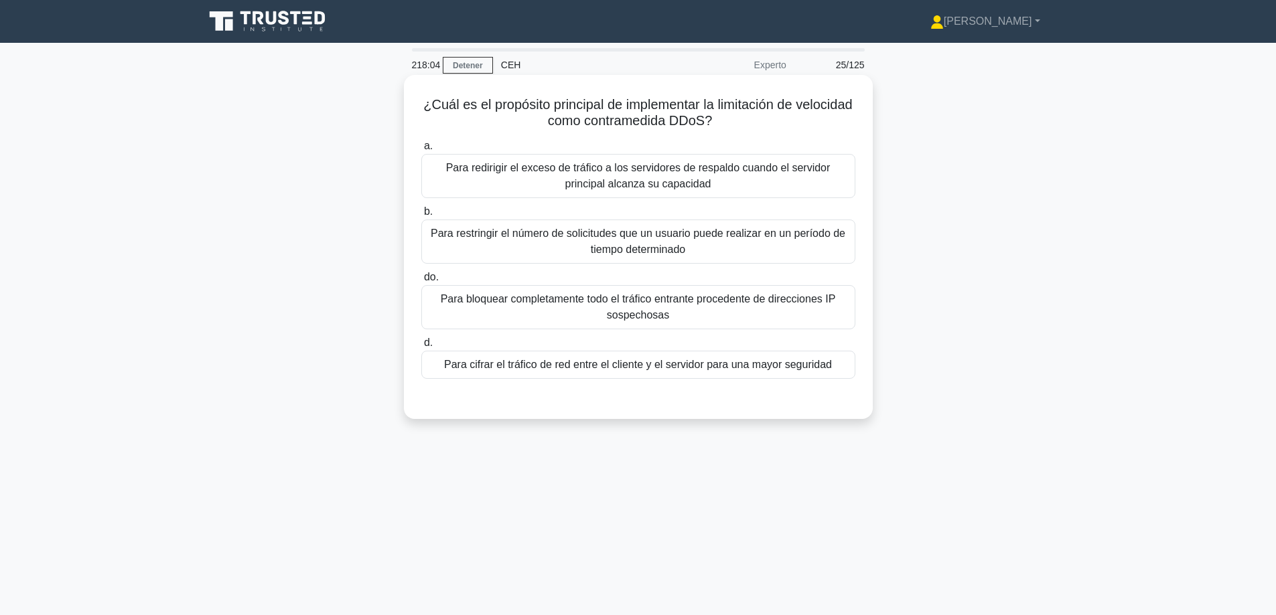
click at [648, 242] on font "Para restringir el número de solicitudes que un usuario puede realizar en un pe…" at bounding box center [638, 242] width 422 height 32
click at [421, 216] on input "b. Para restringir el número de solicitudes que un usuario puede realizar en un…" at bounding box center [421, 212] width 0 height 9
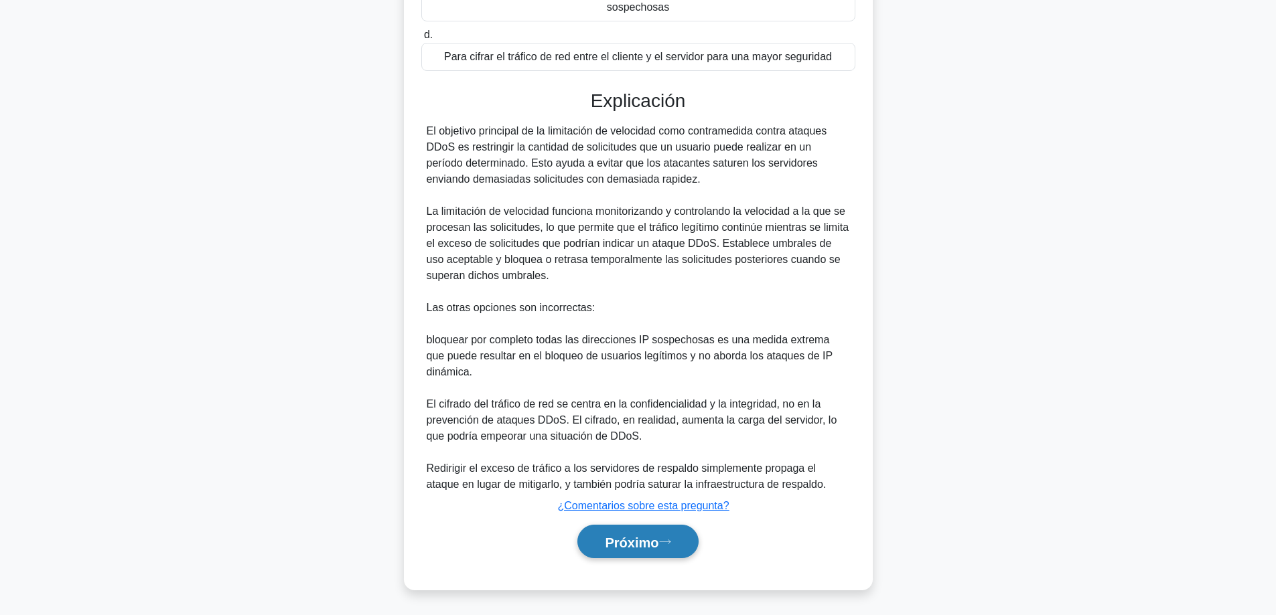
click at [611, 547] on font "Próximo" at bounding box center [632, 542] width 54 height 15
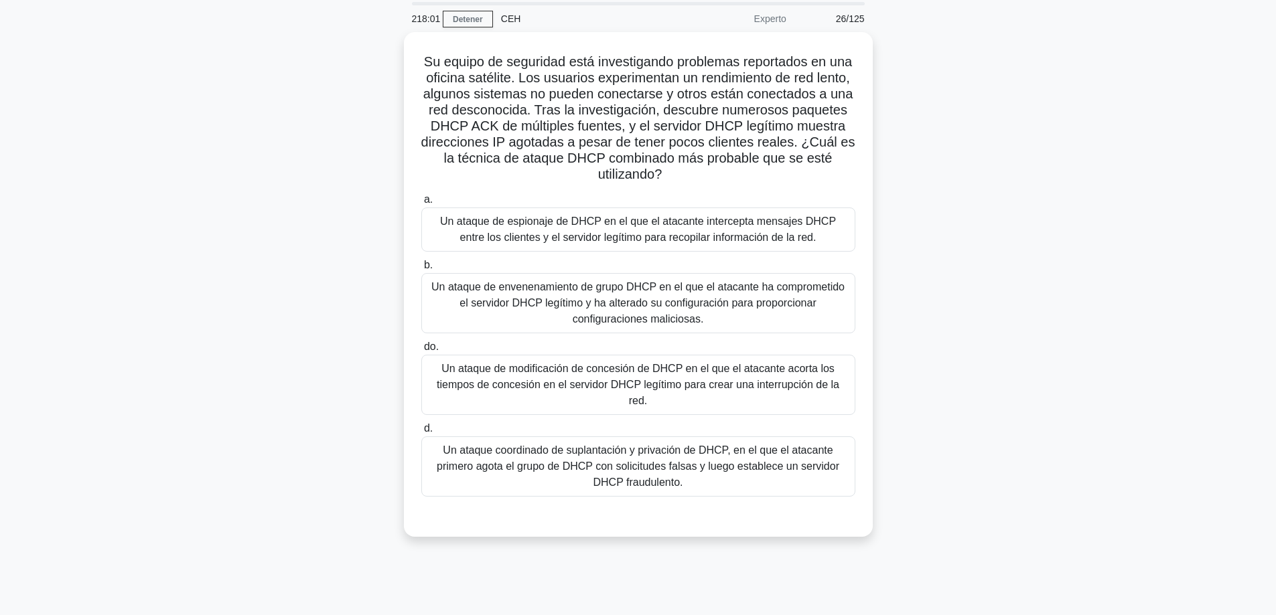
scroll to position [41, 0]
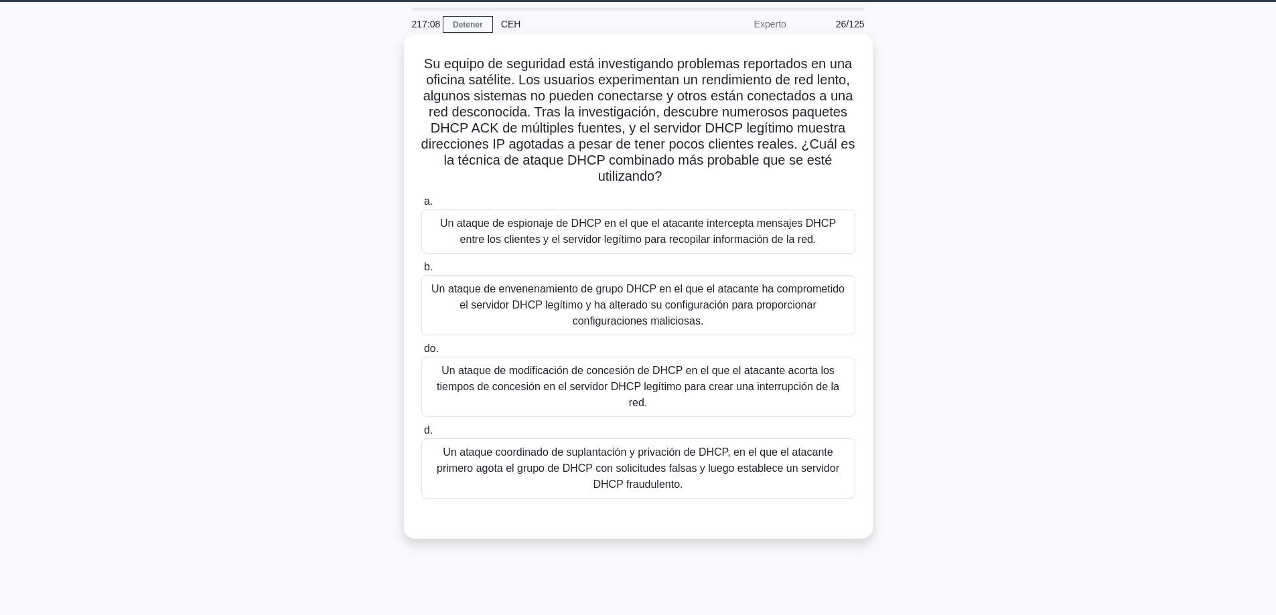
click at [660, 316] on font "Un ataque de envenenamiento de grupo DHCP en el que el atacante ha comprometido…" at bounding box center [637, 305] width 413 height 44
click at [421, 272] on input "b. Un ataque de envenenamiento de grupo DHCP en el que el atacante ha compromet…" at bounding box center [421, 267] width 0 height 9
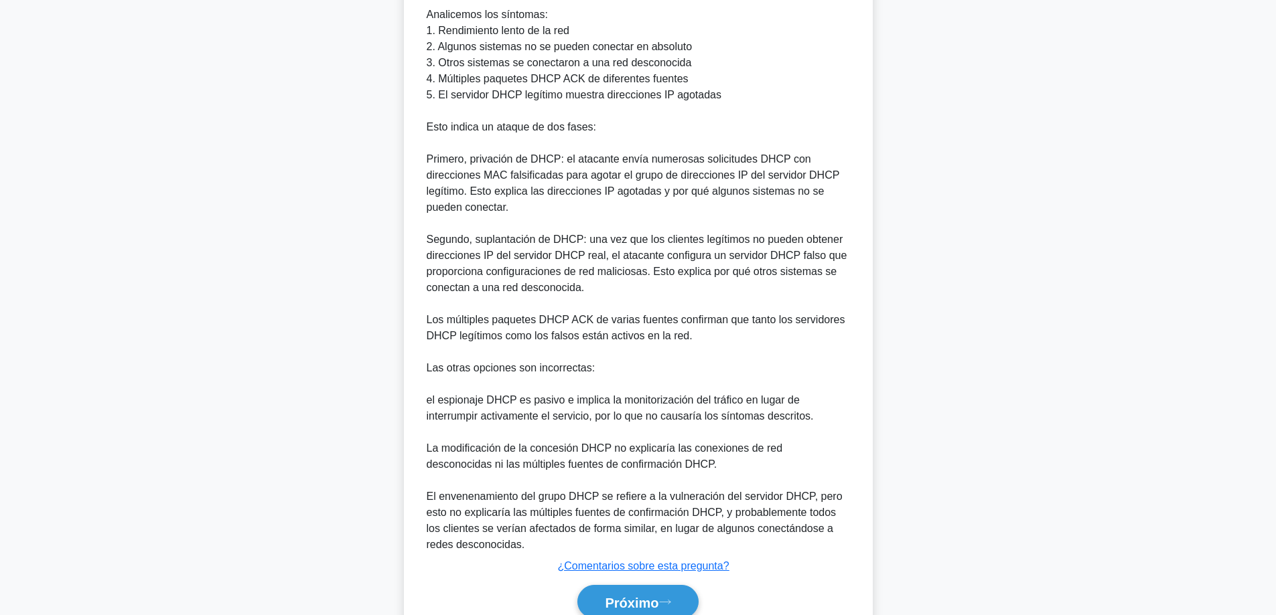
scroll to position [680, 0]
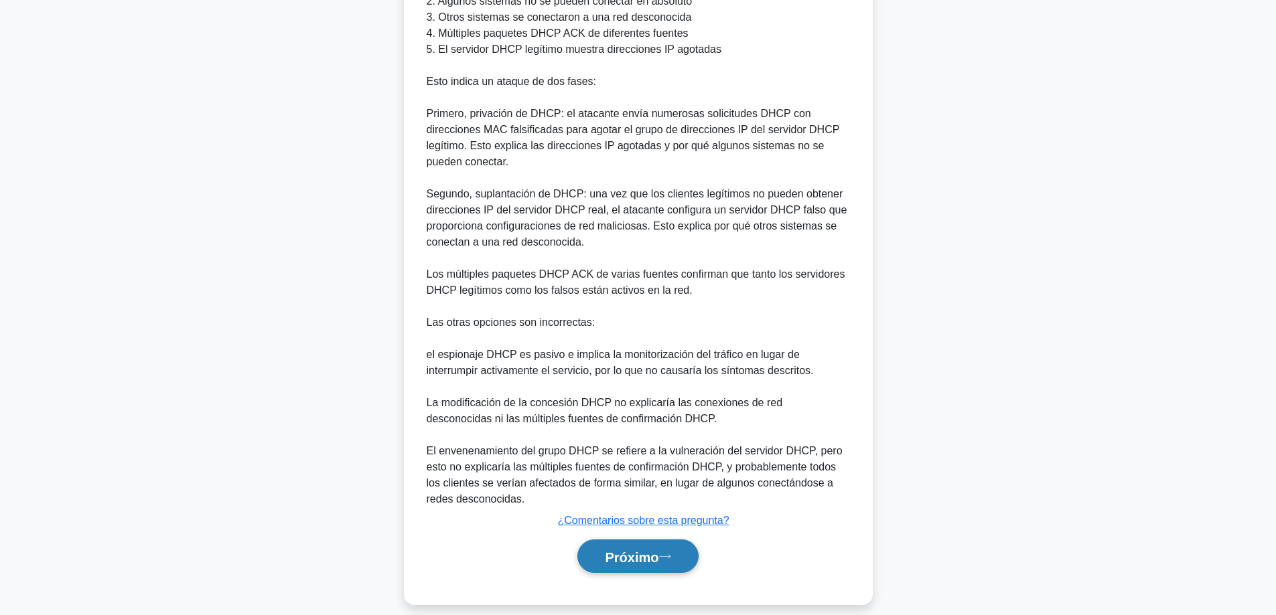
click at [608, 550] on font "Próximo" at bounding box center [632, 557] width 54 height 15
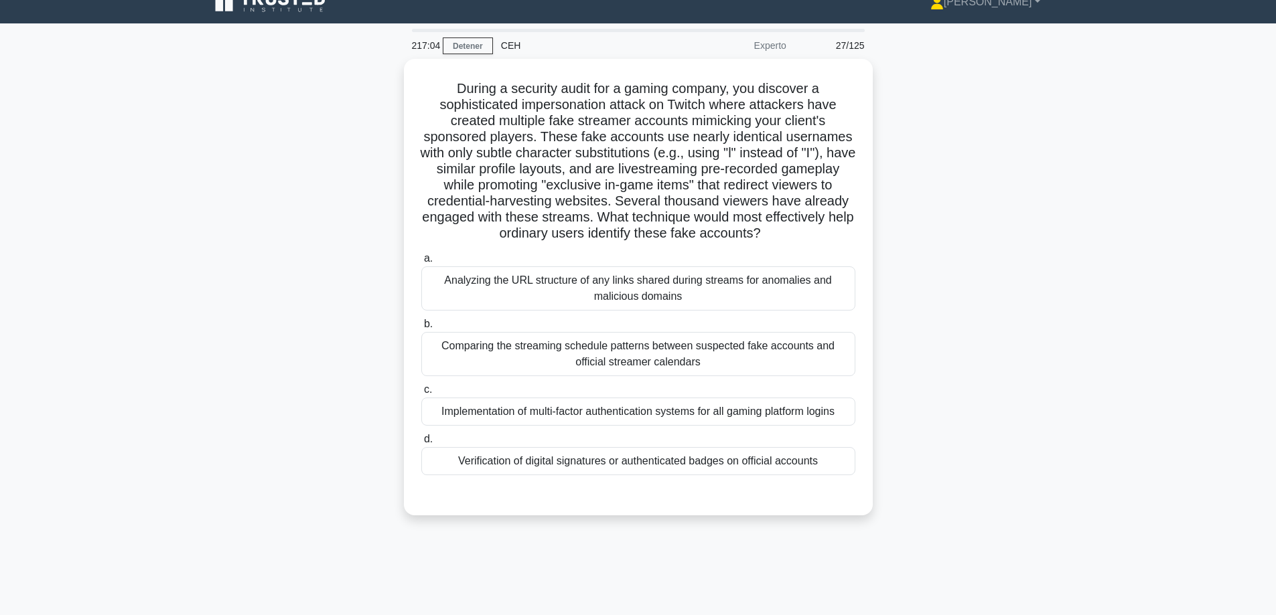
scroll to position [0, 0]
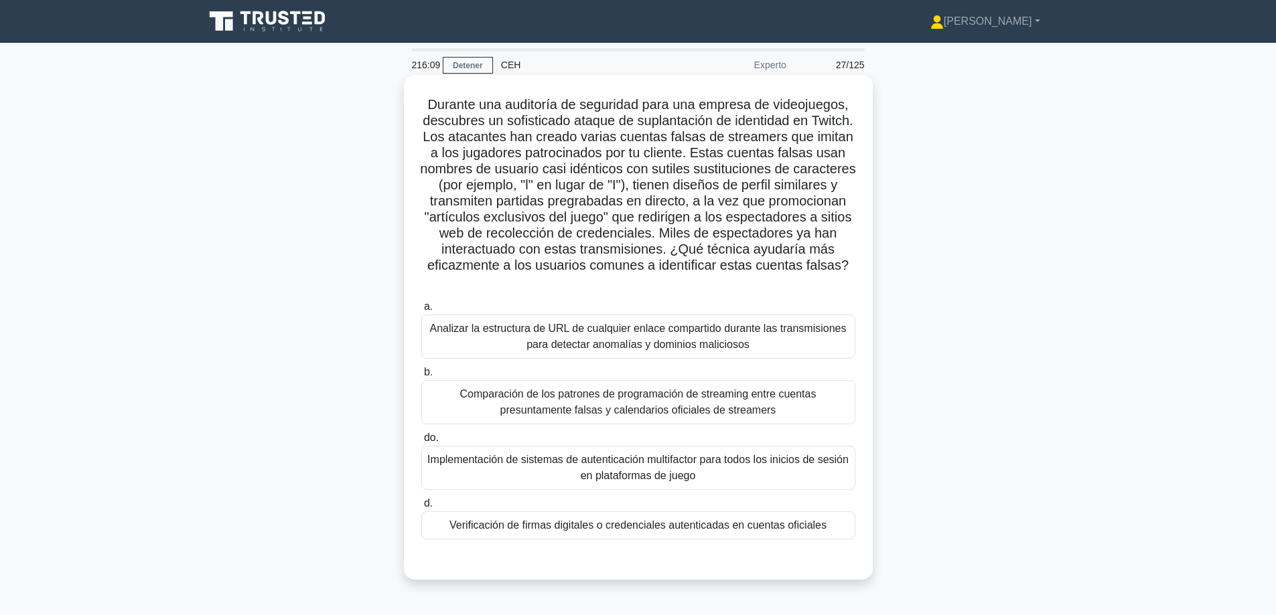
drag, startPoint x: 867, startPoint y: 538, endPoint x: 421, endPoint y: 106, distance: 620.5
click at [419, 104] on div "Durante una auditoría de seguridad para una empresa de videojuegos, descubres u…" at bounding box center [638, 327] width 458 height 494
copy div "Loremip dol sitametco ad elitseddo eius tem incidid ut laboreetdol, magnaaliq e…"
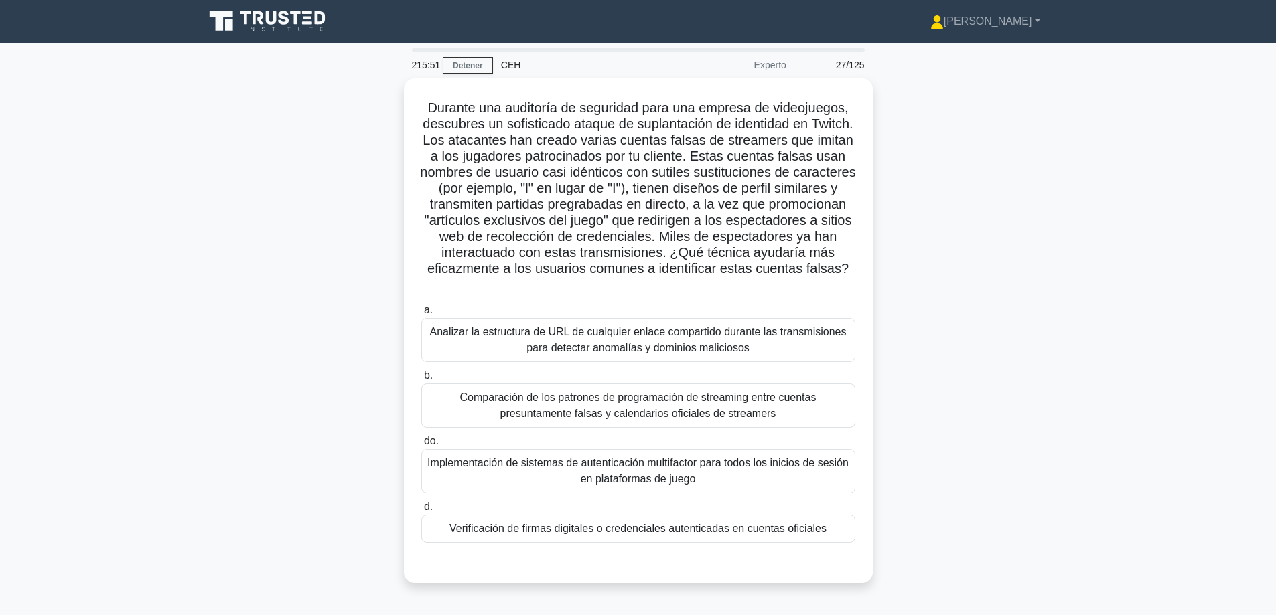
click at [1093, 311] on main "215:51 Detener CEH Experto 27/125 .spinner_0XTQ{transform-origin:center;animati…" at bounding box center [638, 383] width 1276 height 680
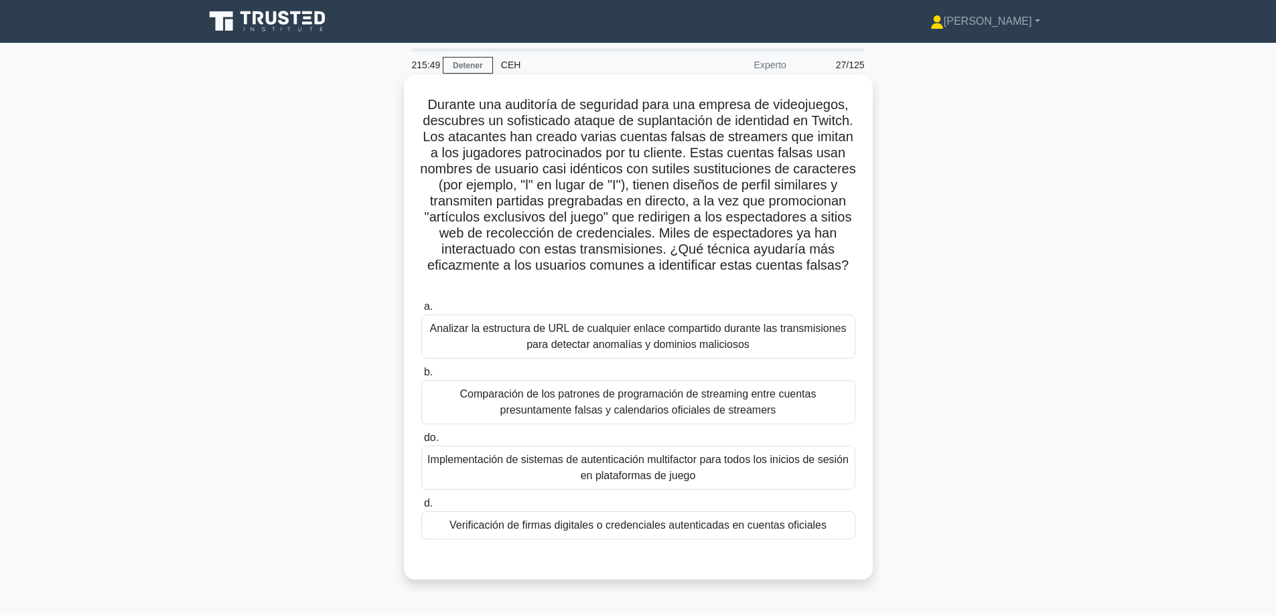
click at [724, 335] on font "Analizar la estructura de URL de cualquier enlace compartido durante las transm…" at bounding box center [638, 336] width 417 height 27
click at [421, 311] on input "a. Analizar la estructura de URL de cualquier enlace compartido durante las tra…" at bounding box center [421, 307] width 0 height 9
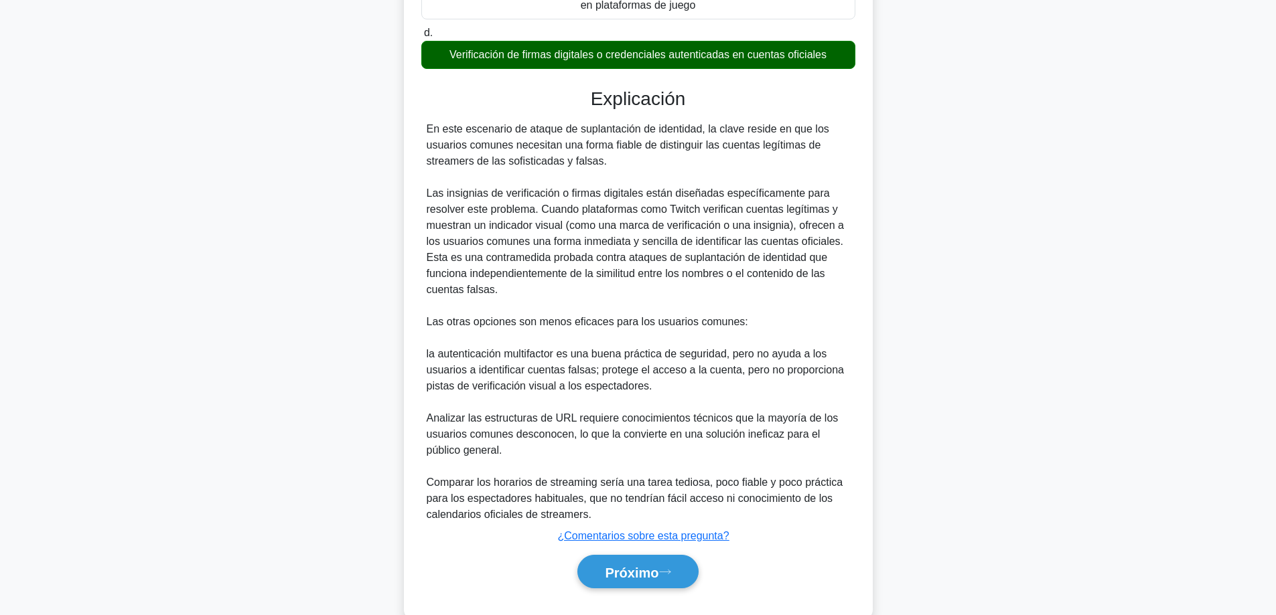
scroll to position [504, 0]
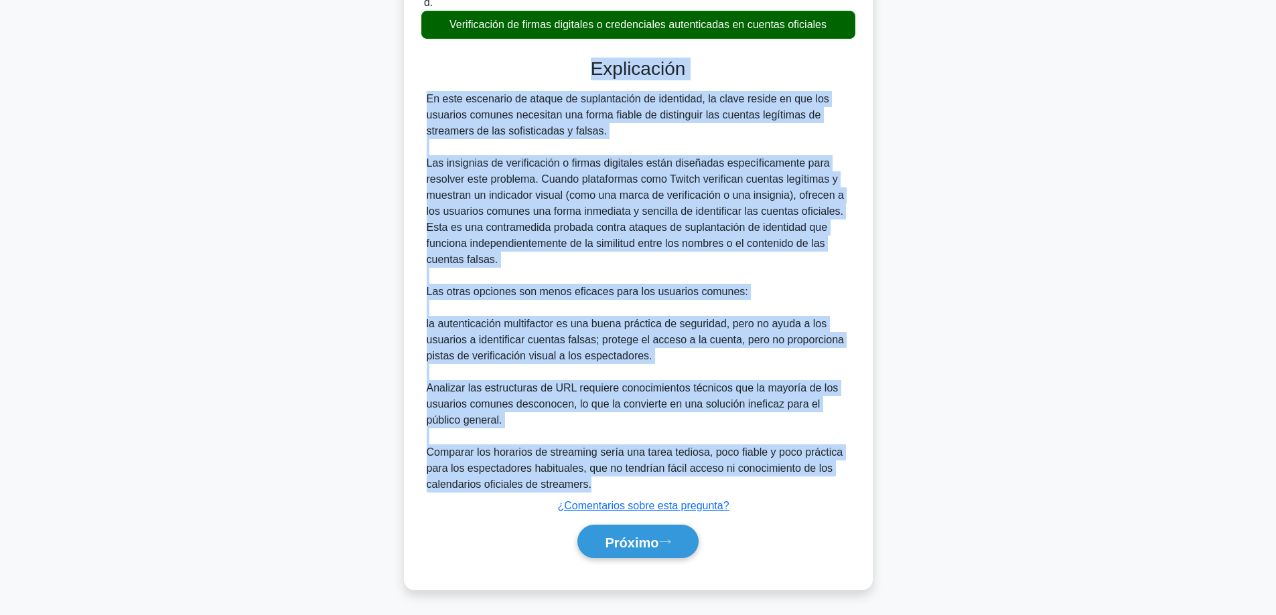
drag, startPoint x: 606, startPoint y: 481, endPoint x: 592, endPoint y: 68, distance: 413.5
click at [592, 68] on div "Explicación En este escenario de ataque de suplantación de identidad, la clave …" at bounding box center [638, 311] width 434 height 506
copy div "Loremipsumd Si amet consectet ad elitse do eiusmodtempo in utlaboree, do magna …"
click at [593, 534] on button "Próximo" at bounding box center [637, 542] width 121 height 34
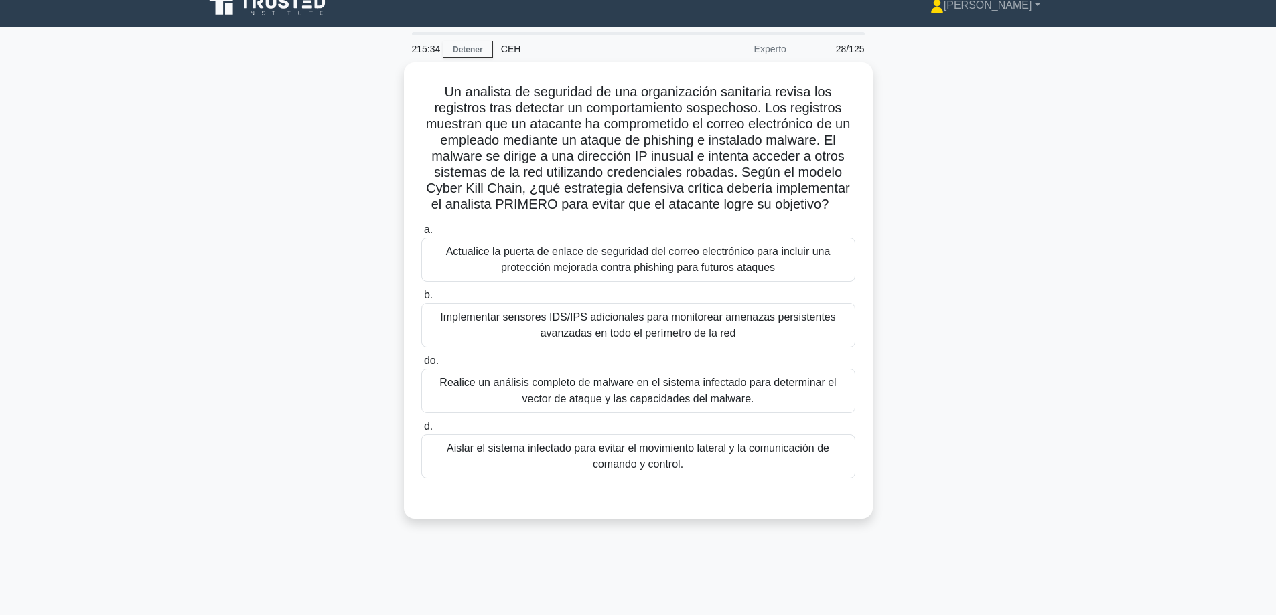
scroll to position [0, 0]
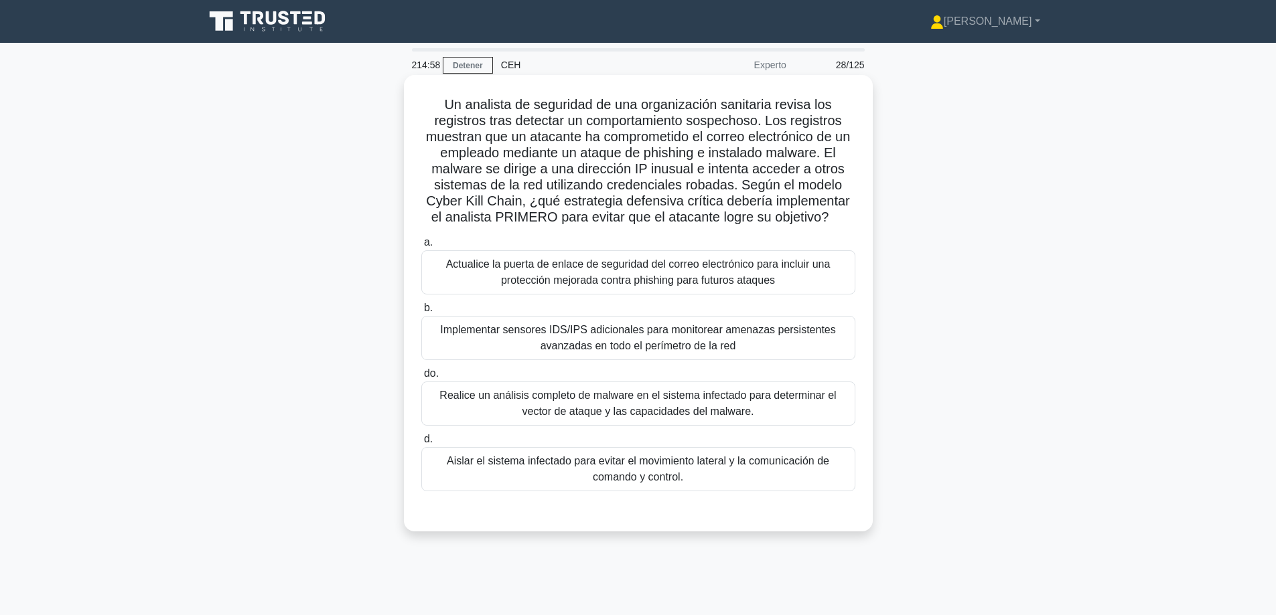
click at [599, 483] on font "Aislar el sistema infectado para evitar el movimiento lateral y la comunicación…" at bounding box center [638, 468] width 382 height 27
click at [421, 444] on input "d. Aislar el sistema infectado para evitar el movimiento lateral y la comunicac…" at bounding box center [421, 439] width 0 height 9
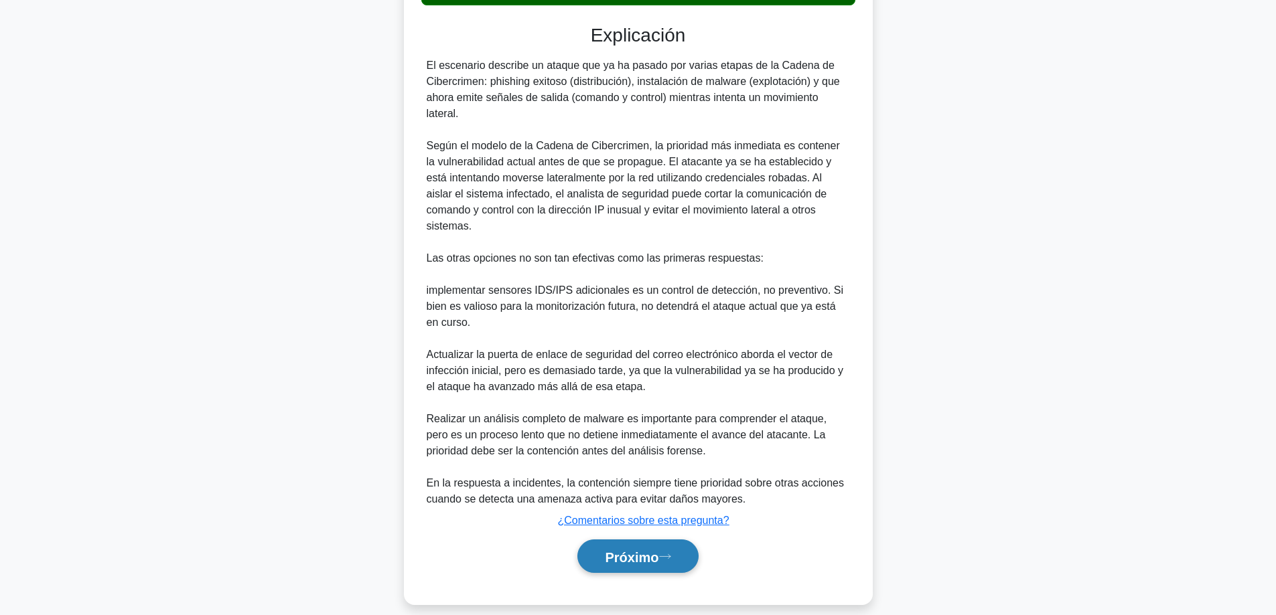
click at [620, 550] on font "Próximo" at bounding box center [632, 557] width 54 height 15
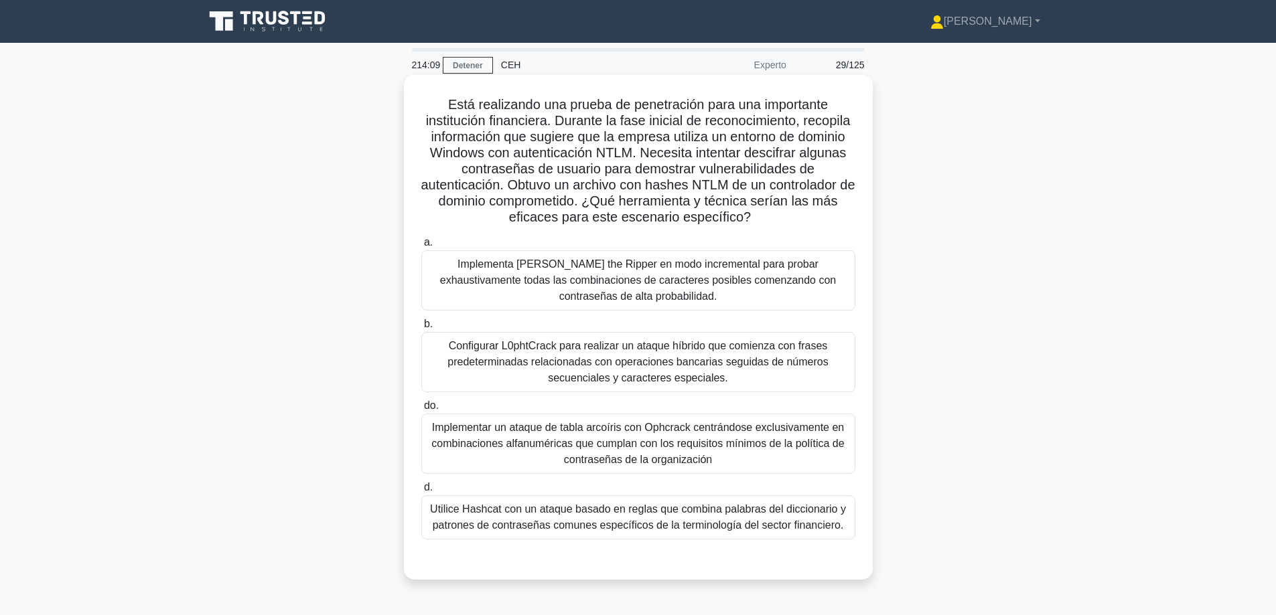
click at [791, 303] on font "Implementa [PERSON_NAME] the Ripper en modo incremental para probar exhaustivam…" at bounding box center [638, 281] width 422 height 48
click at [421, 247] on input "a. Implementa [PERSON_NAME] the Ripper en modo incremental para probar exhausti…" at bounding box center [421, 242] width 0 height 9
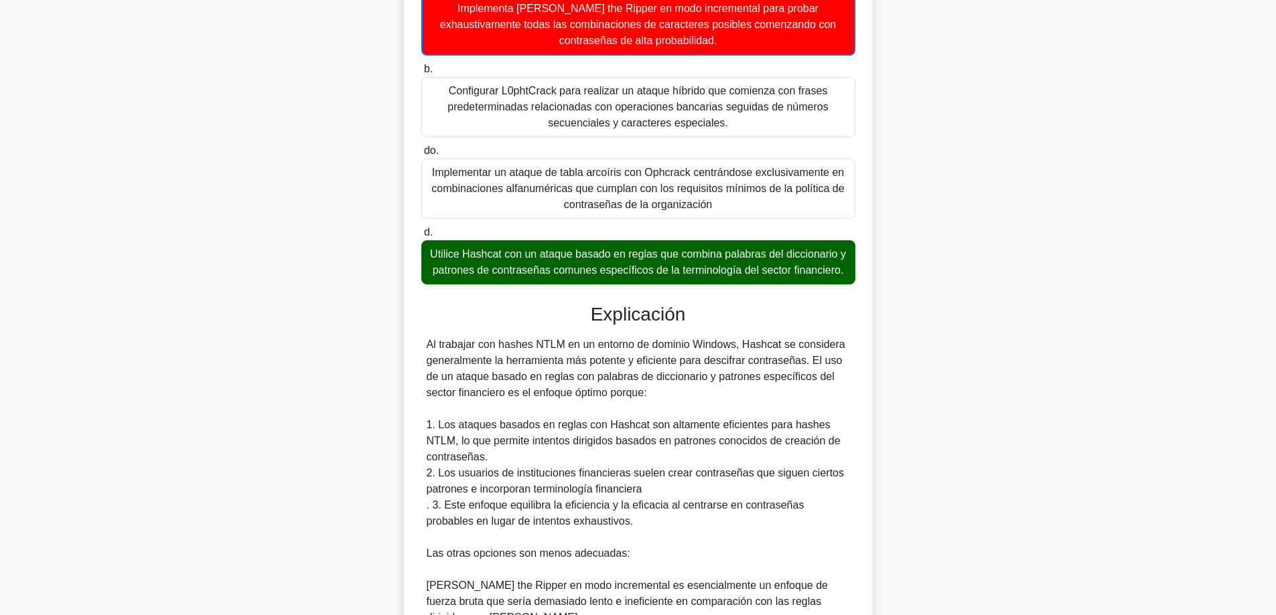
scroll to position [469, 0]
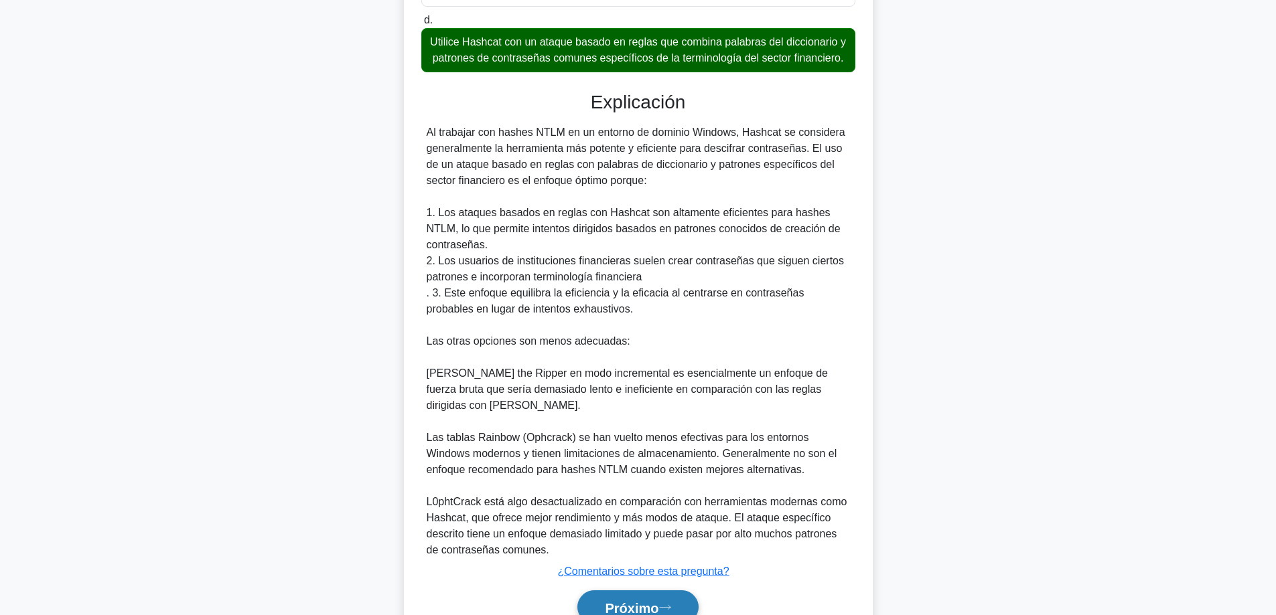
click at [640, 611] on font "Próximo" at bounding box center [632, 608] width 54 height 15
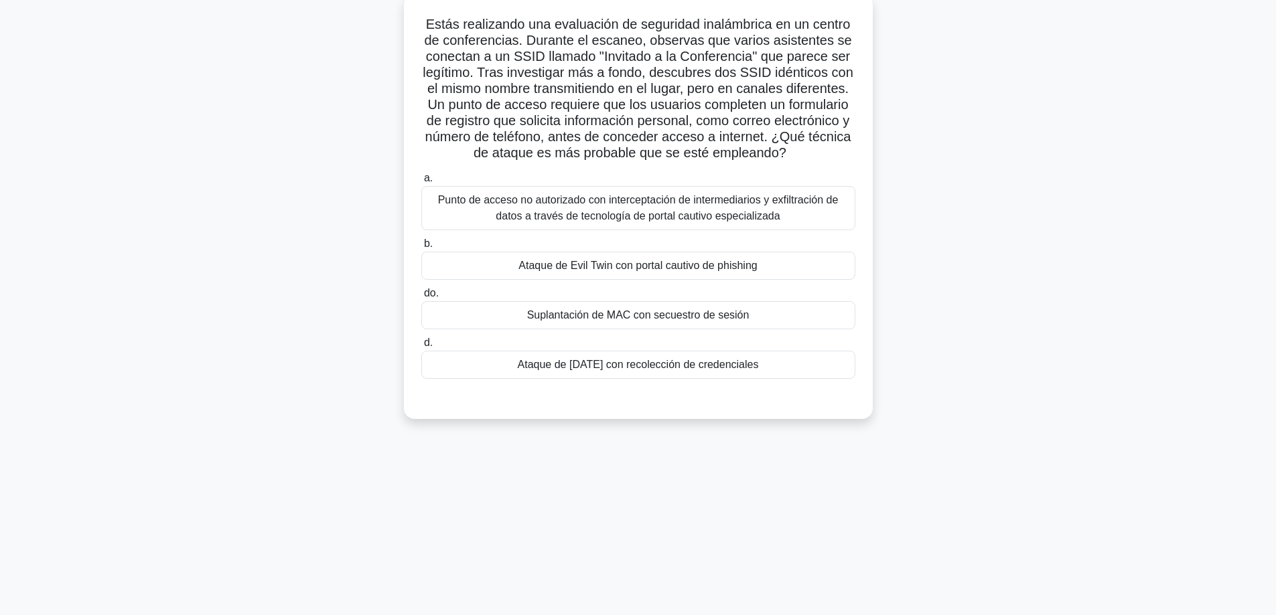
scroll to position [41, 0]
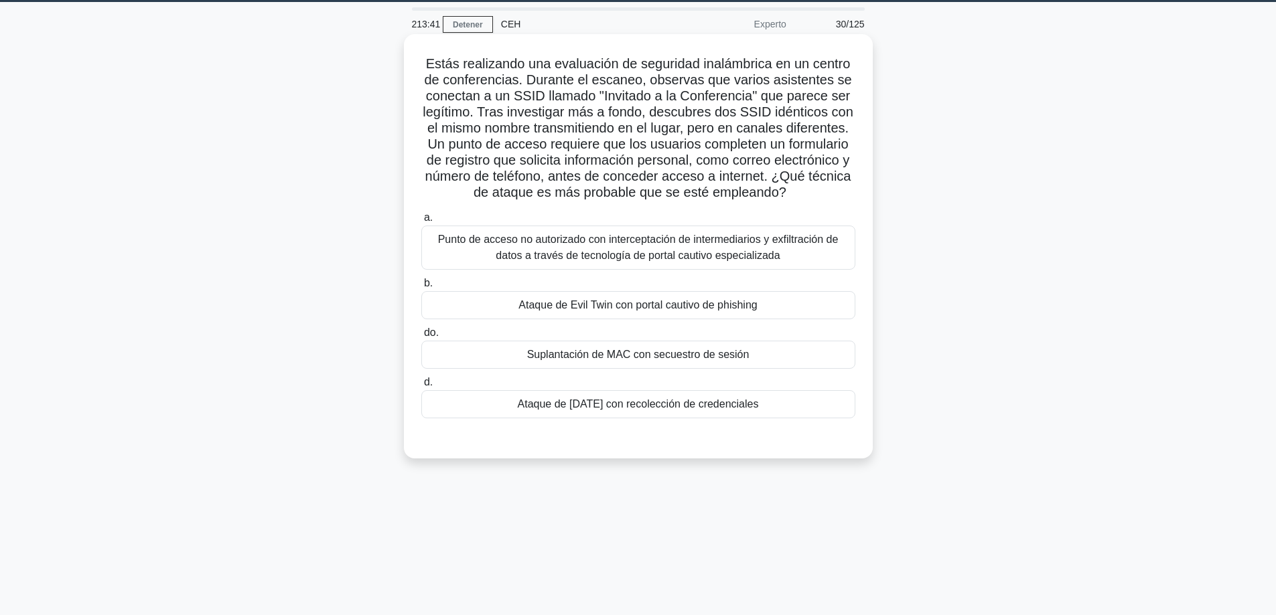
click at [512, 253] on font "Punto de acceso no autorizado con interceptación de intermediarios y exfiltraci…" at bounding box center [638, 247] width 401 height 27
click at [421, 222] on input "a. Punto de acceso no autorizado con interceptación de intermediarios y exfiltr…" at bounding box center [421, 218] width 0 height 9
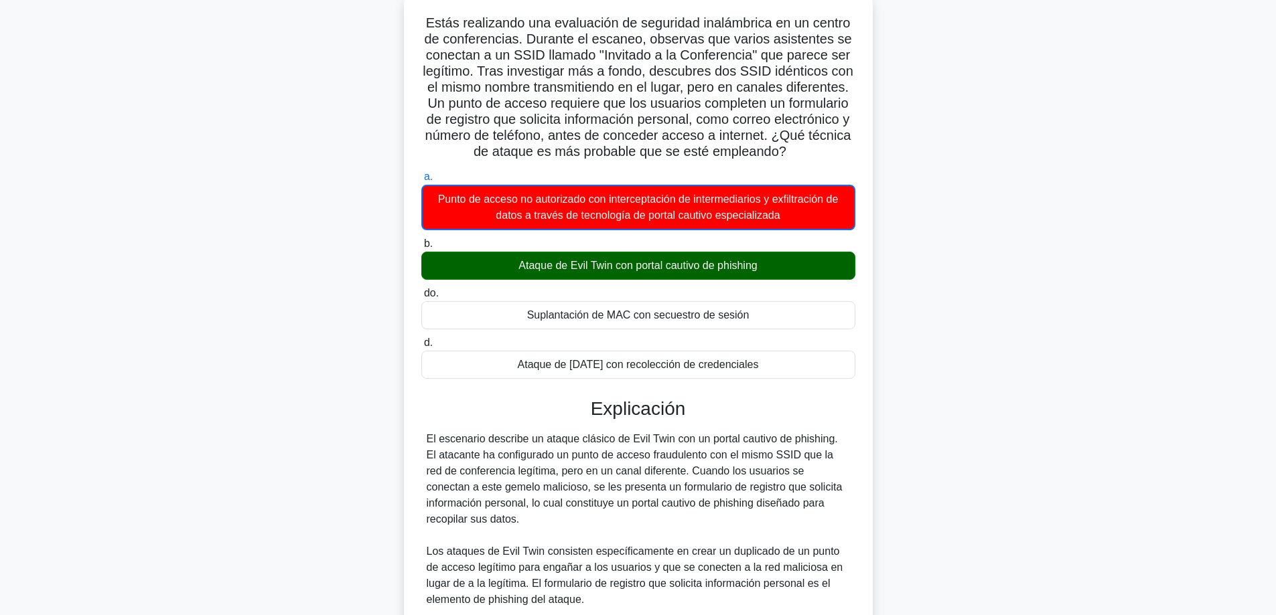
scroll to position [423, 0]
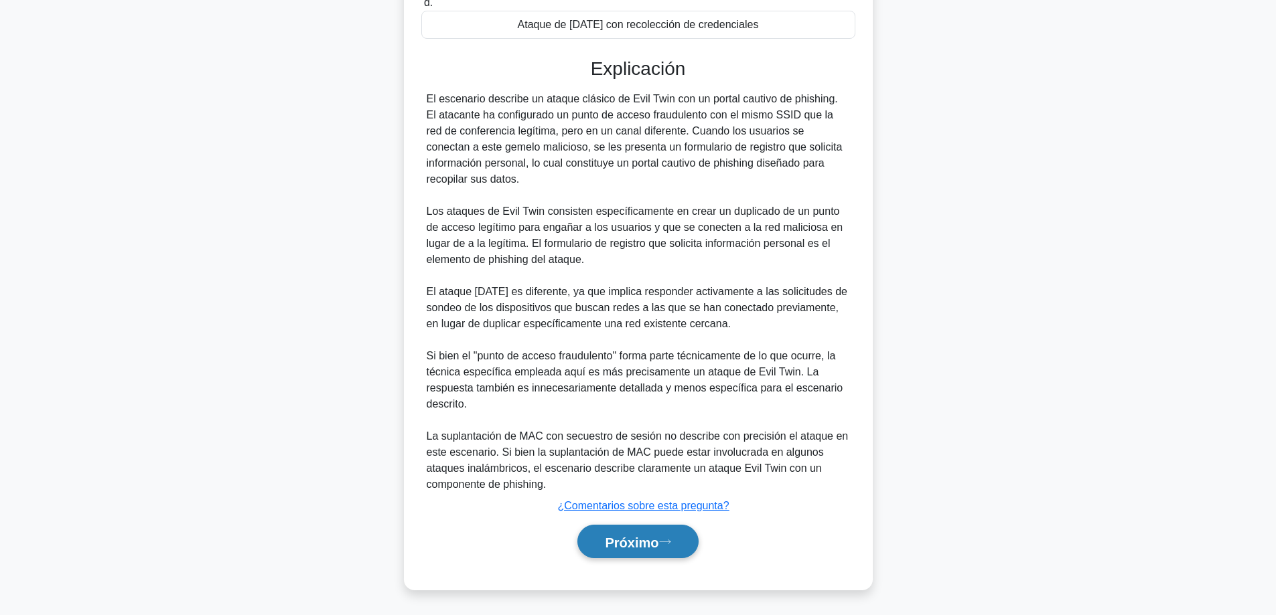
click at [599, 537] on button "Próximo" at bounding box center [637, 542] width 121 height 34
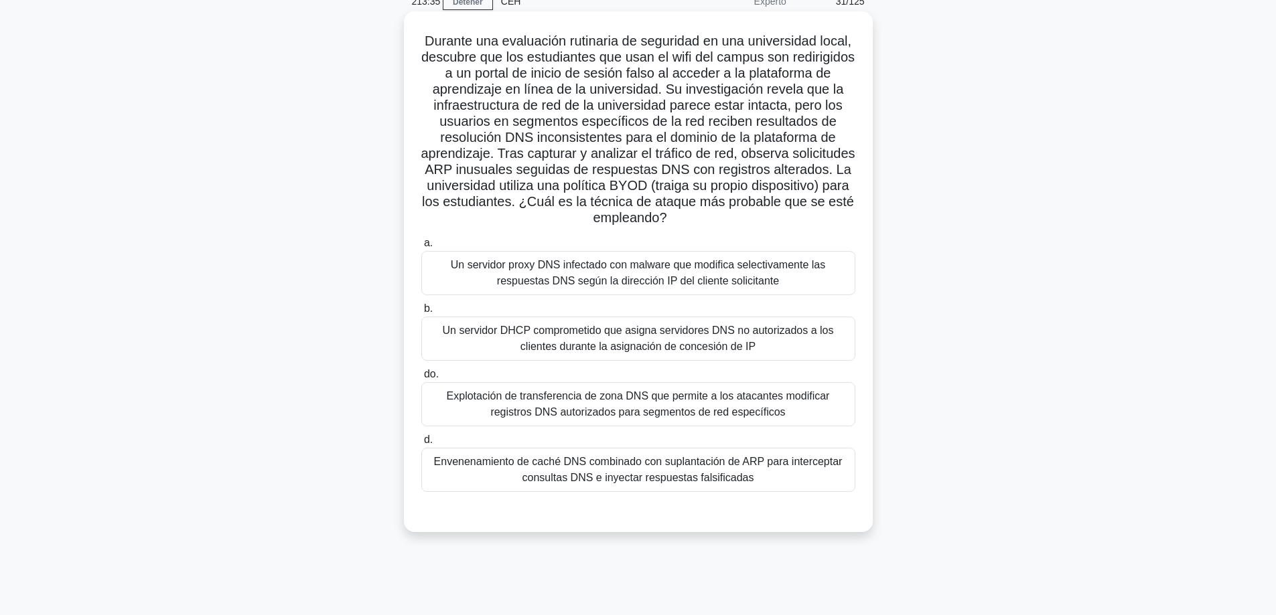
scroll to position [67, 0]
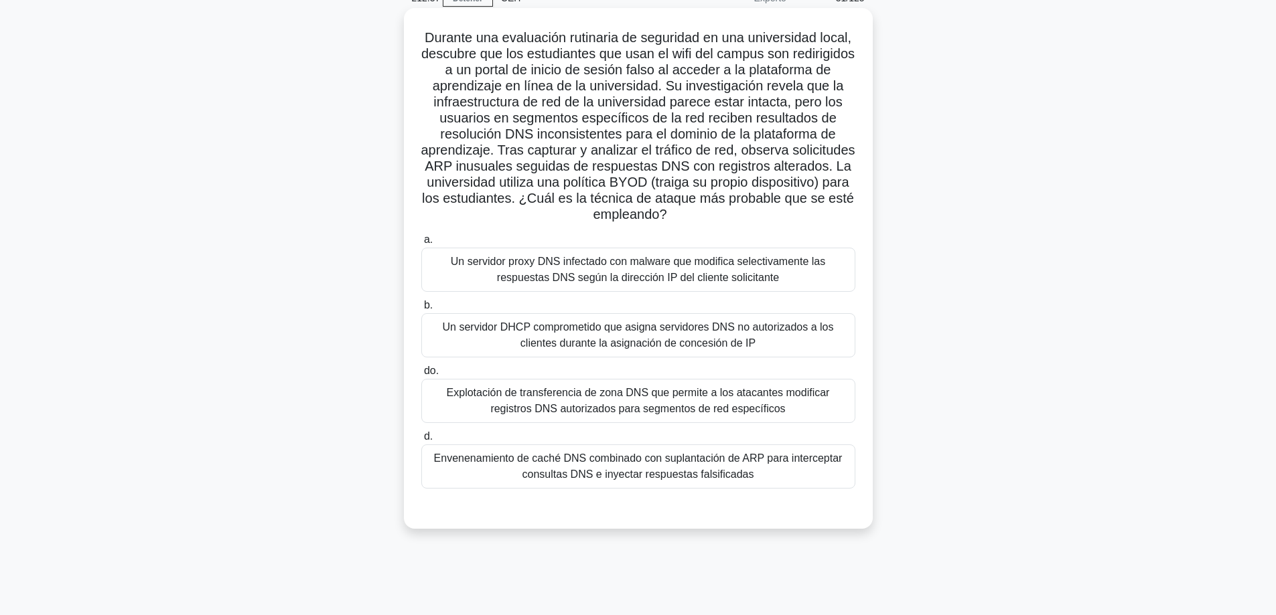
click at [676, 465] on font "Envenenamiento de caché DNS combinado con suplantación de ARP para interceptar …" at bounding box center [638, 466] width 409 height 27
click at [421, 441] on input "d. Envenenamiento de caché DNS combinado con suplantación de ARP para intercept…" at bounding box center [421, 437] width 0 height 9
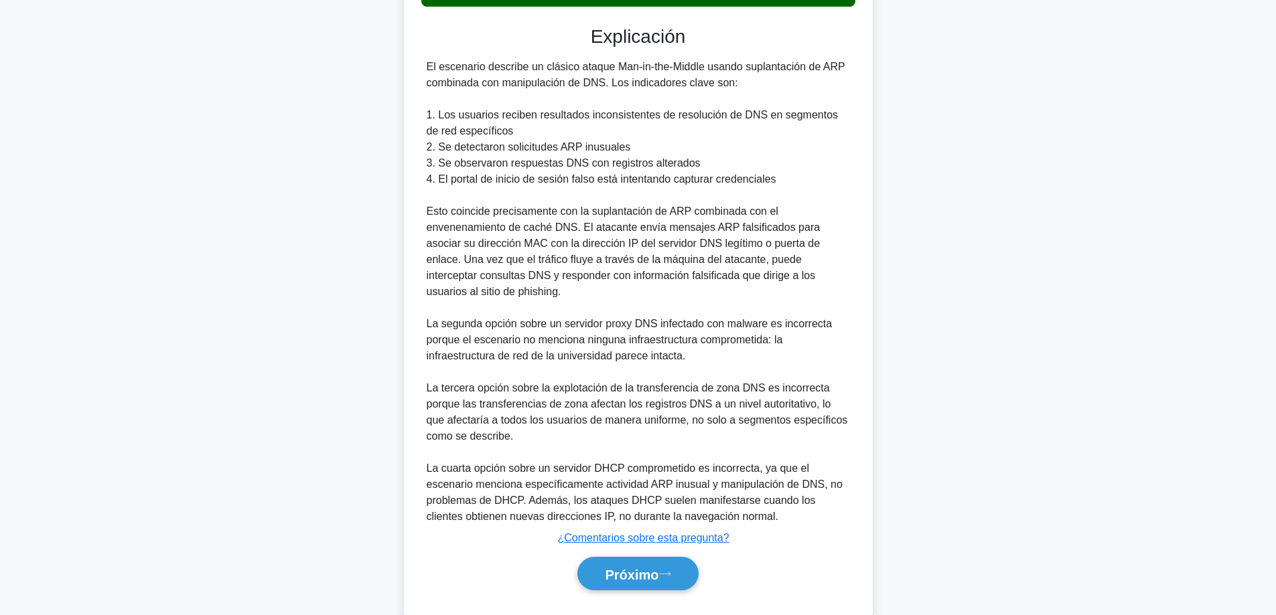
scroll to position [567, 0]
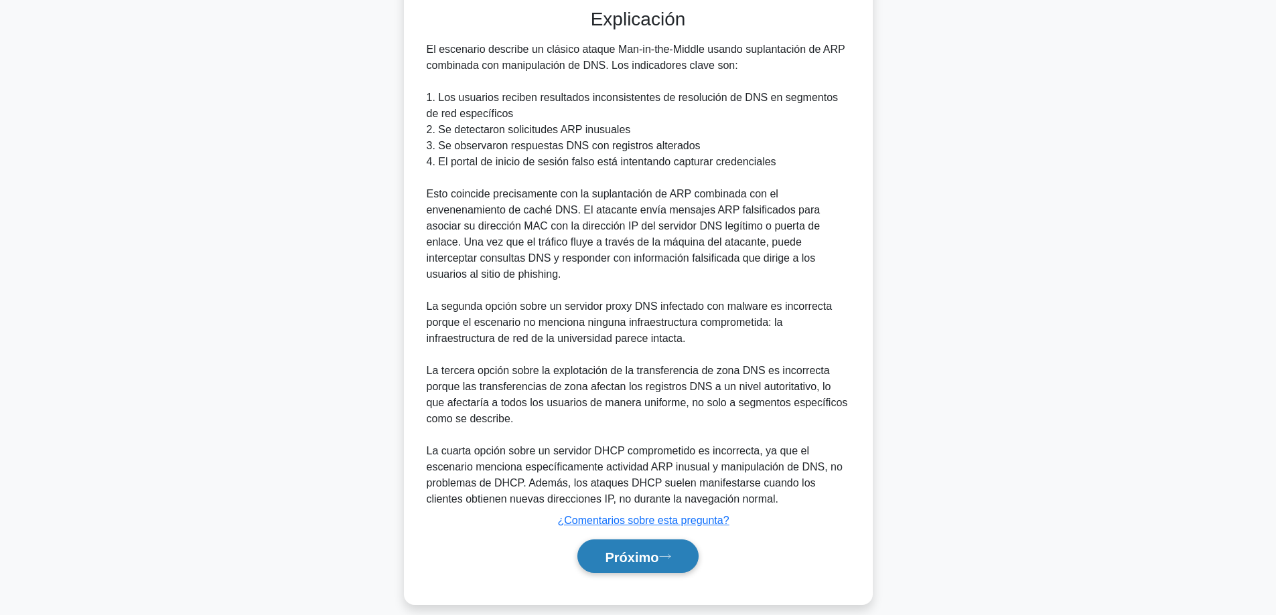
click at [605, 550] on font "Próximo" at bounding box center [632, 557] width 54 height 15
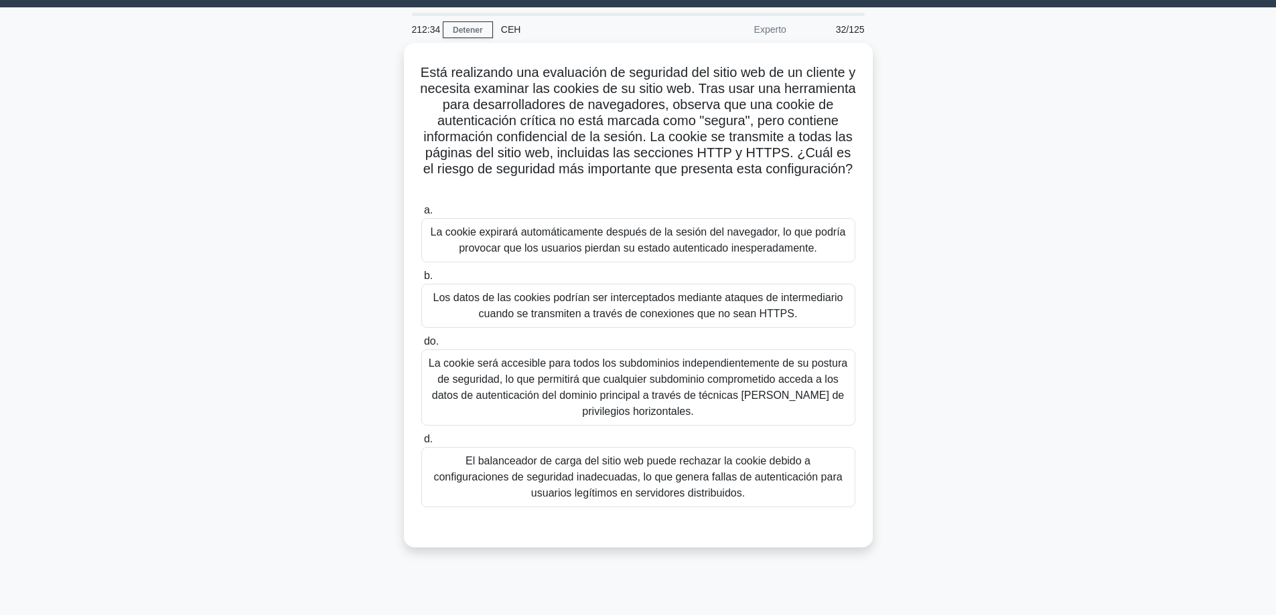
scroll to position [0, 0]
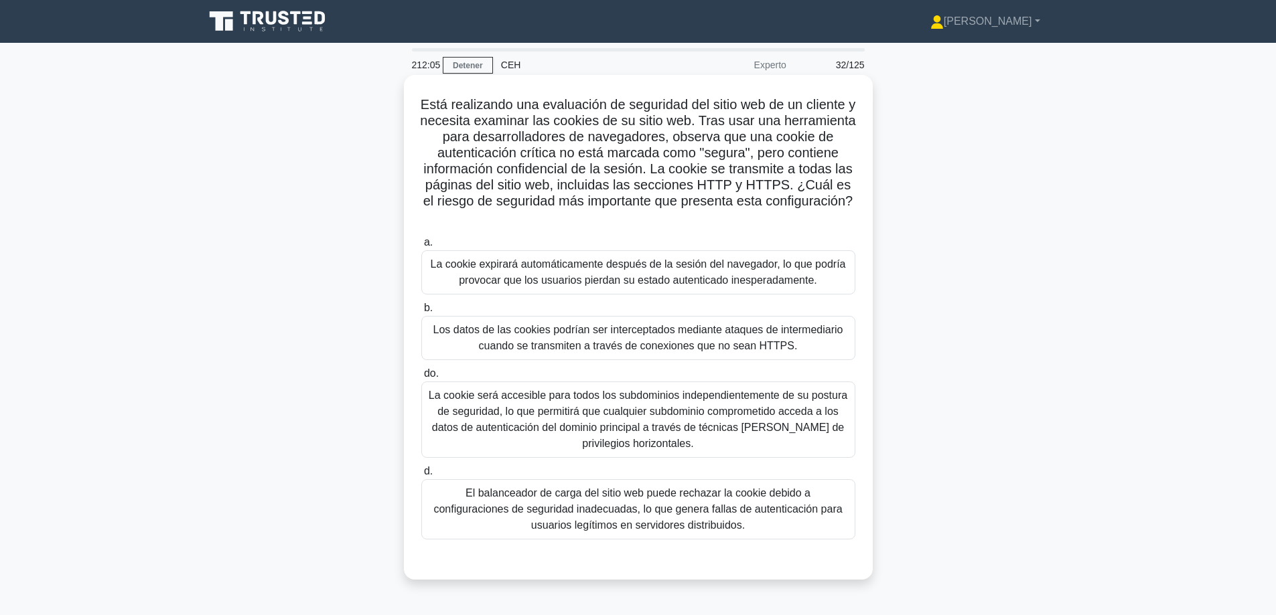
click at [572, 338] on font "Los datos de las cookies podrían ser interceptados mediante ataques de intermed…" at bounding box center [638, 337] width 410 height 27
click at [421, 313] on input "b. Los datos de las cookies podrían ser interceptados mediante ataques de inter…" at bounding box center [421, 308] width 0 height 9
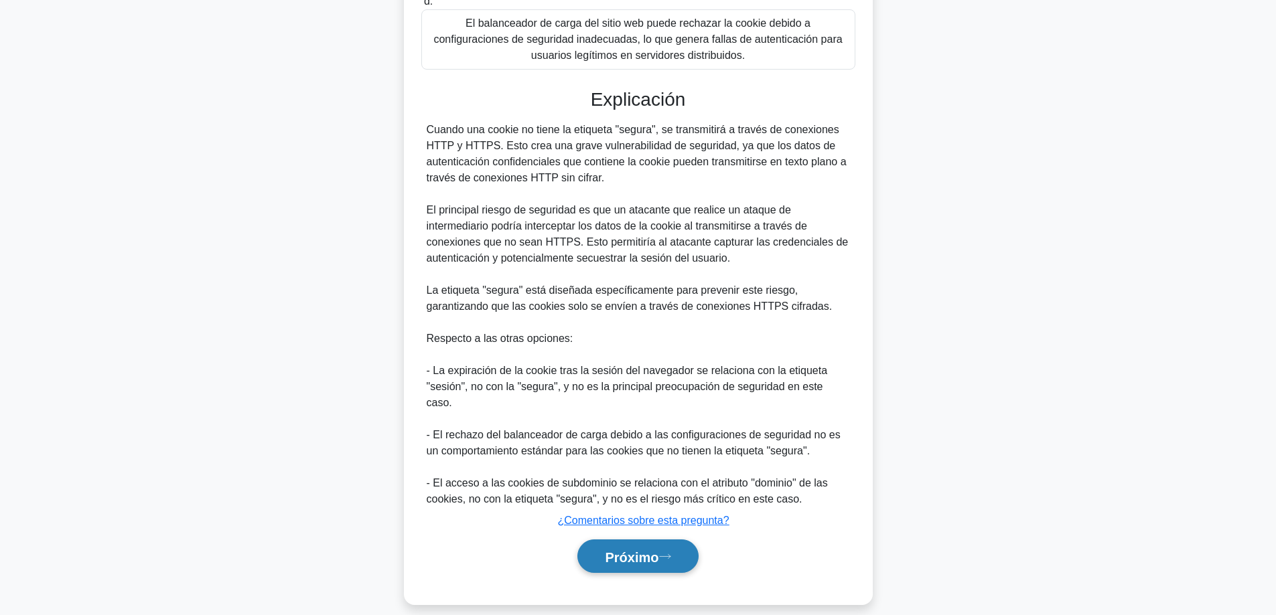
click at [658, 550] on font "Próximo" at bounding box center [632, 557] width 54 height 15
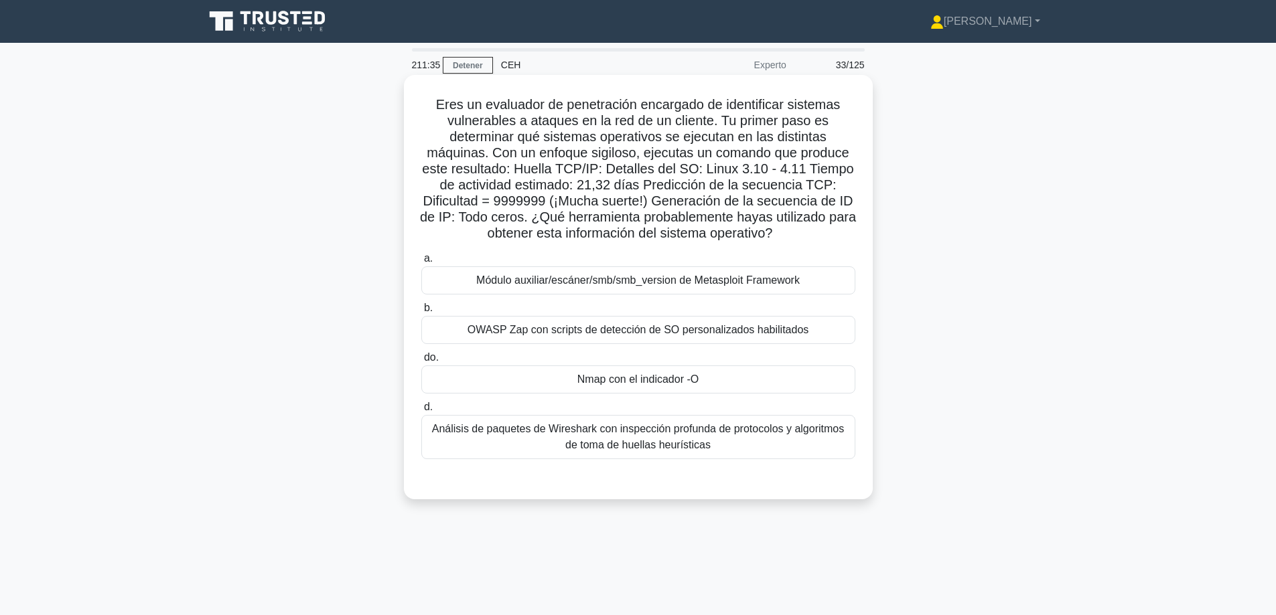
click at [621, 376] on font "Nmap con el indicador -O" at bounding box center [637, 379] width 121 height 11
click at [421, 362] on input "do. Nmap con el indicador -O" at bounding box center [421, 358] width 0 height 9
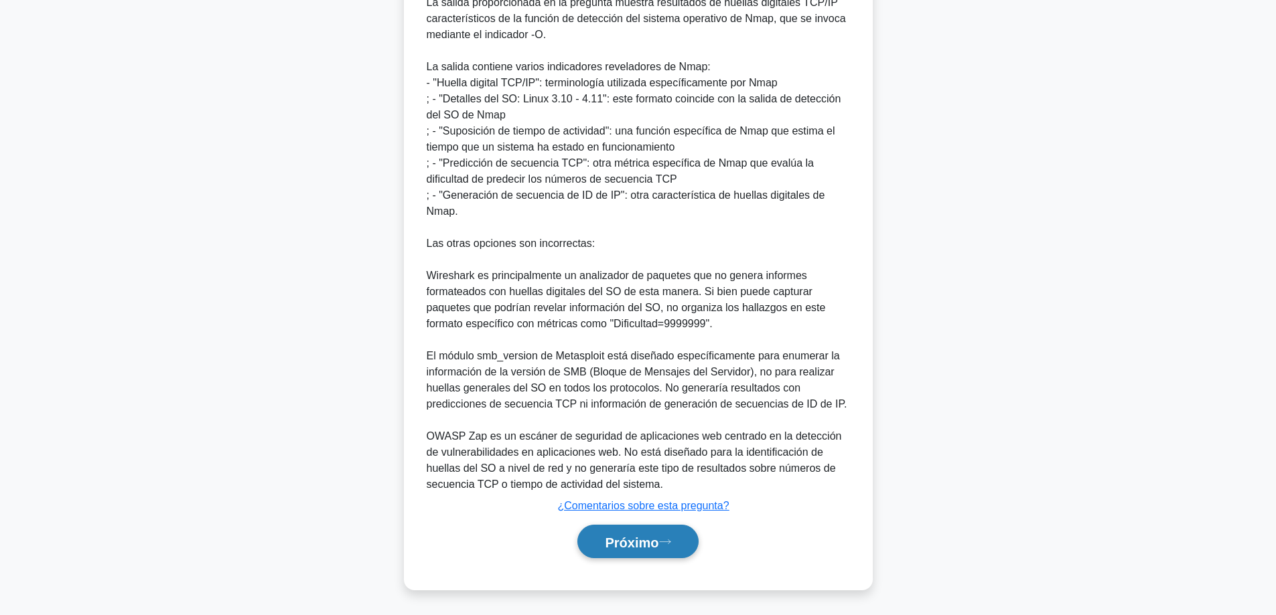
click at [623, 536] on font "Próximo" at bounding box center [632, 542] width 54 height 15
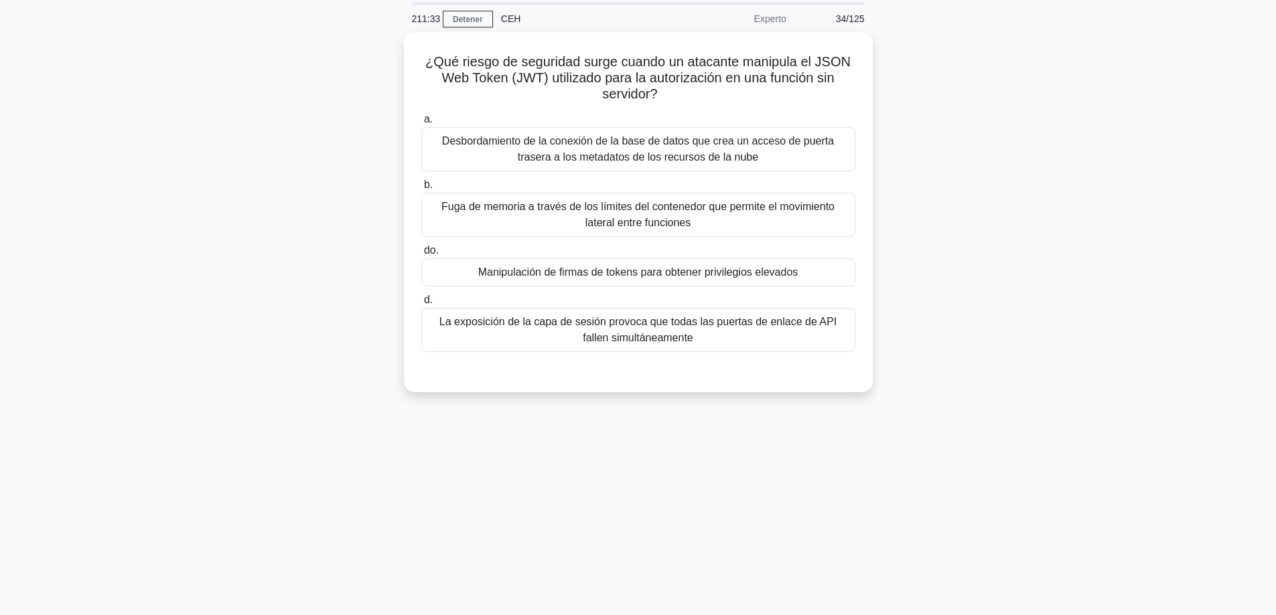
scroll to position [41, 0]
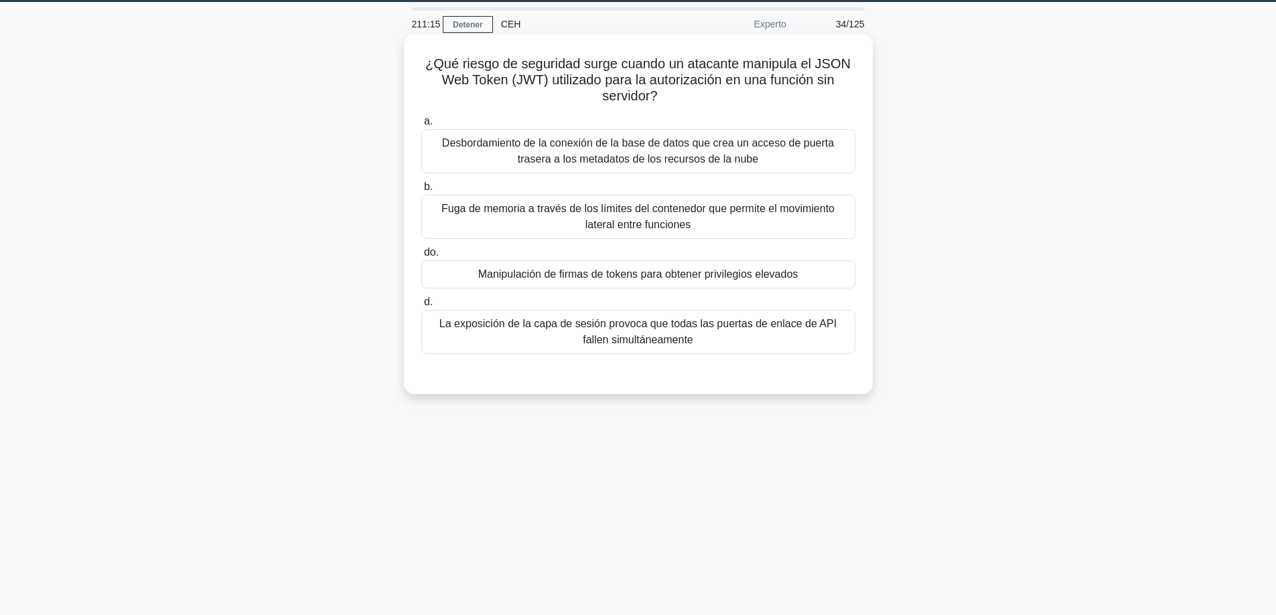
click at [634, 269] on font "Manipulación de firmas de tokens para obtener privilegios elevados" at bounding box center [638, 274] width 320 height 11
click at [421, 257] on input "do. Manipulación de firmas de tokens para obtener privilegios elevados" at bounding box center [421, 252] width 0 height 9
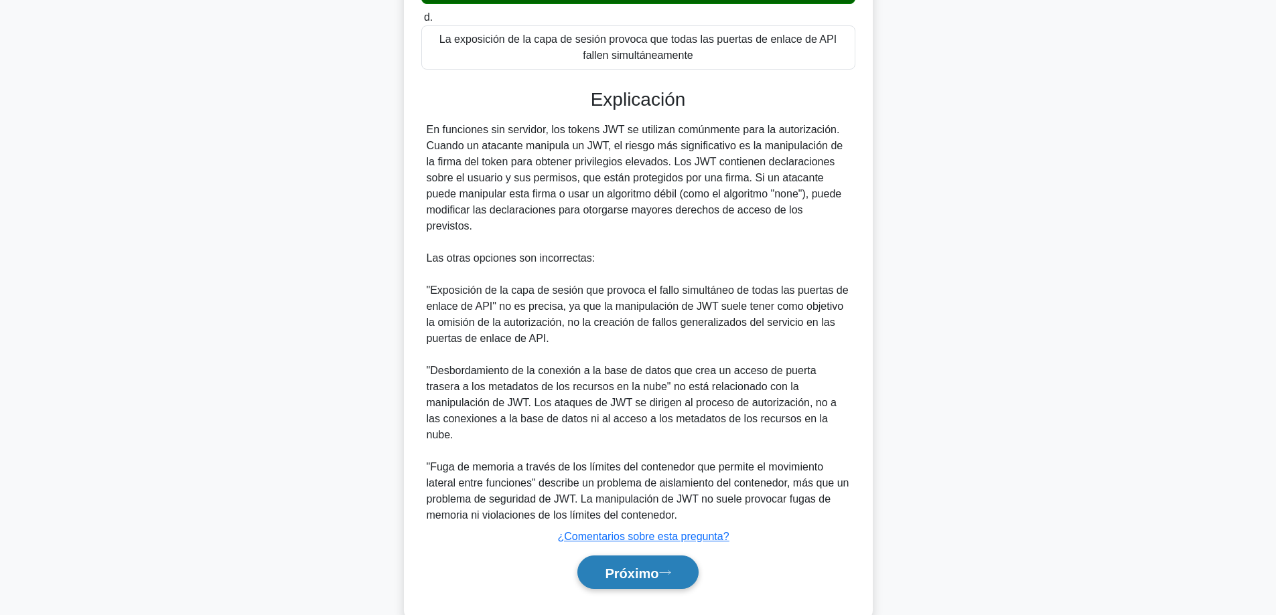
click at [618, 566] on font "Próximo" at bounding box center [632, 573] width 54 height 15
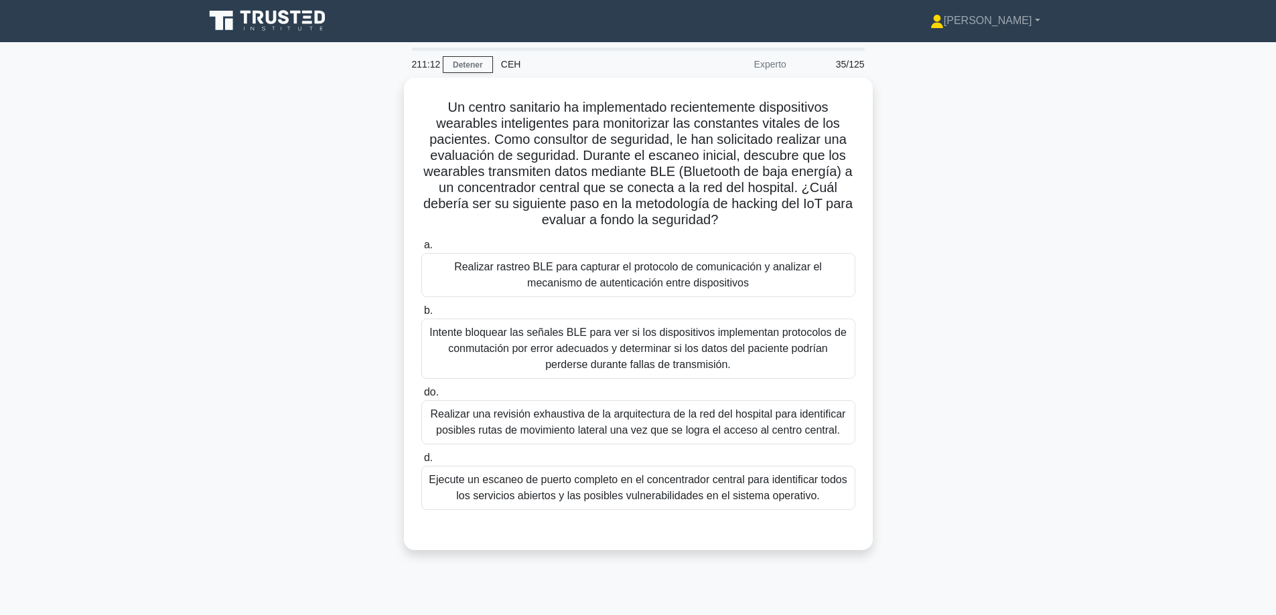
scroll to position [0, 0]
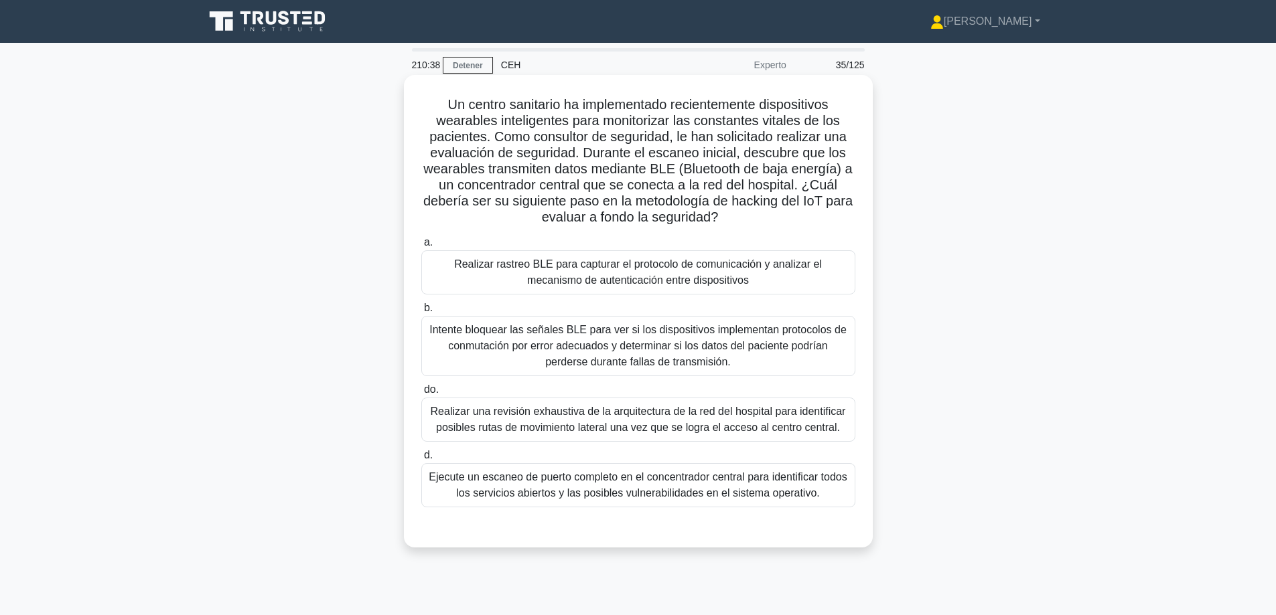
click at [785, 499] on font "Ejecute un escaneo de puerto completo en el concentrador central para identific…" at bounding box center [638, 484] width 418 height 27
click at [421, 460] on input "d. Ejecute un escaneo de puerto completo en el concentrador central para identi…" at bounding box center [421, 455] width 0 height 9
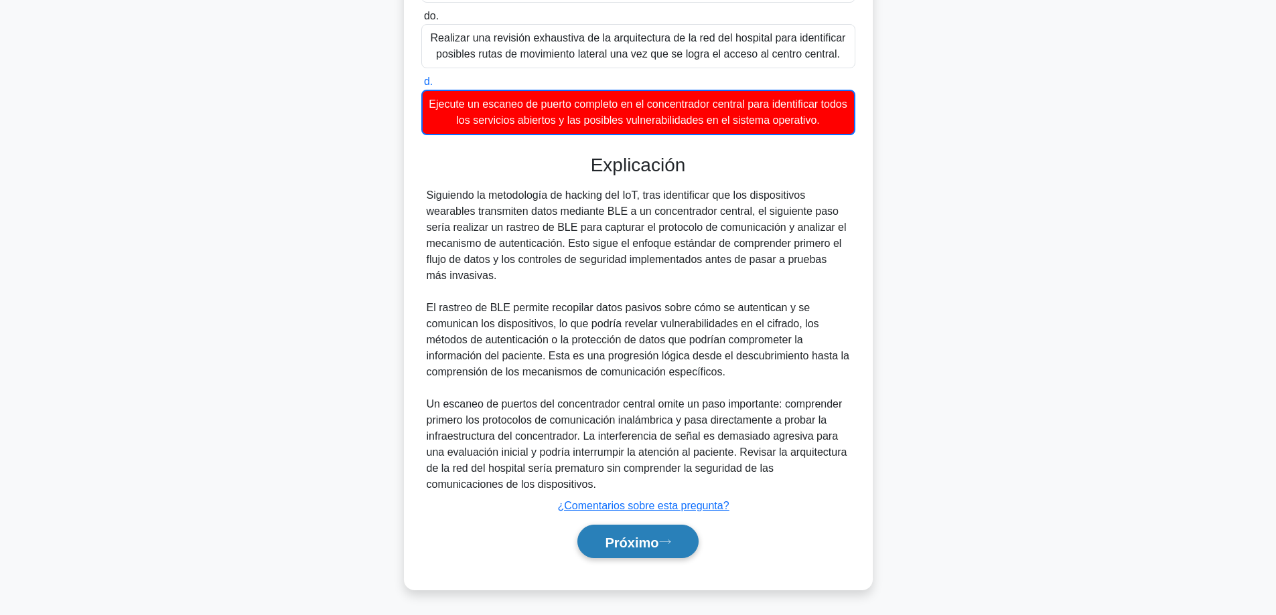
drag, startPoint x: 658, startPoint y: 546, endPoint x: 679, endPoint y: 545, distance: 21.4
click at [658, 546] on font "Próximo" at bounding box center [632, 542] width 54 height 15
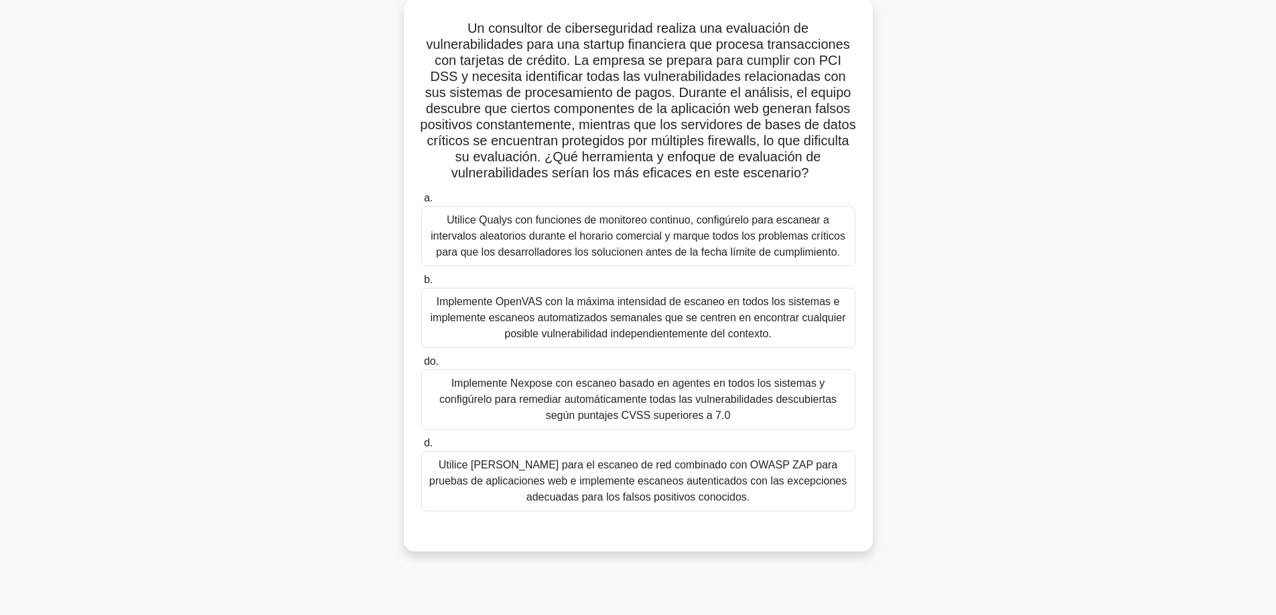
scroll to position [41, 0]
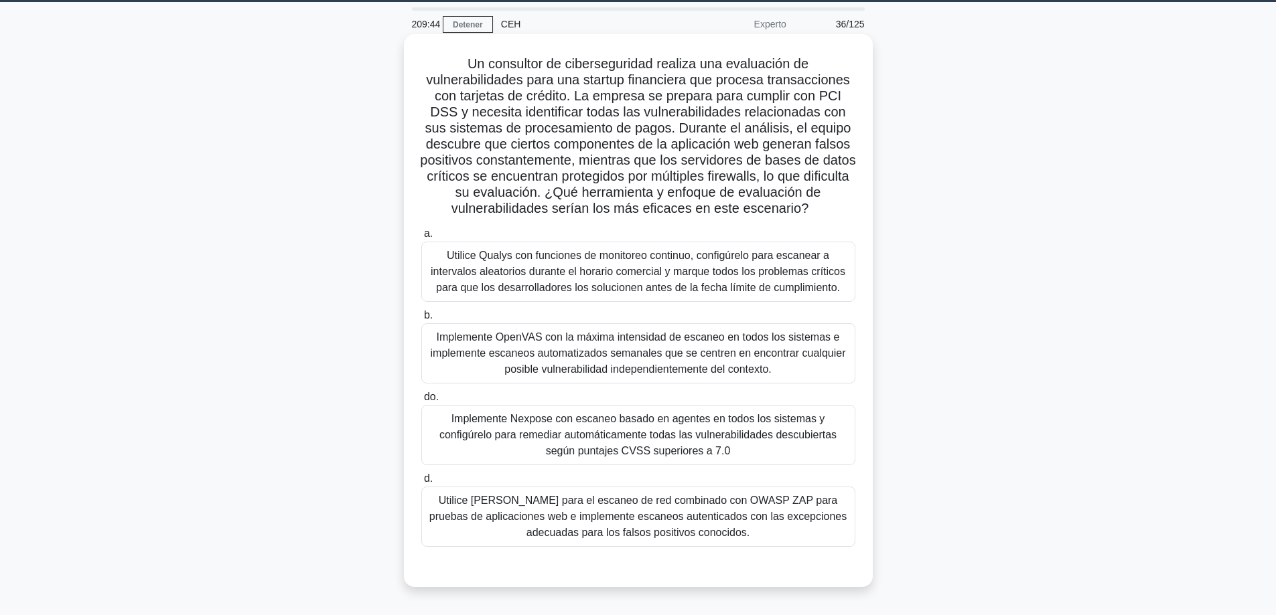
click at [676, 526] on font "Utilice [PERSON_NAME] para el escaneo de red combinado con OWASP ZAP para prueb…" at bounding box center [638, 517] width 418 height 44
click at [421, 484] on input "d. Utilice [PERSON_NAME] para el escaneo de red combinado con OWASP ZAP para pr…" at bounding box center [421, 479] width 0 height 9
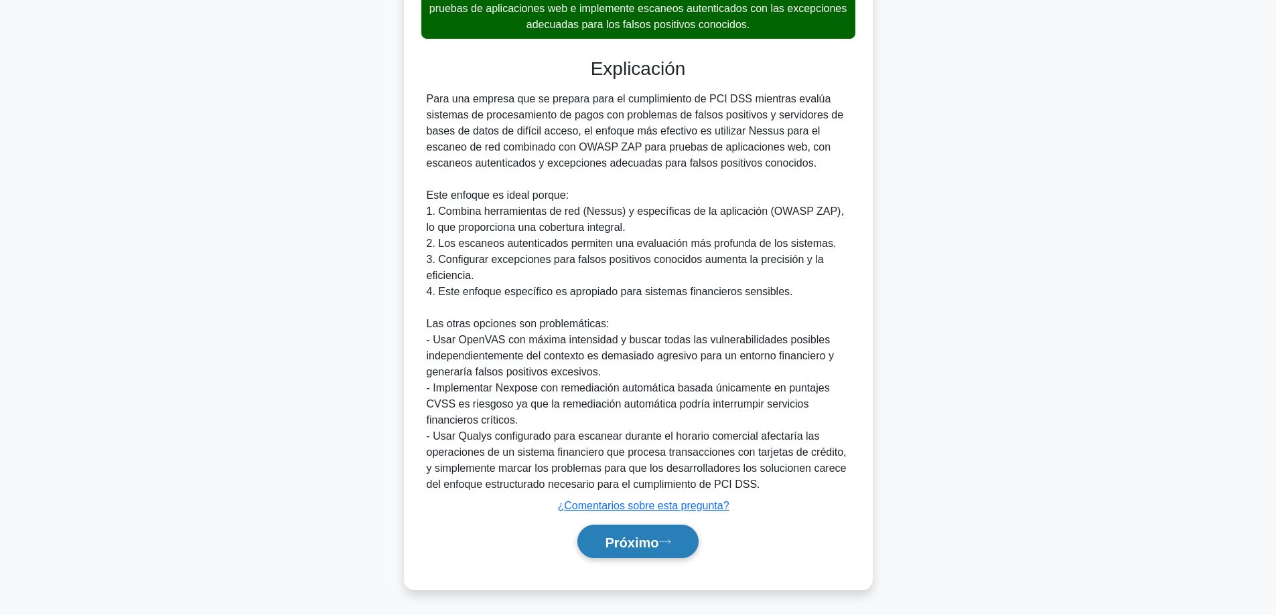
click at [639, 538] on font "Próximo" at bounding box center [632, 542] width 54 height 15
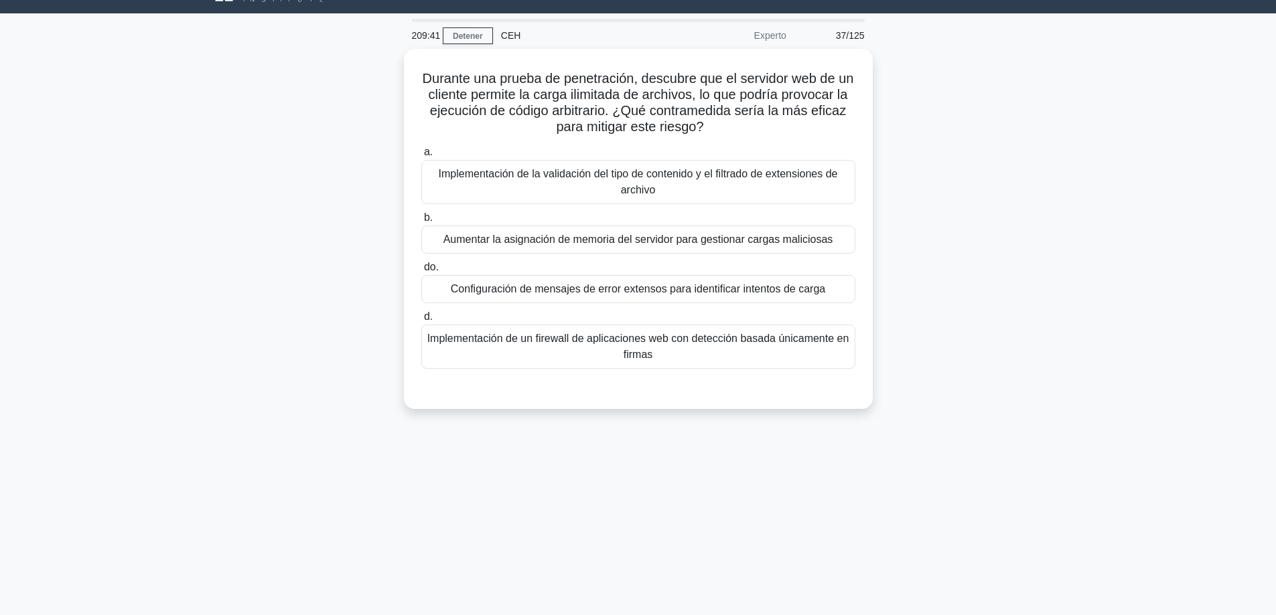
scroll to position [0, 0]
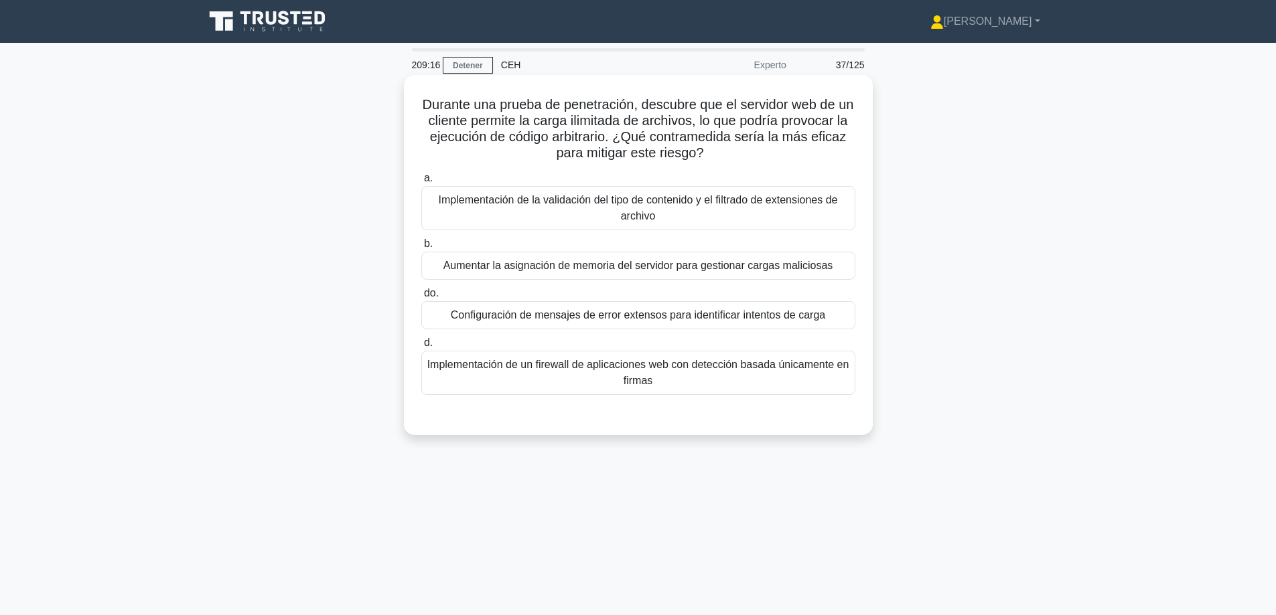
click at [707, 219] on font "Implementación de la validación del tipo de contenido y el filtrado de extensio…" at bounding box center [638, 208] width 422 height 32
click at [421, 183] on input "a. Implementación de la validación del tipo de contenido y el filtrado de exten…" at bounding box center [421, 178] width 0 height 9
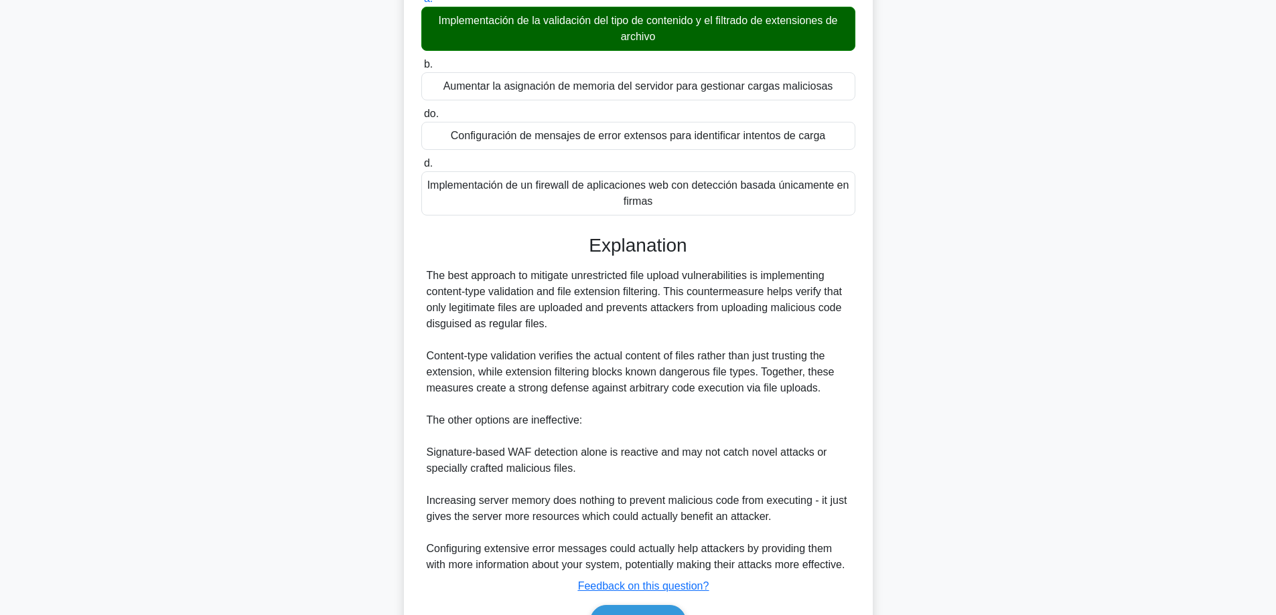
scroll to position [259, 0]
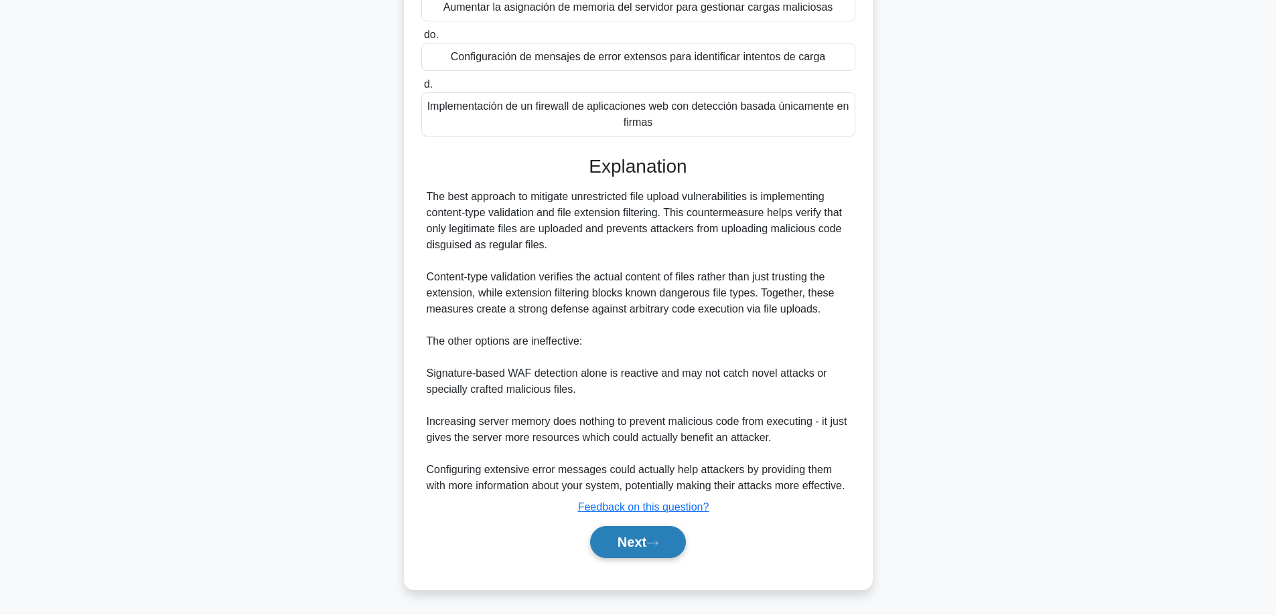
click at [607, 552] on button "Next" at bounding box center [638, 542] width 96 height 32
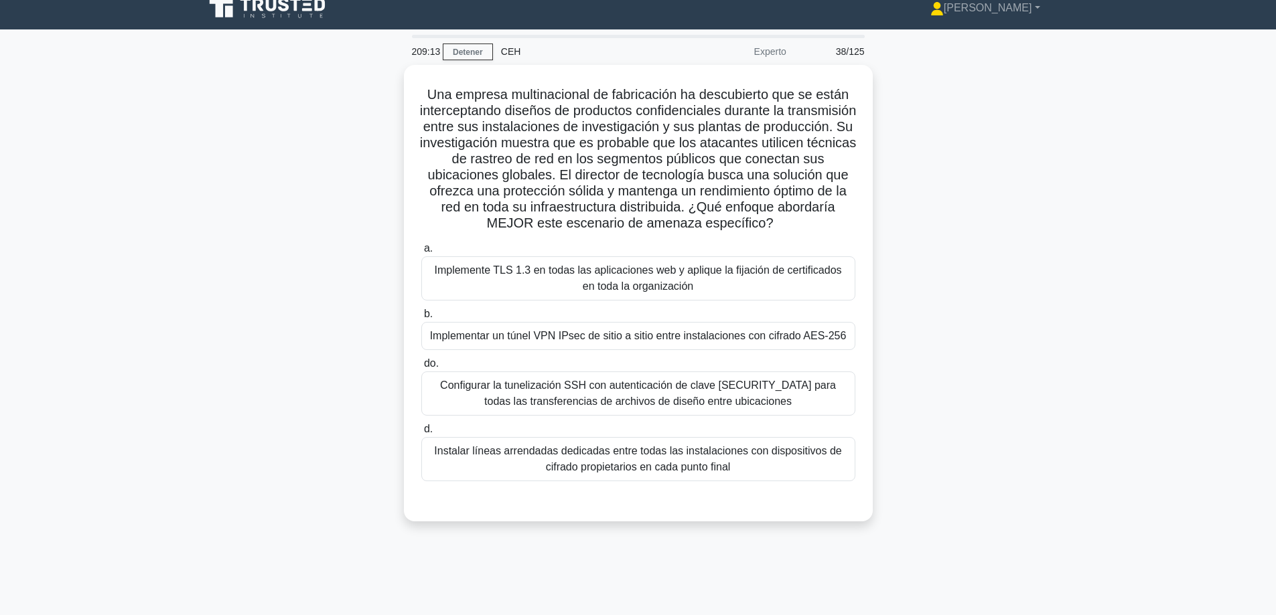
scroll to position [0, 0]
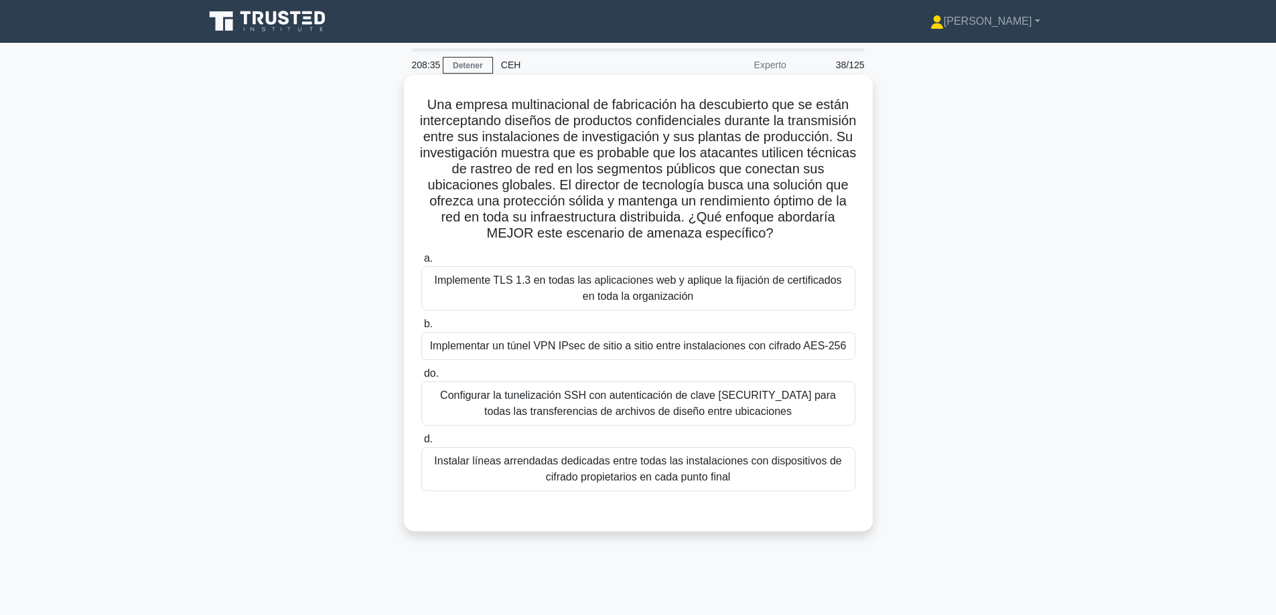
click at [742, 352] on font "Implementar un túnel VPN IPsec de sitio a sitio entre instalaciones con cifrado…" at bounding box center [638, 345] width 417 height 11
click at [421, 329] on input "b. Implementar un túnel VPN IPsec de sitio a sitio entre instalaciones con cifr…" at bounding box center [421, 324] width 0 height 9
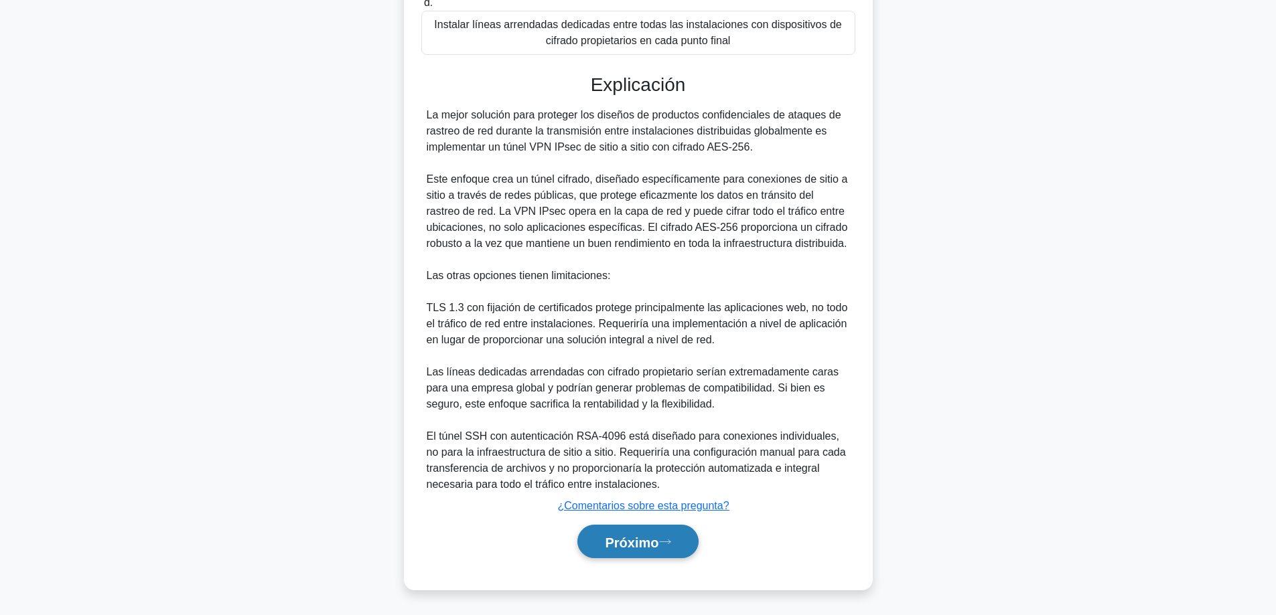
click at [638, 537] on font "Próximo" at bounding box center [632, 542] width 54 height 15
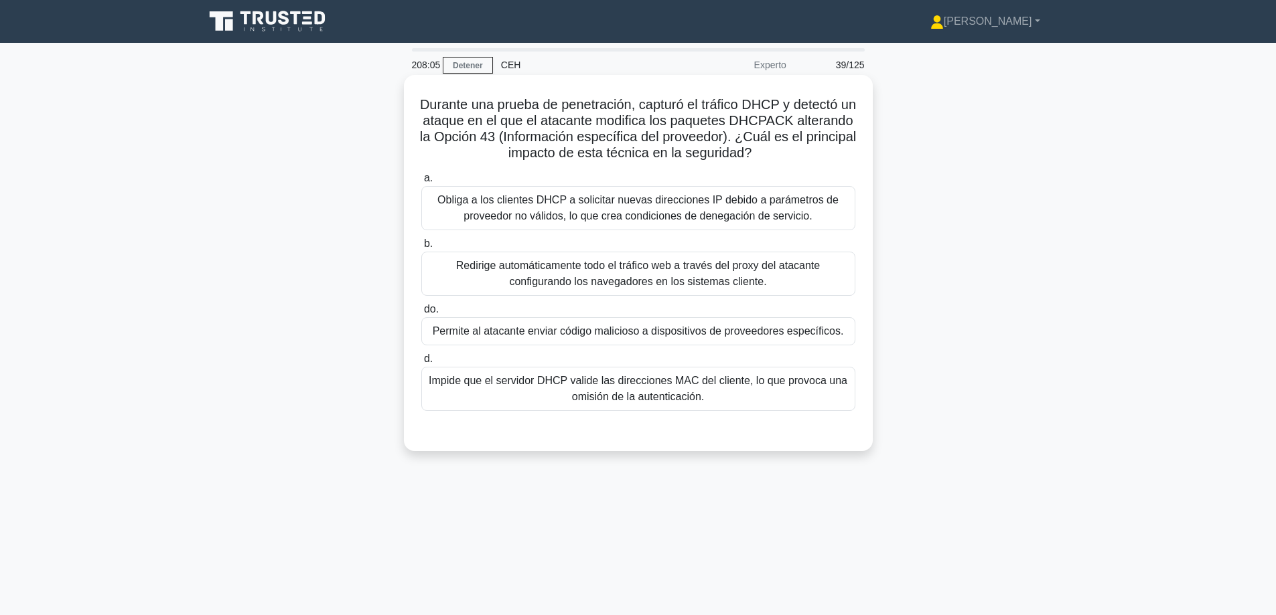
click at [662, 396] on font "Impide que el servidor DHCP valide las direcciones MAC del cliente, lo que prov…" at bounding box center [638, 388] width 419 height 27
click at [695, 402] on font "Impide que el servidor DHCP valide las direcciones MAC del cliente, lo que prov…" at bounding box center [638, 388] width 419 height 27
click at [421, 364] on input "d. Impide que el servidor DHCP valide las direcciones MAC del cliente, lo que p…" at bounding box center [421, 359] width 0 height 9
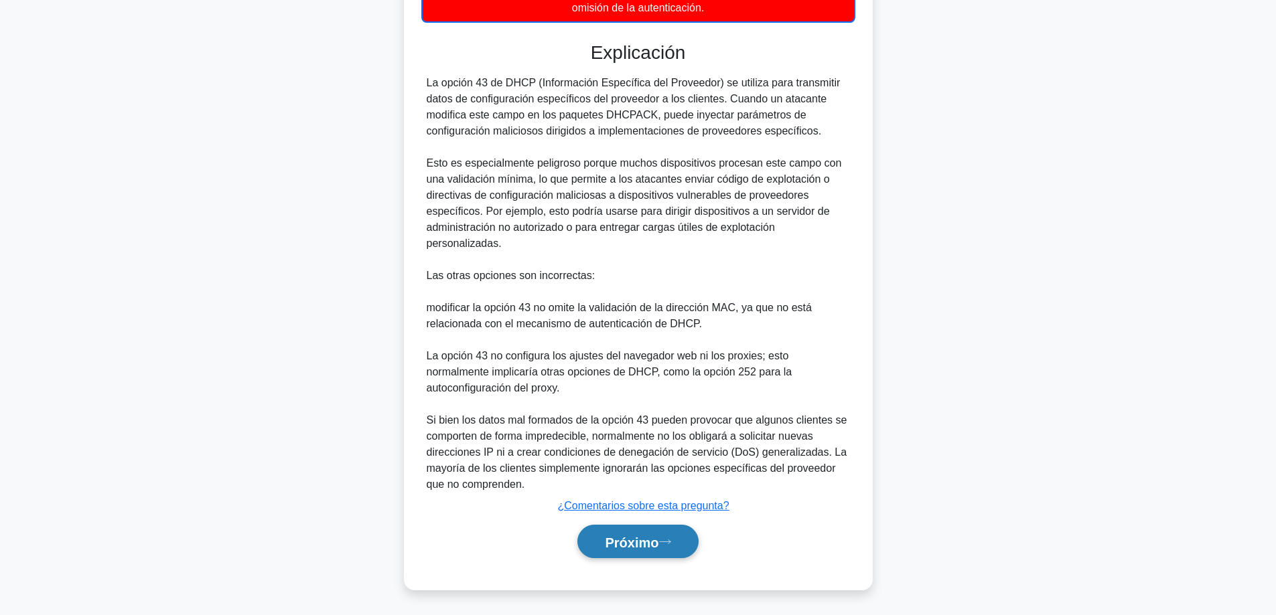
click at [674, 556] on button "Próximo" at bounding box center [637, 542] width 121 height 34
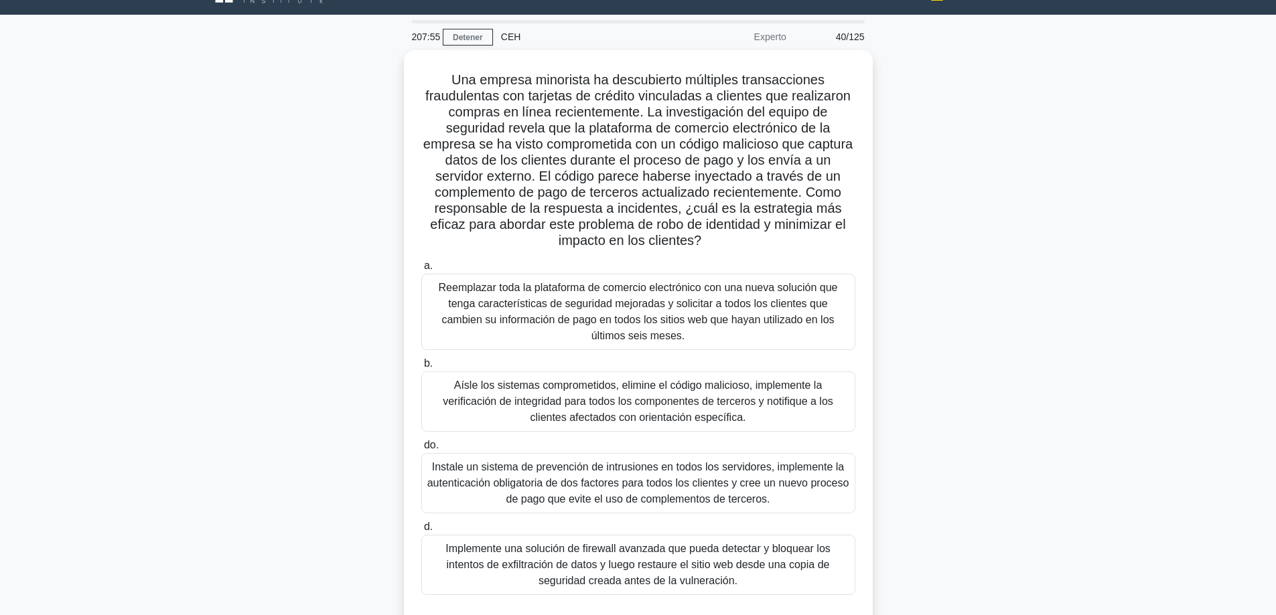
scroll to position [67, 0]
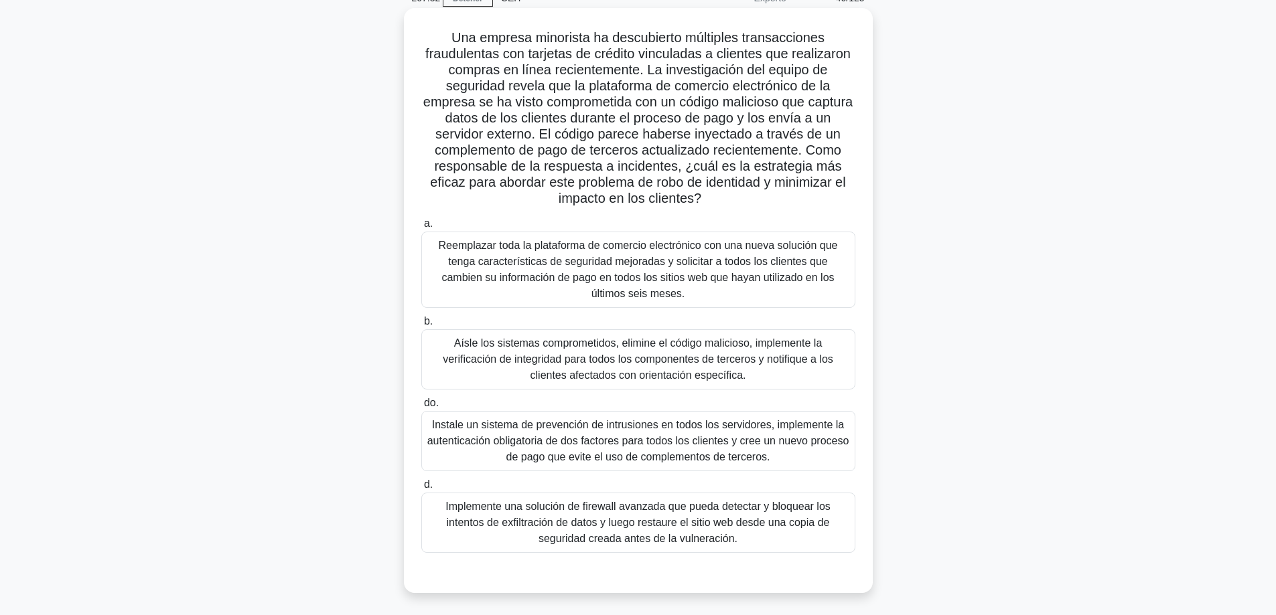
click at [635, 370] on font "Aísle los sistemas comprometidos, elimine el código malicioso, implemente la ve…" at bounding box center [638, 360] width 390 height 44
click at [421, 326] on input "b. Aísle los sistemas comprometidos, elimine el código malicioso, implemente la…" at bounding box center [421, 321] width 0 height 9
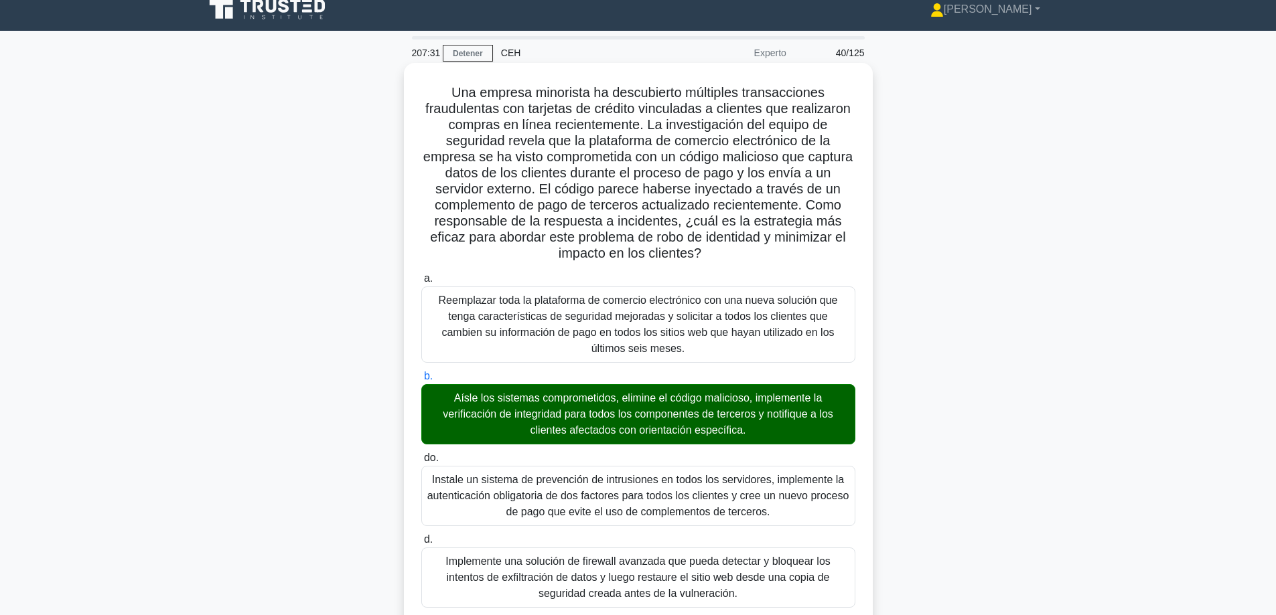
scroll to position [0, 0]
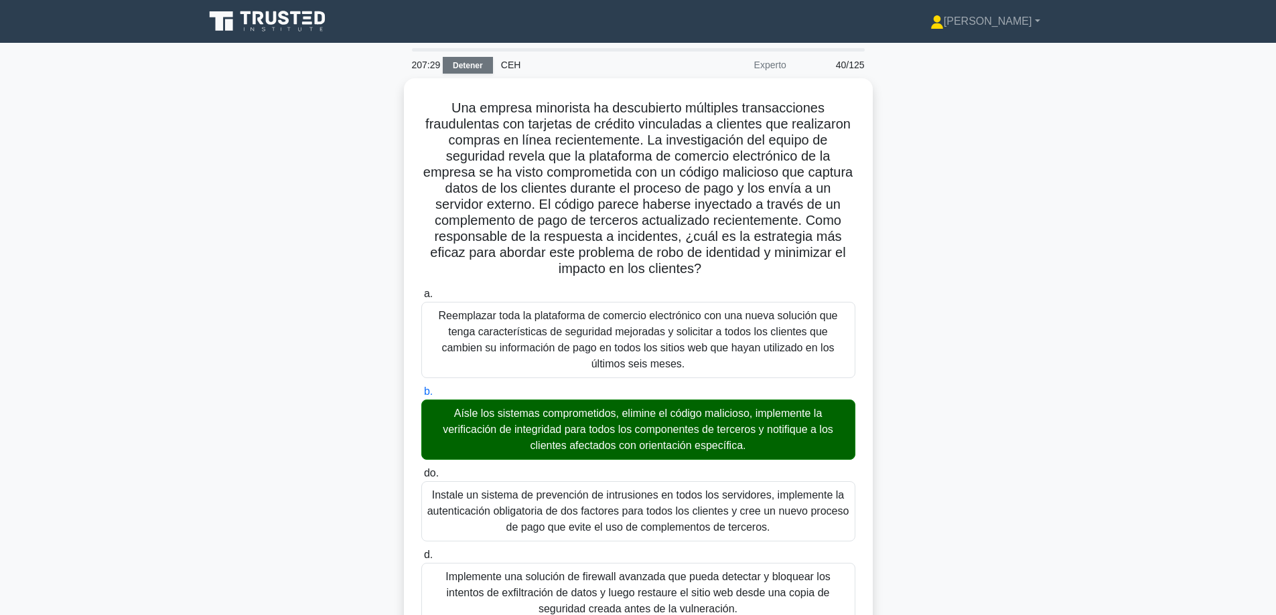
click at [455, 71] on link "Detener" at bounding box center [468, 65] width 50 height 17
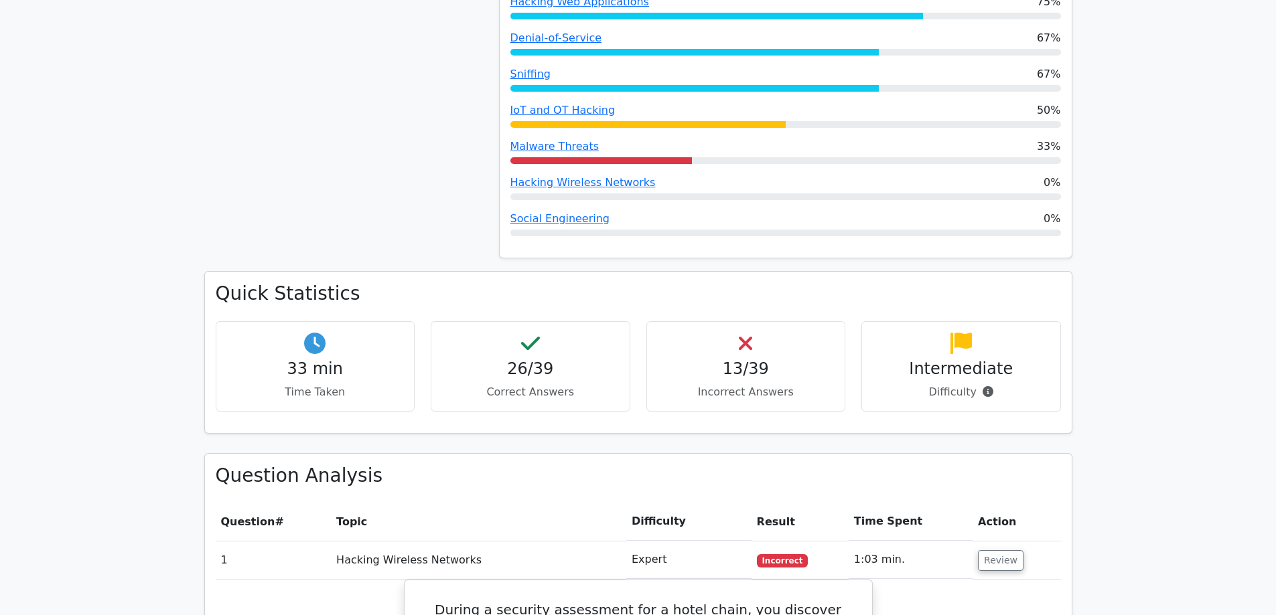
scroll to position [536, 0]
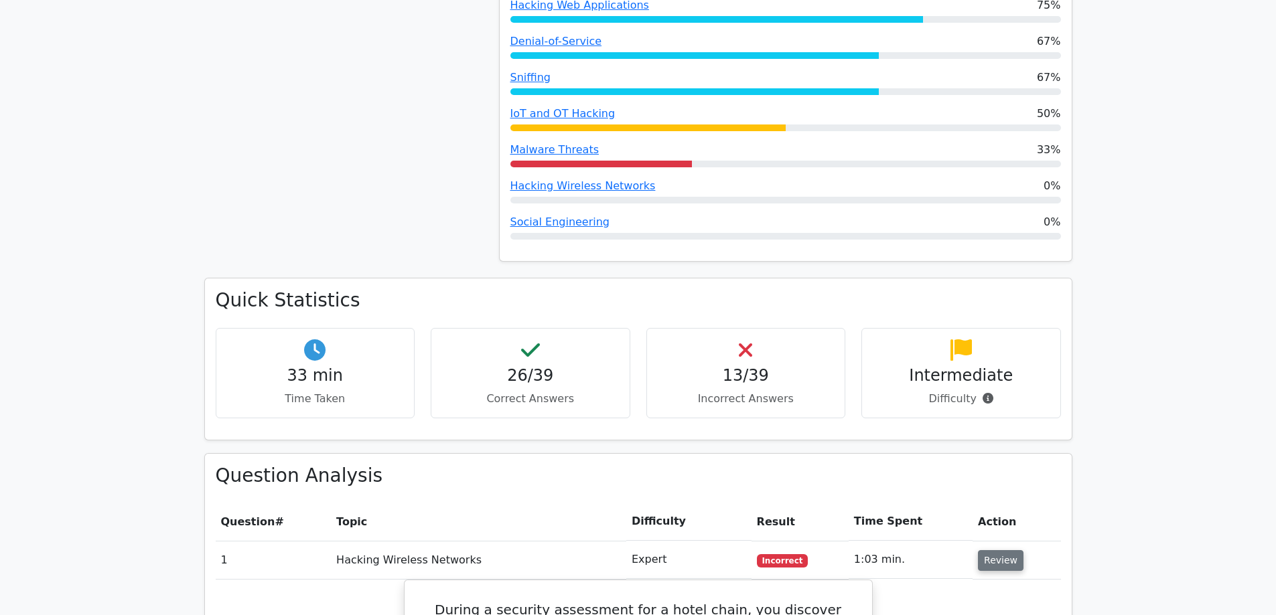
click at [1002, 565] on button "Review" at bounding box center [1001, 561] width 46 height 21
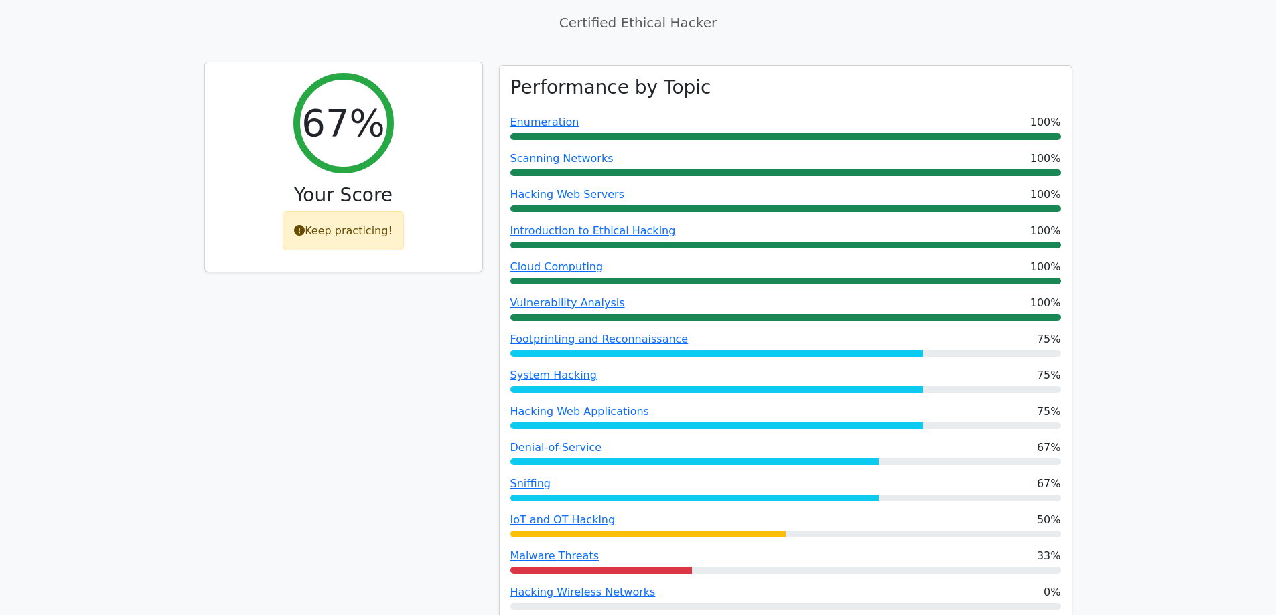
scroll to position [134, 0]
